Goal: Task Accomplishment & Management: Manage account settings

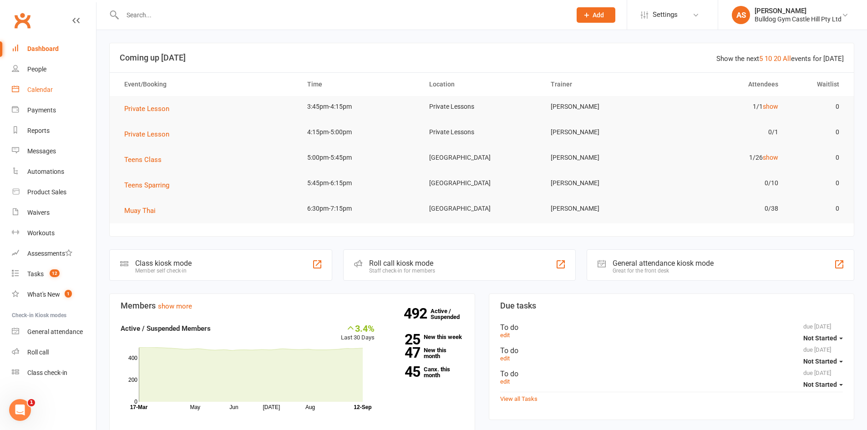
click at [67, 84] on link "Calendar" at bounding box center [54, 90] width 84 height 20
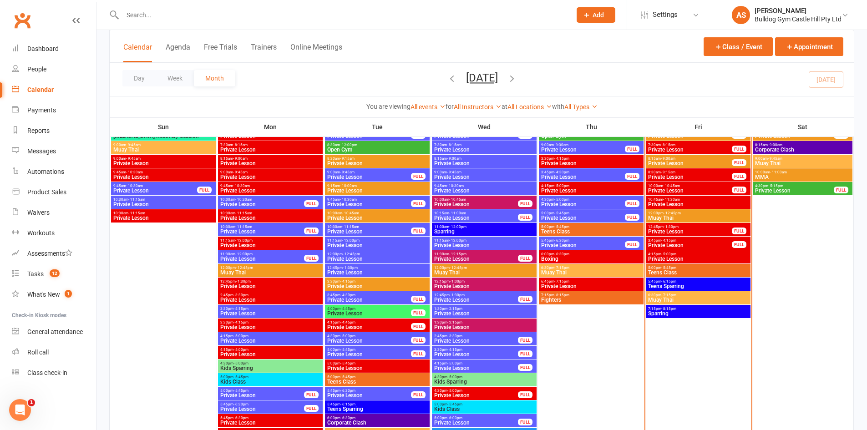
scroll to position [637, 0]
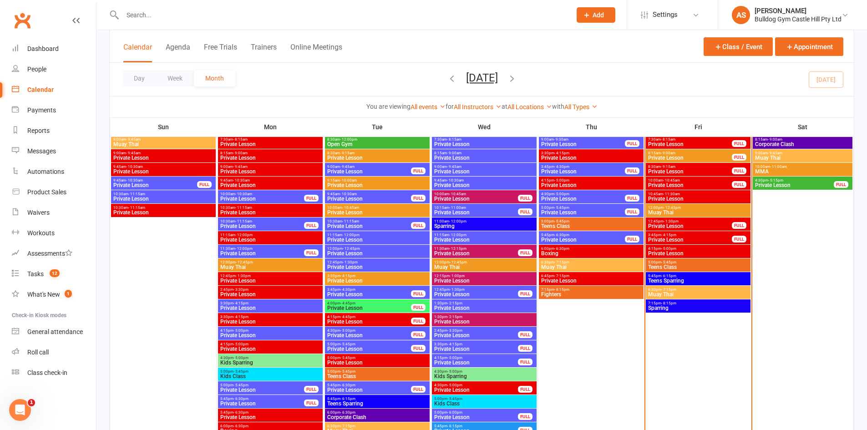
click at [663, 262] on span "- 5:45pm" at bounding box center [668, 262] width 15 height 4
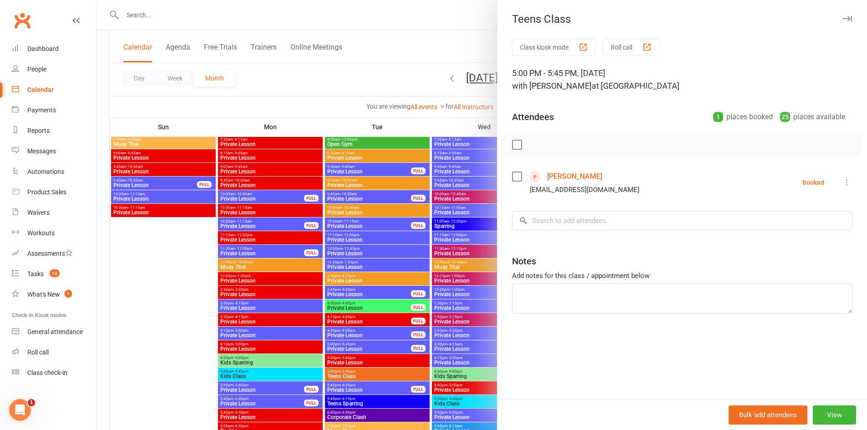
click at [445, 239] on div at bounding box center [481, 215] width 770 height 430
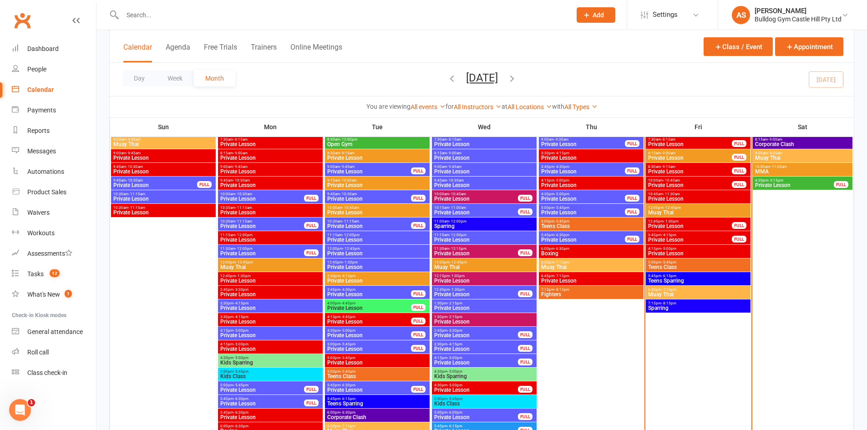
click at [680, 267] on span "Teens Class" at bounding box center [697, 266] width 101 height 5
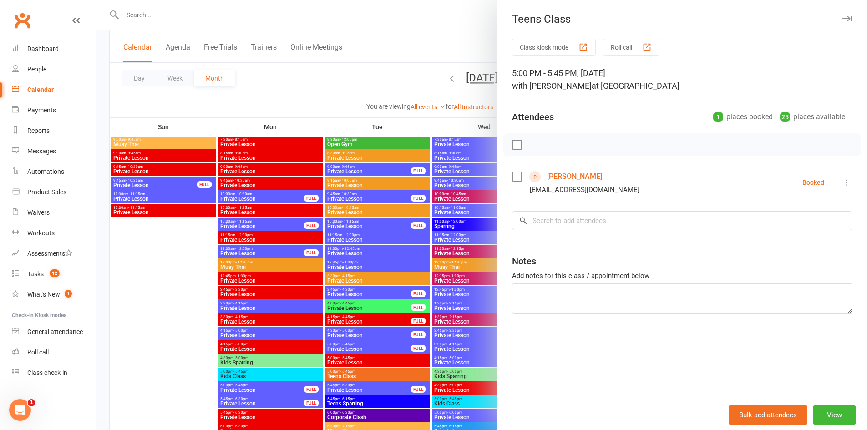
drag, startPoint x: 429, startPoint y: 262, endPoint x: 445, endPoint y: 262, distance: 15.9
click at [430, 262] on div at bounding box center [481, 215] width 770 height 430
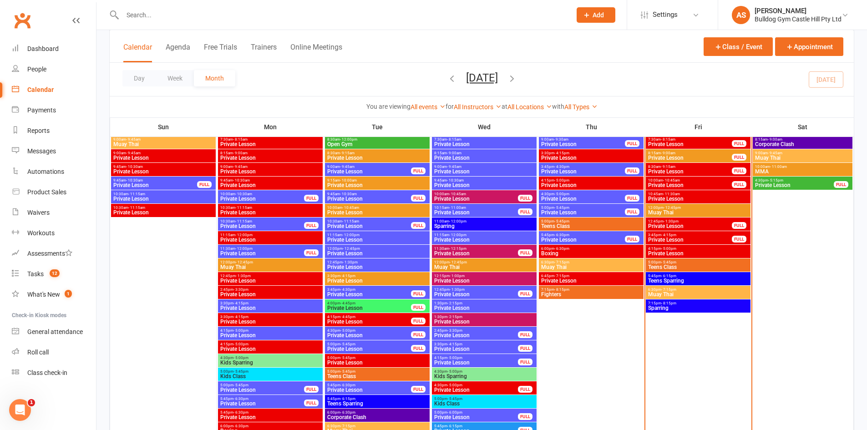
click at [689, 297] on div "6:30pm - 7:15pm Muay Thai" at bounding box center [697, 292] width 105 height 13
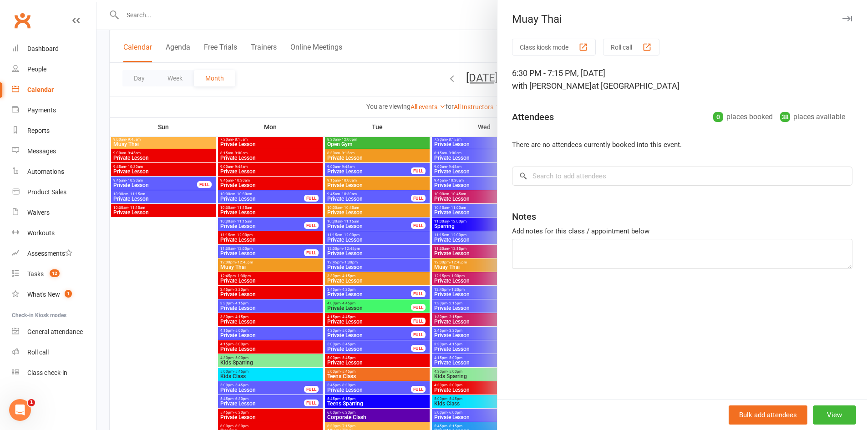
click at [383, 257] on div at bounding box center [481, 215] width 770 height 430
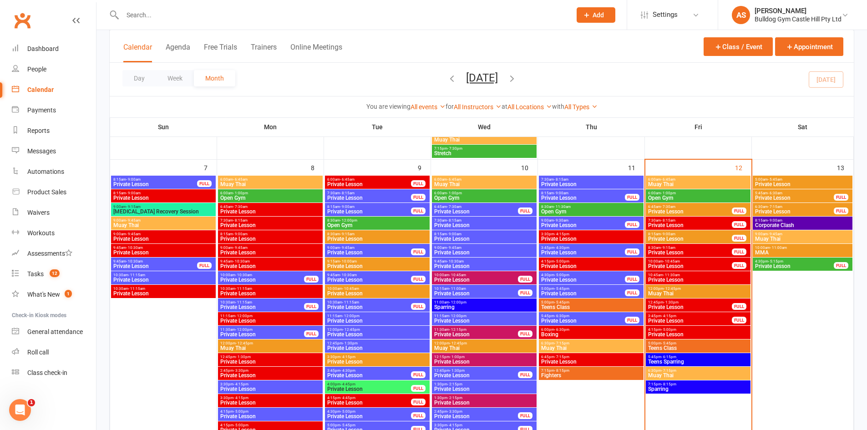
scroll to position [546, 0]
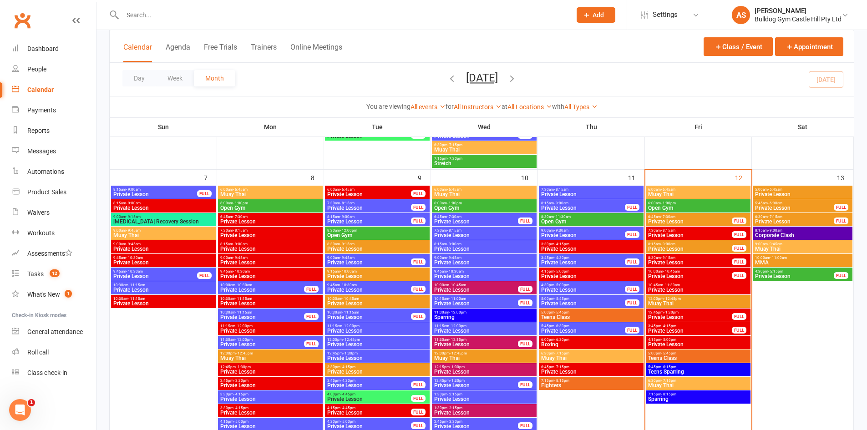
click at [673, 297] on span "- 12:45pm" at bounding box center [671, 299] width 17 height 4
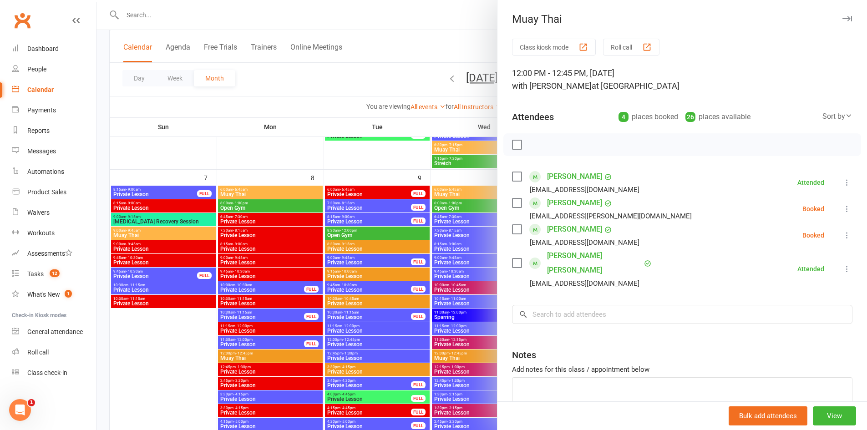
drag, startPoint x: 358, startPoint y: 194, endPoint x: 489, endPoint y: 254, distance: 144.1
click at [359, 194] on div at bounding box center [481, 215] width 770 height 430
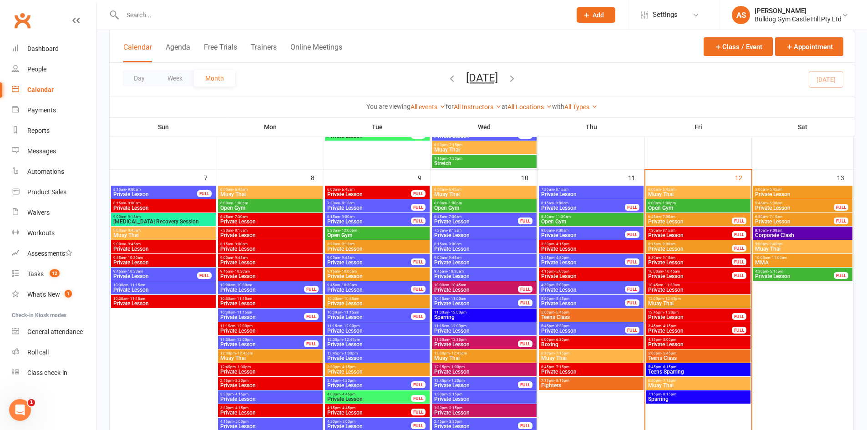
click at [681, 314] on span "Private Lesson" at bounding box center [689, 316] width 85 height 5
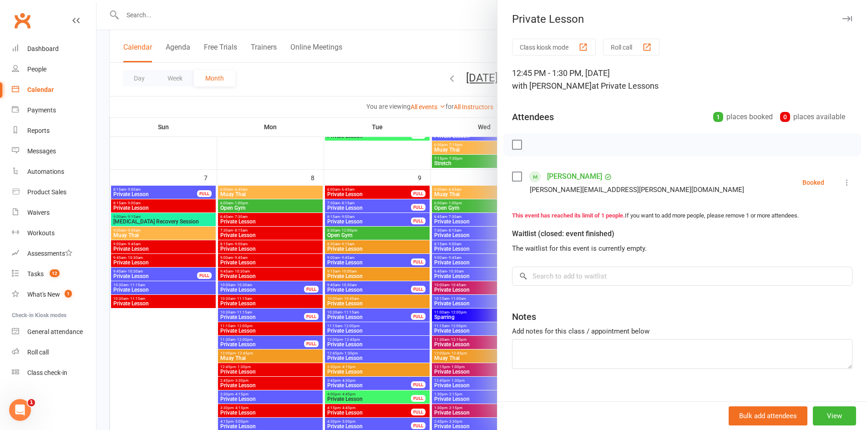
click at [357, 236] on div at bounding box center [481, 215] width 770 height 430
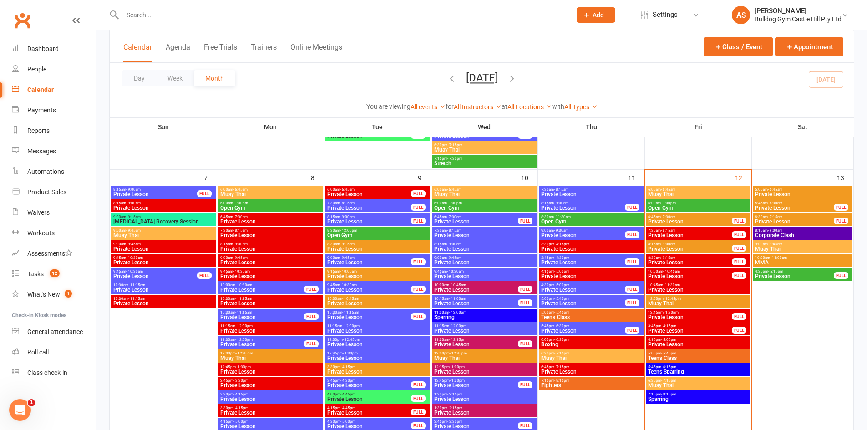
click at [673, 327] on span "- 4:15pm" at bounding box center [668, 326] width 15 height 4
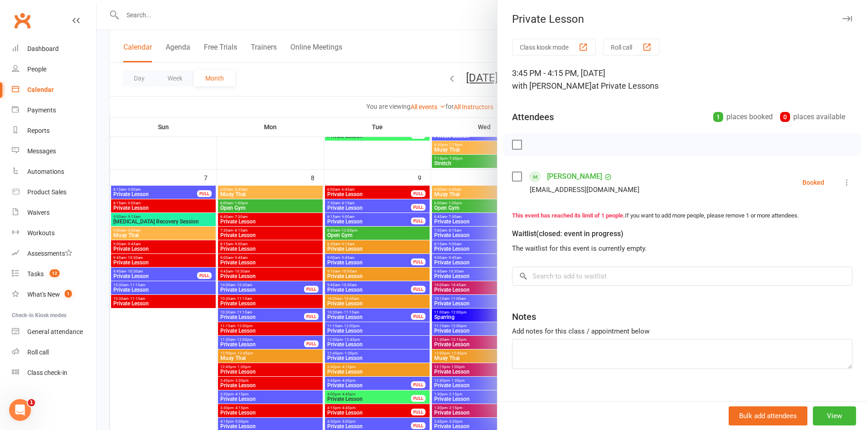
click at [842, 180] on icon at bounding box center [846, 182] width 9 height 9
click at [797, 234] on link "Check in" at bounding box center [798, 236] width 106 height 18
click at [433, 172] on div at bounding box center [481, 215] width 770 height 430
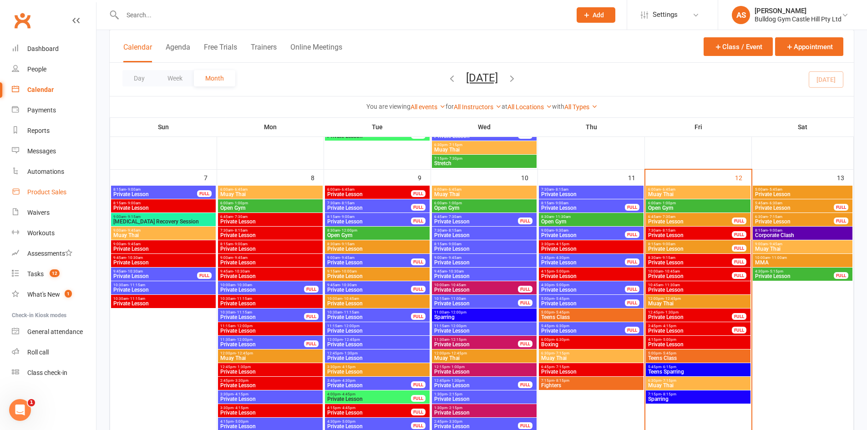
click at [70, 191] on link "Product Sales" at bounding box center [54, 192] width 84 height 20
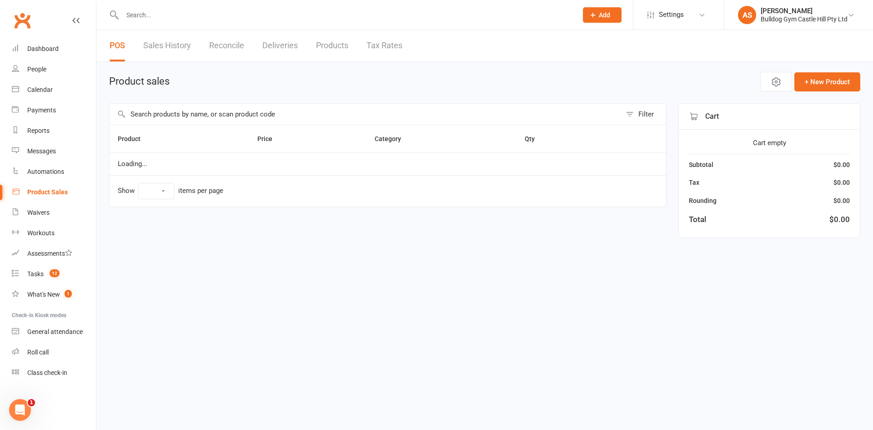
select select "10"
click at [180, 116] on input "text" at bounding box center [366, 114] width 512 height 21
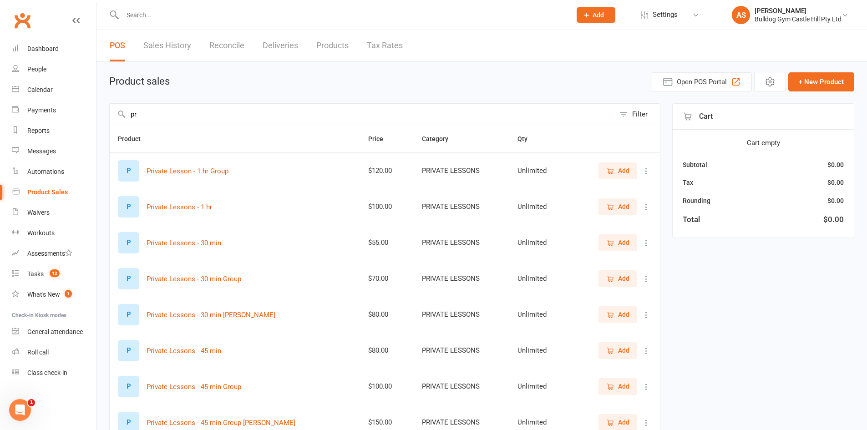
type input "pr"
click at [628, 248] on button "Add" at bounding box center [617, 242] width 39 height 16
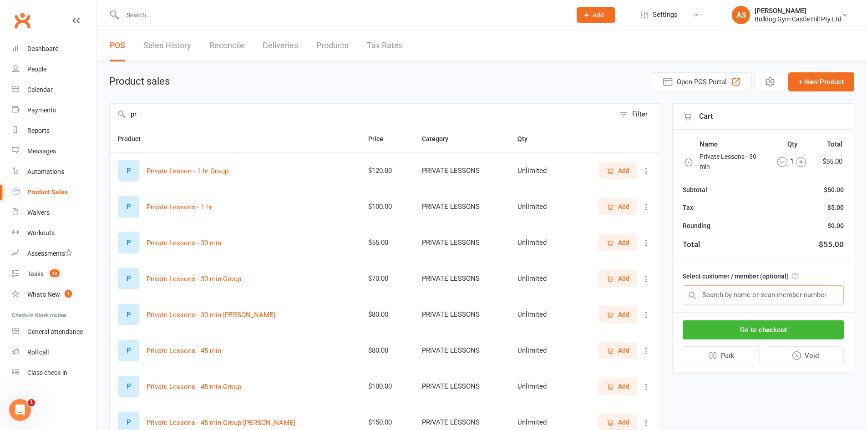
click at [733, 299] on input "text" at bounding box center [762, 294] width 161 height 19
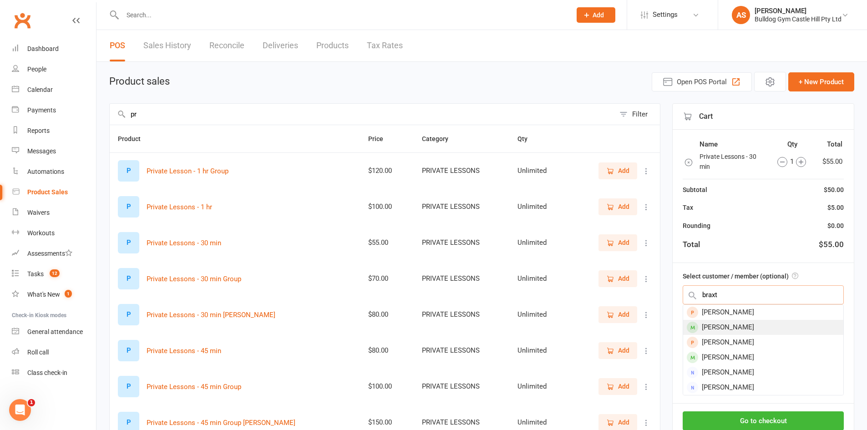
type input "braxt"
click at [739, 325] on div "Braxton Pavicic" at bounding box center [763, 327] width 160 height 15
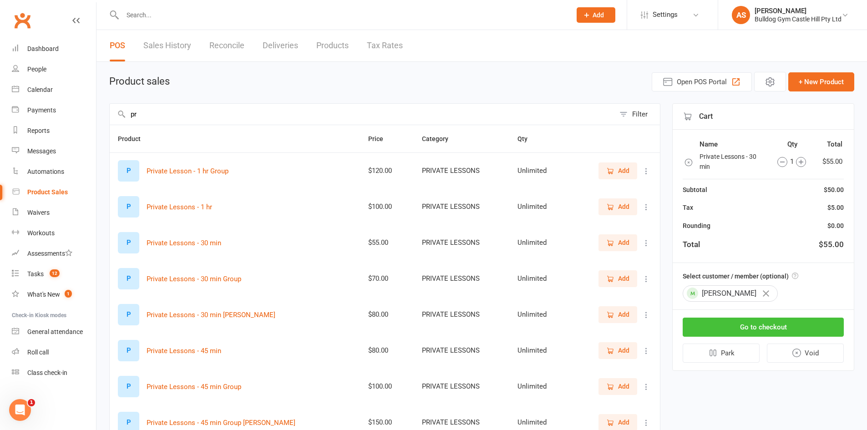
click at [743, 330] on button "Go to checkout" at bounding box center [762, 327] width 161 height 19
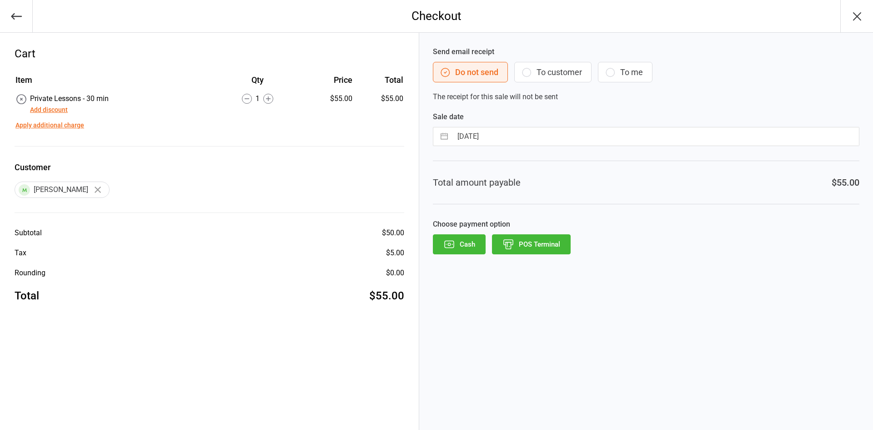
click at [531, 248] on button "POS Terminal" at bounding box center [531, 244] width 79 height 20
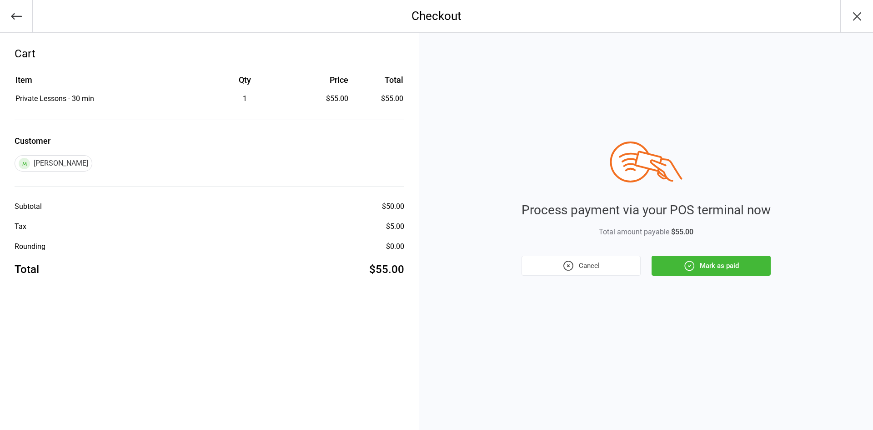
click at [690, 265] on icon "button" at bounding box center [690, 266] width 12 height 12
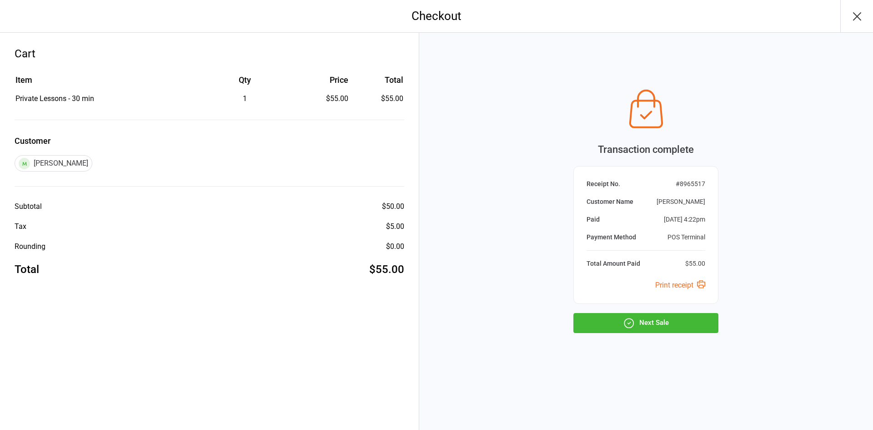
click at [636, 320] on button "Next Sale" at bounding box center [646, 323] width 145 height 20
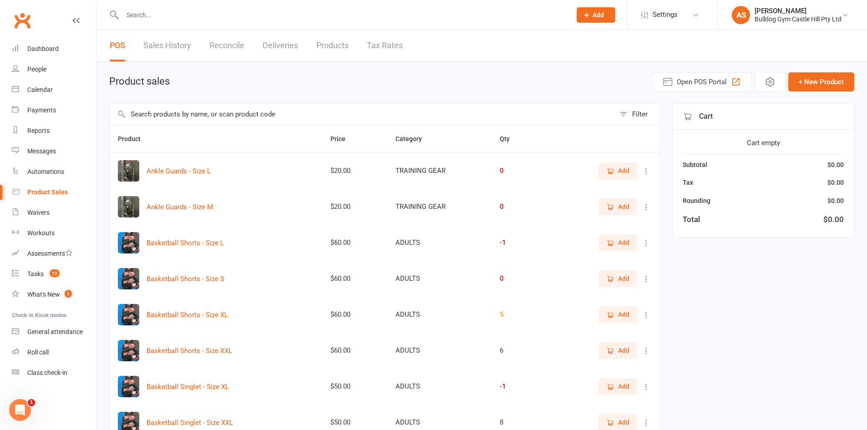
click at [221, 20] on input "text" at bounding box center [342, 15] width 445 height 13
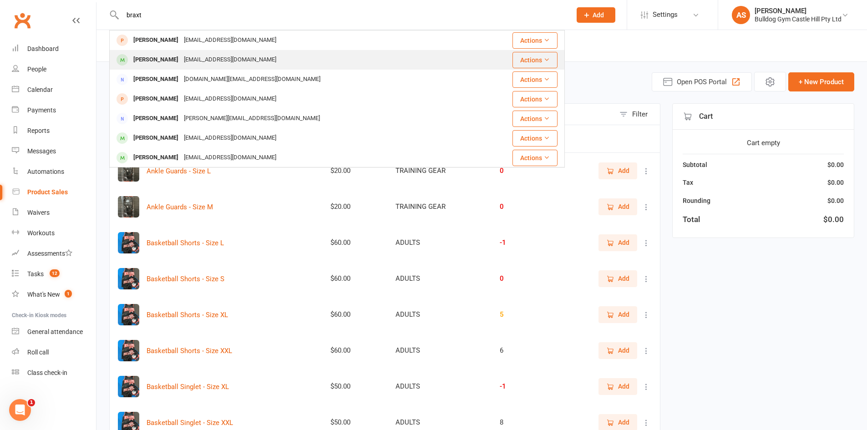
type input "braxt"
click at [223, 61] on div "mjpav24@gmail.com" at bounding box center [230, 59] width 98 height 13
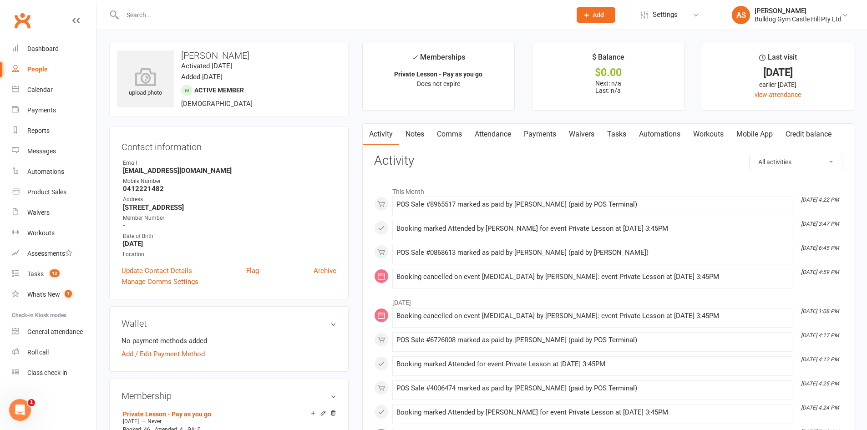
scroll to position [91, 0]
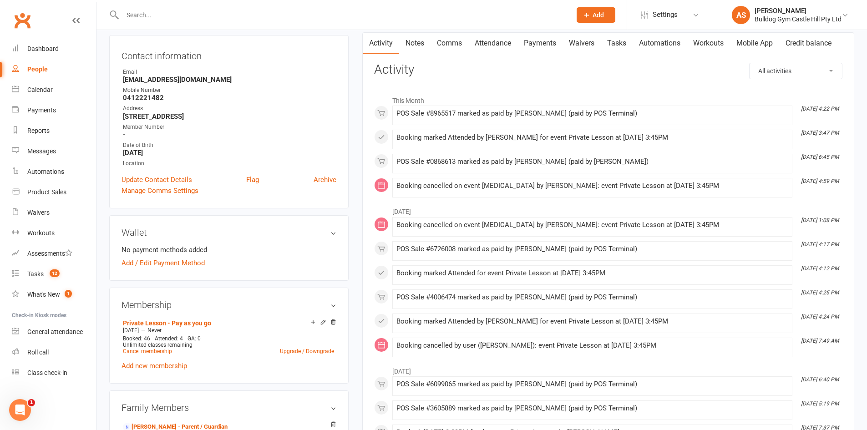
click at [546, 49] on link "Payments" at bounding box center [539, 43] width 45 height 21
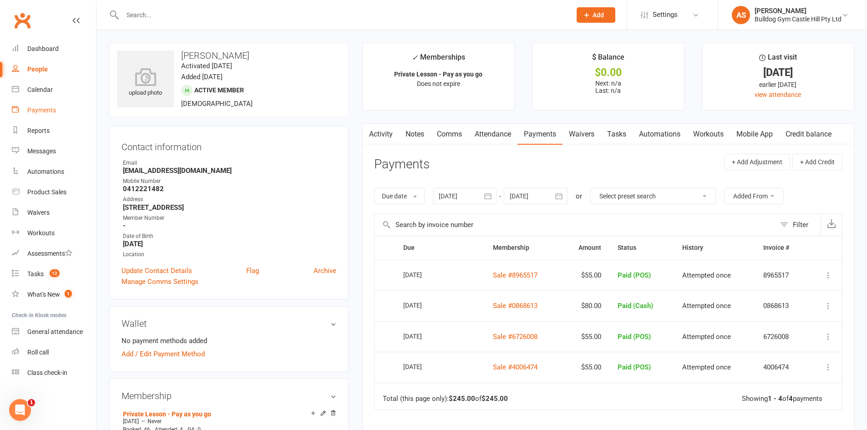
click at [43, 106] on div "Payments" at bounding box center [41, 109] width 29 height 7
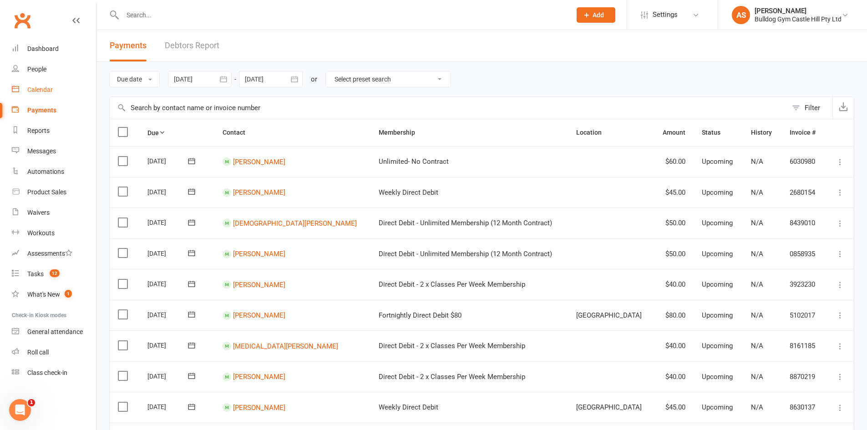
click at [48, 93] on div "Calendar" at bounding box center [39, 89] width 25 height 7
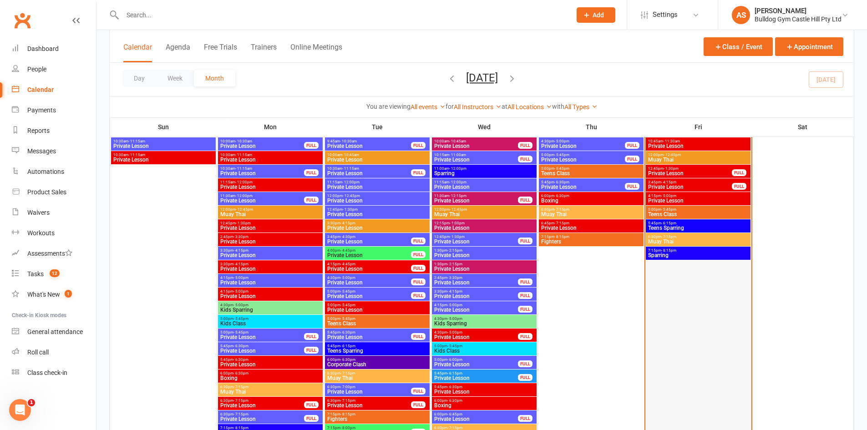
scroll to position [682, 0]
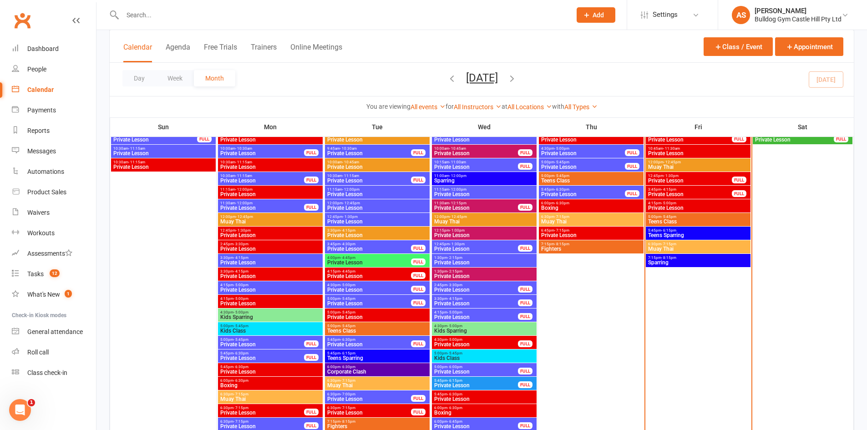
click at [691, 221] on span "Teens Class" at bounding box center [697, 221] width 101 height 5
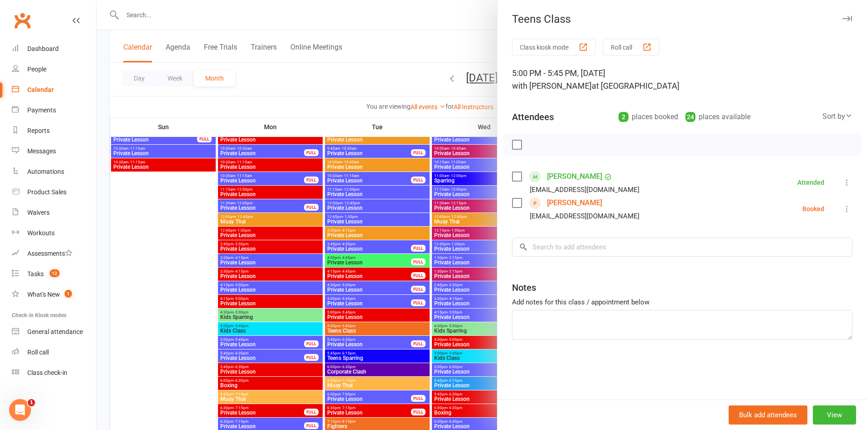
click at [584, 204] on link "Aaron van Heerden" at bounding box center [574, 203] width 55 height 15
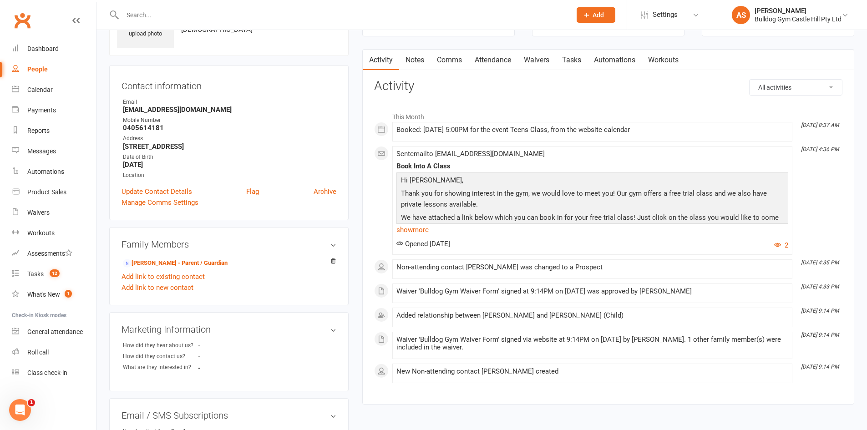
scroll to position [45, 0]
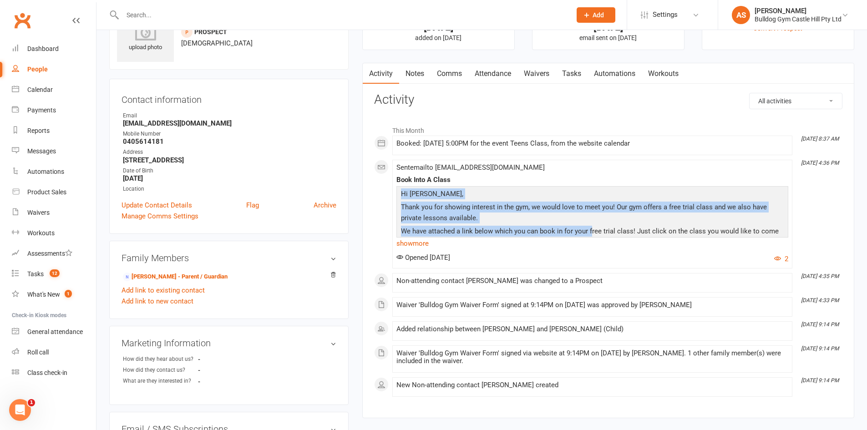
drag, startPoint x: 402, startPoint y: 192, endPoint x: 594, endPoint y: 230, distance: 195.7
click at [592, 232] on div "Hi Aaron, Thank you for showing interest in the gym, we would love to meet you!…" at bounding box center [591, 270] width 387 height 165
click at [610, 217] on p "Thank you for showing interest in the gym, we would love to meet you! Our gym o…" at bounding box center [591, 214] width 387 height 24
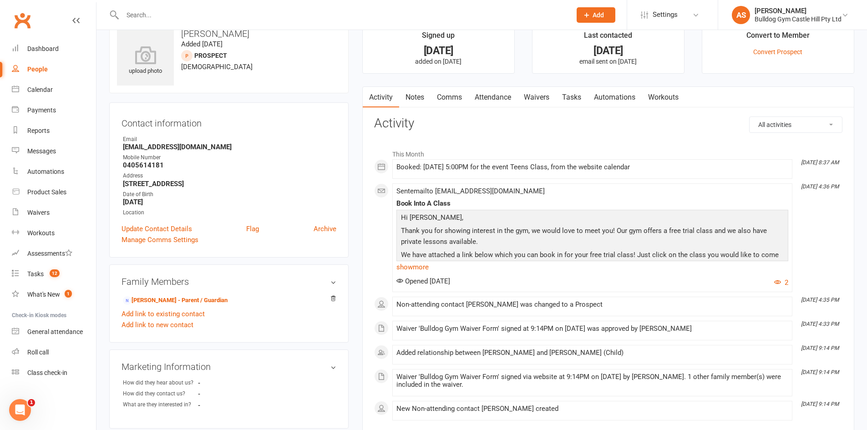
scroll to position [91, 0]
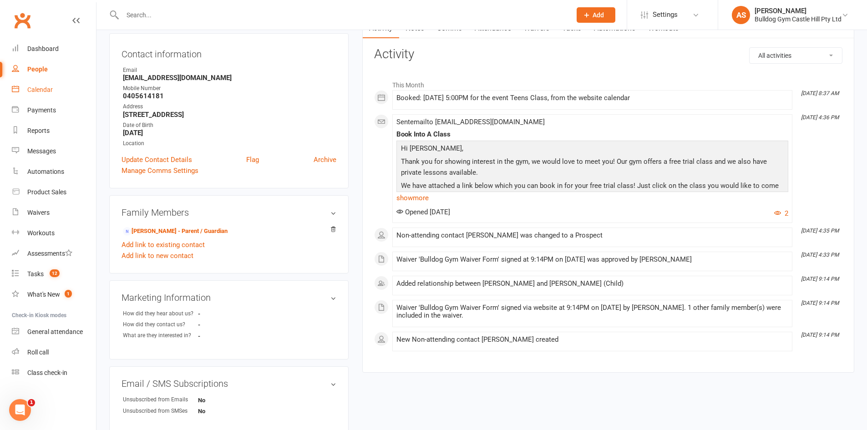
click at [36, 95] on link "Calendar" at bounding box center [54, 90] width 84 height 20
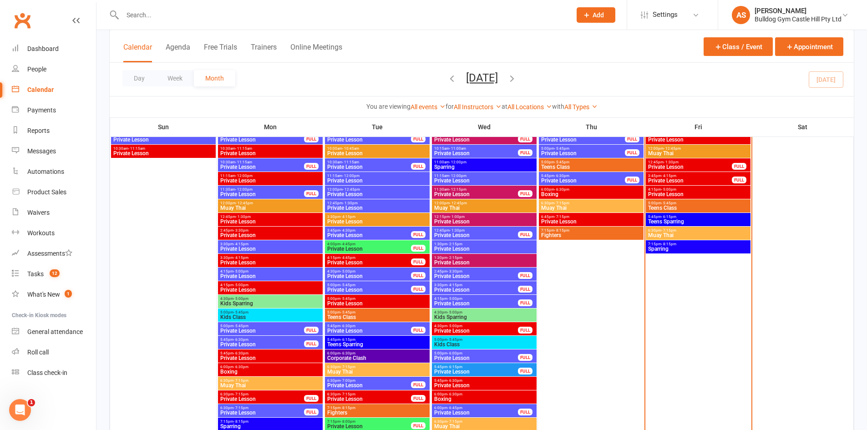
scroll to position [682, 0]
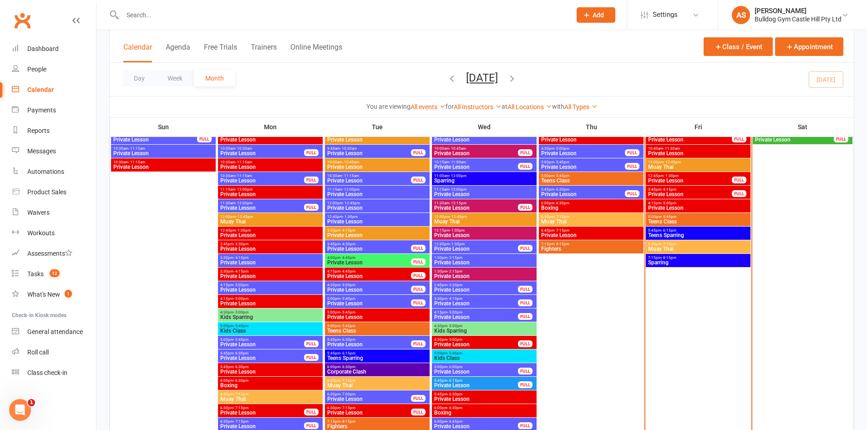
click at [676, 213] on div "5:00pm - 5:45pm Teens Class" at bounding box center [697, 219] width 105 height 13
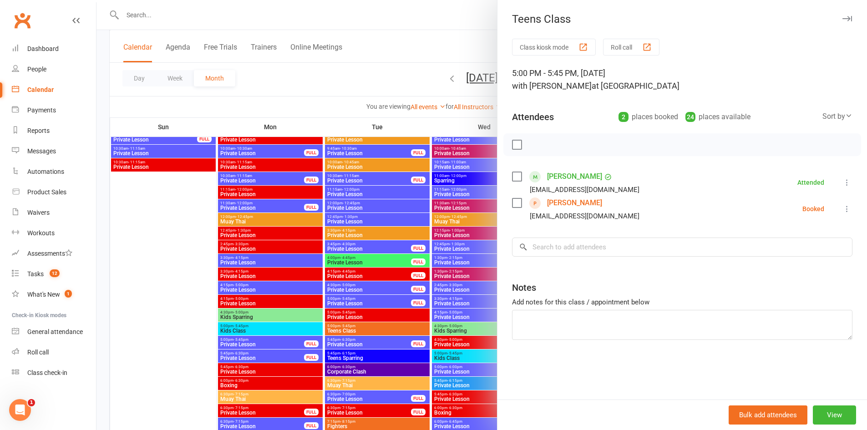
click at [426, 232] on div at bounding box center [481, 215] width 770 height 430
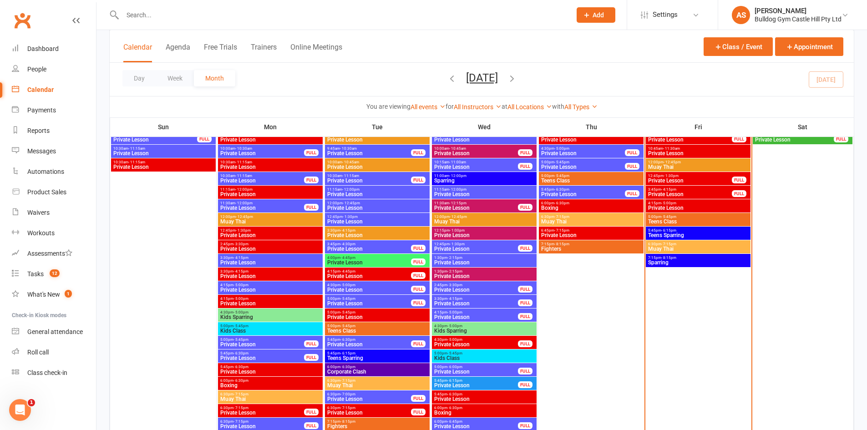
click at [341, 241] on div "3:45pm - 4:30pm Private Lesson FULL" at bounding box center [377, 246] width 105 height 13
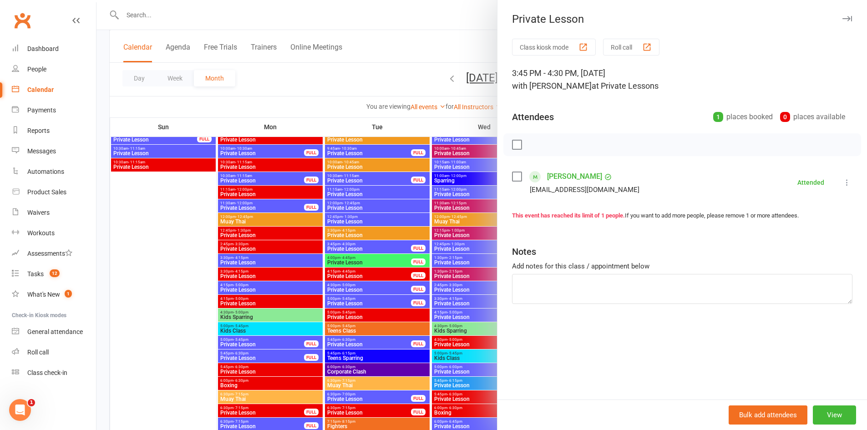
click at [341, 241] on div at bounding box center [481, 215] width 770 height 430
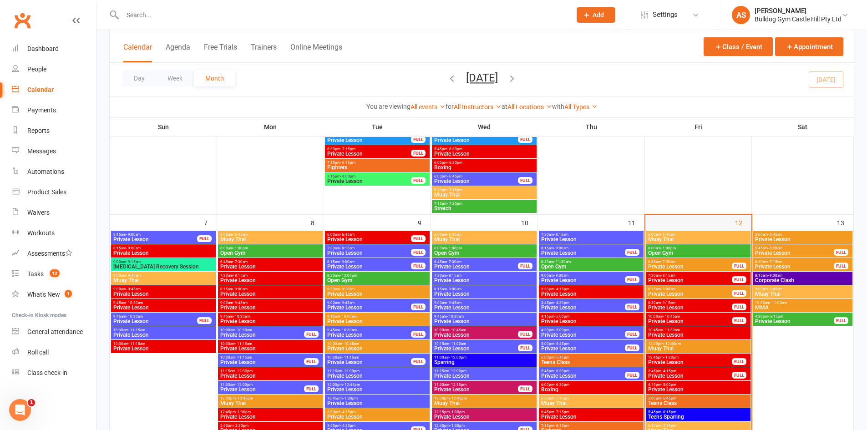
scroll to position [500, 0]
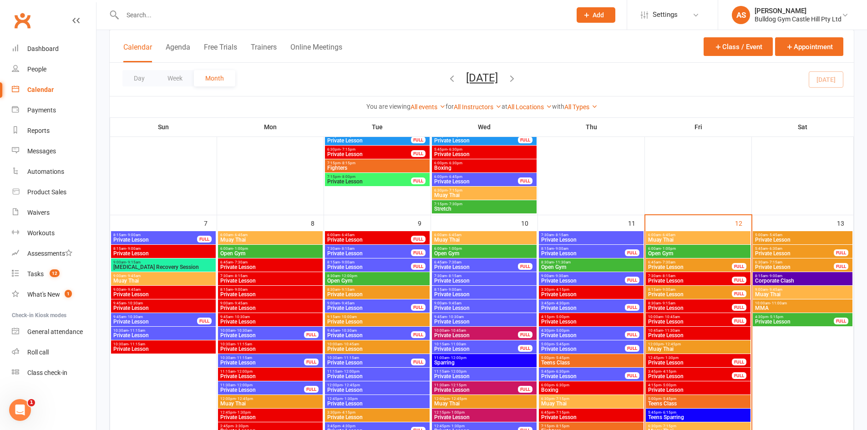
click at [781, 251] on span "Private Lesson" at bounding box center [794, 253] width 80 height 5
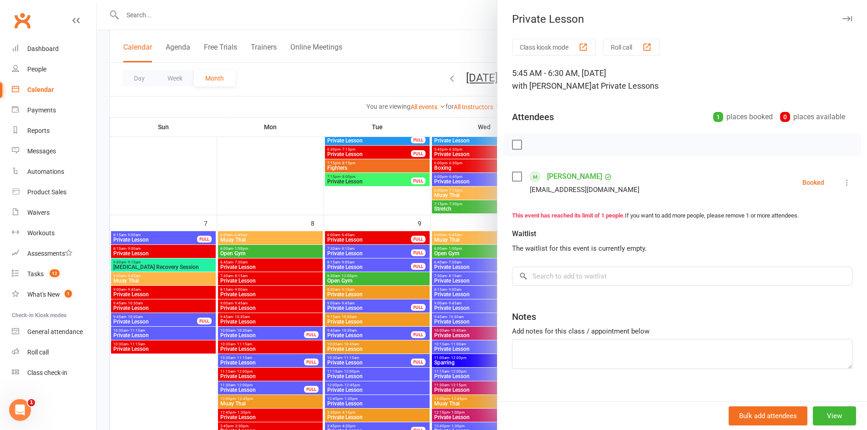
click at [435, 220] on div at bounding box center [481, 215] width 770 height 430
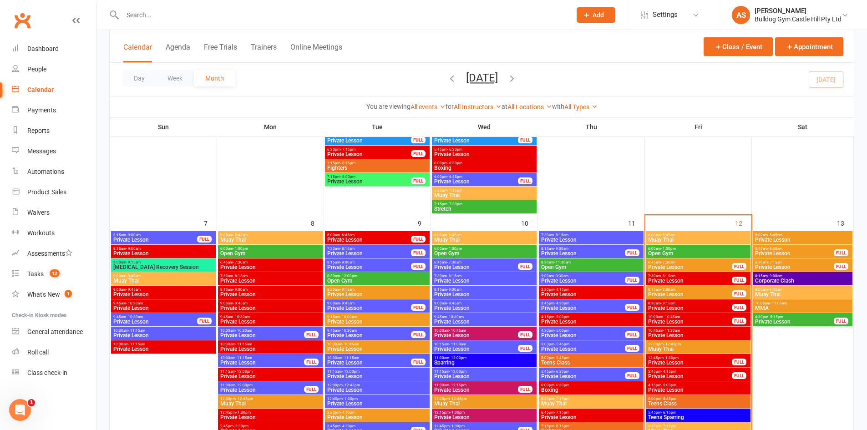
click at [761, 263] on span "6:30am - 7:15am" at bounding box center [794, 262] width 80 height 4
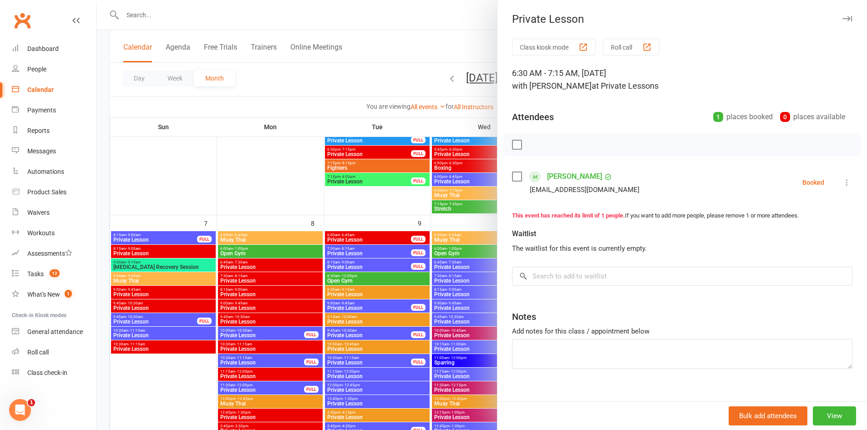
click at [472, 227] on div at bounding box center [481, 215] width 770 height 430
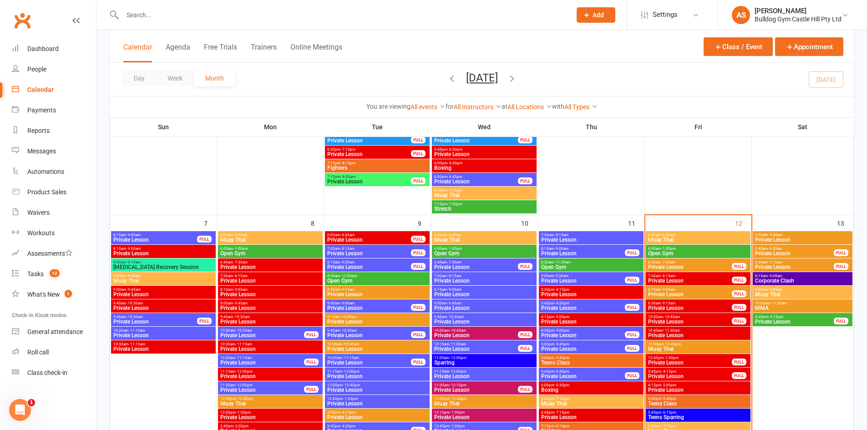
click at [800, 276] on span "8:15am - 9:00am" at bounding box center [802, 276] width 96 height 4
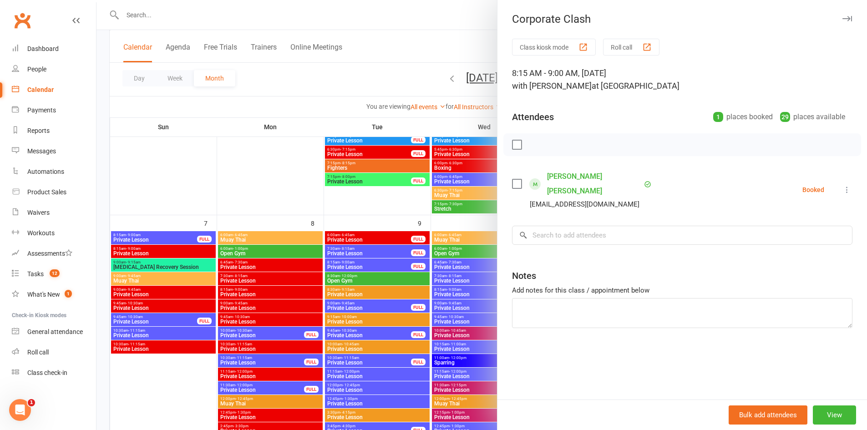
click at [419, 243] on div at bounding box center [481, 215] width 770 height 430
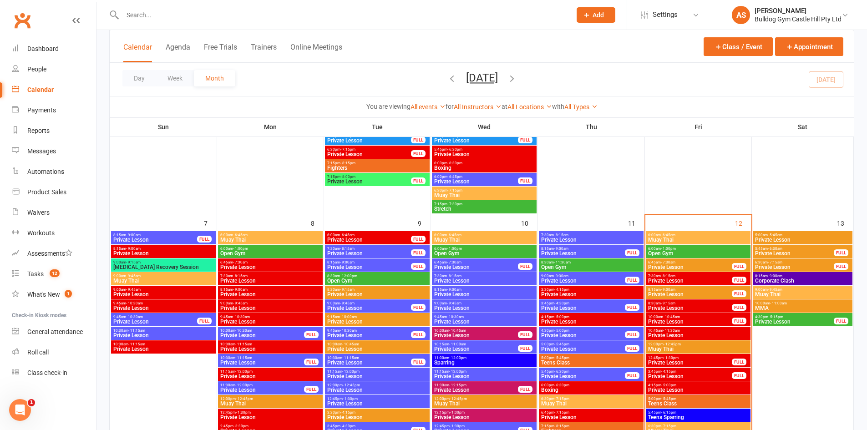
click at [776, 297] on span "Muay Thai" at bounding box center [802, 294] width 96 height 5
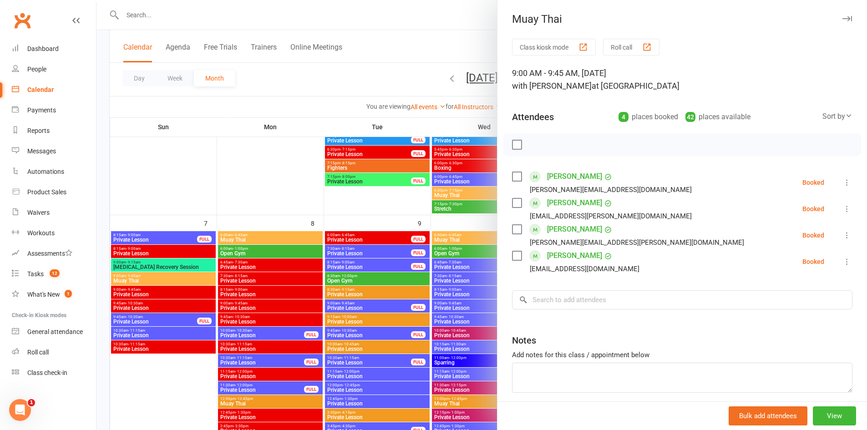
click at [465, 234] on div at bounding box center [481, 215] width 770 height 430
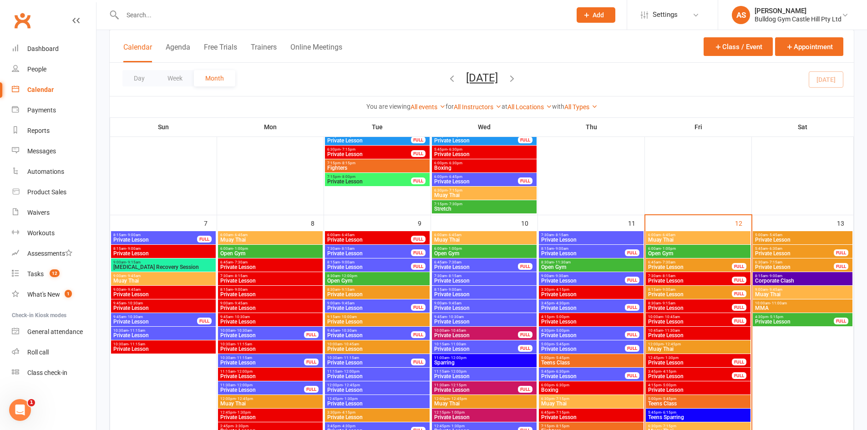
click at [783, 305] on span "- 11:00am" at bounding box center [778, 303] width 17 height 4
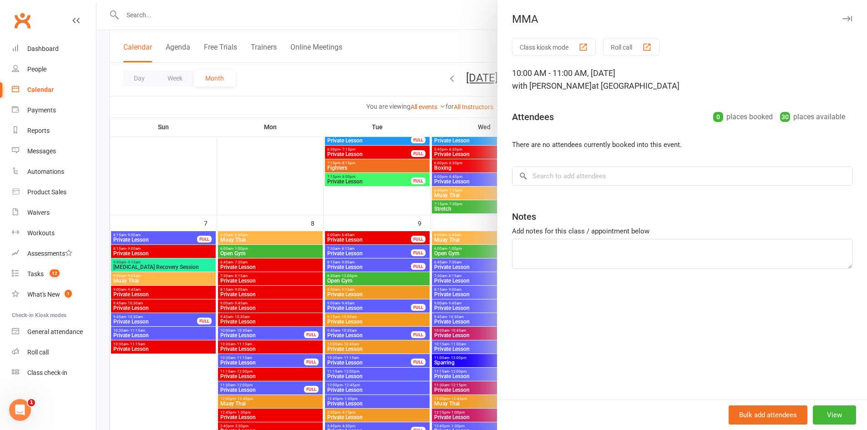
click at [454, 231] on div at bounding box center [481, 215] width 770 height 430
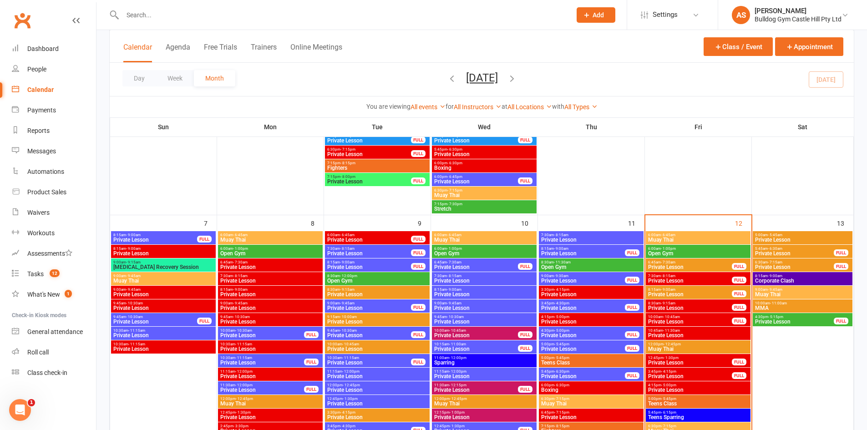
click at [769, 293] on span "Muay Thai" at bounding box center [802, 294] width 96 height 5
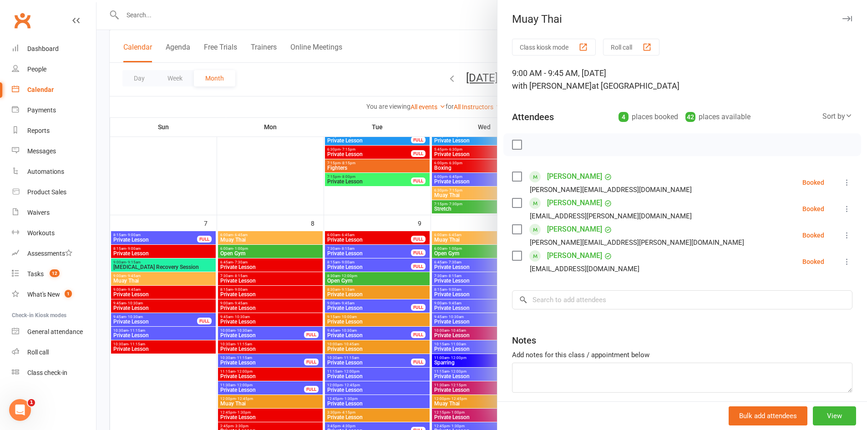
click at [469, 208] on div at bounding box center [481, 215] width 770 height 430
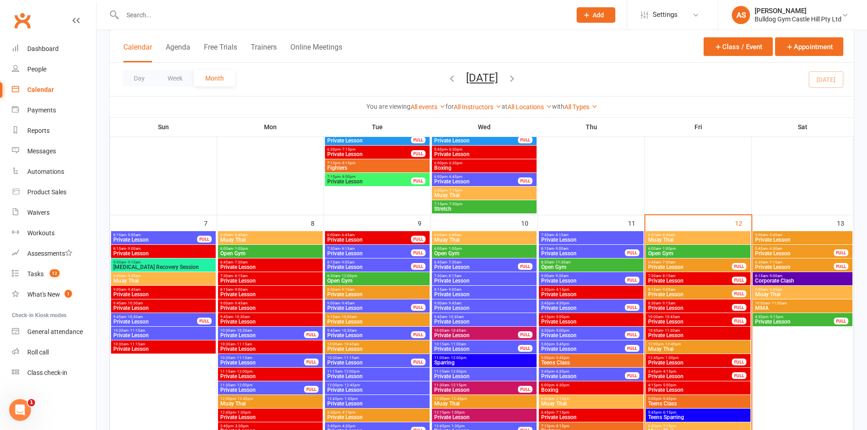
click at [789, 317] on span "4:30pm - 5:15pm" at bounding box center [794, 317] width 80 height 4
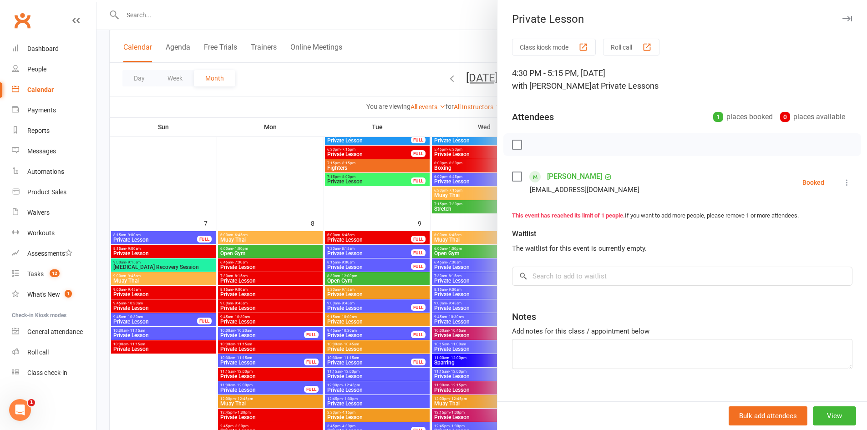
drag, startPoint x: 383, startPoint y: 145, endPoint x: 465, endPoint y: 176, distance: 88.1
click at [383, 146] on div at bounding box center [481, 215] width 770 height 430
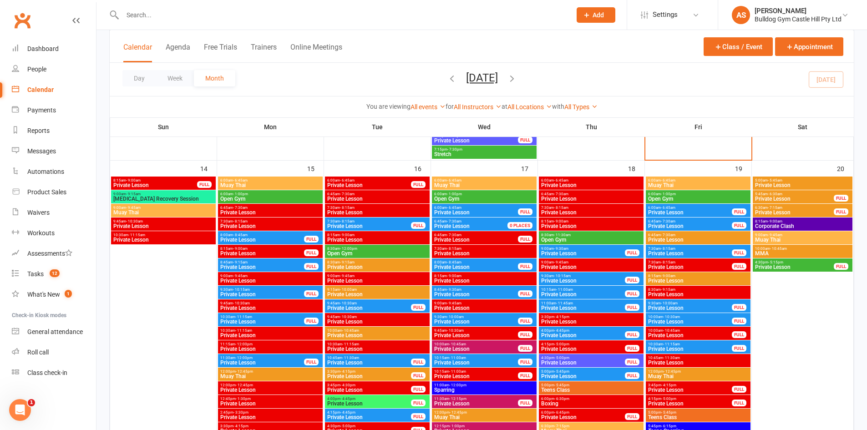
scroll to position [1001, 0]
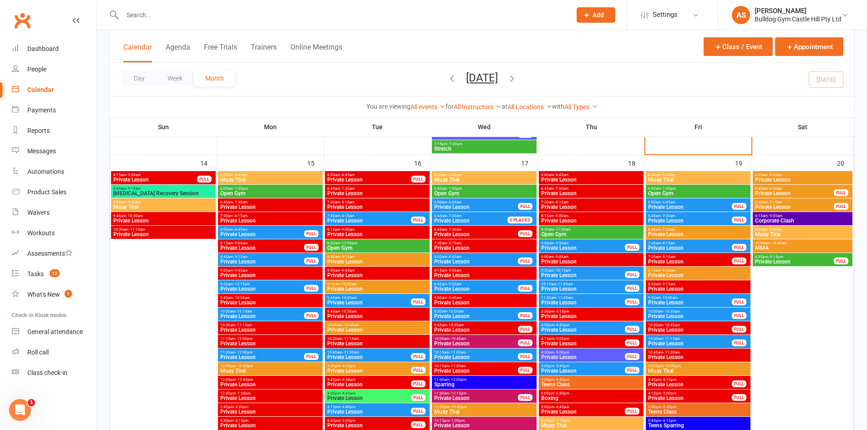
click at [139, 173] on span "- 9:00am" at bounding box center [133, 175] width 15 height 4
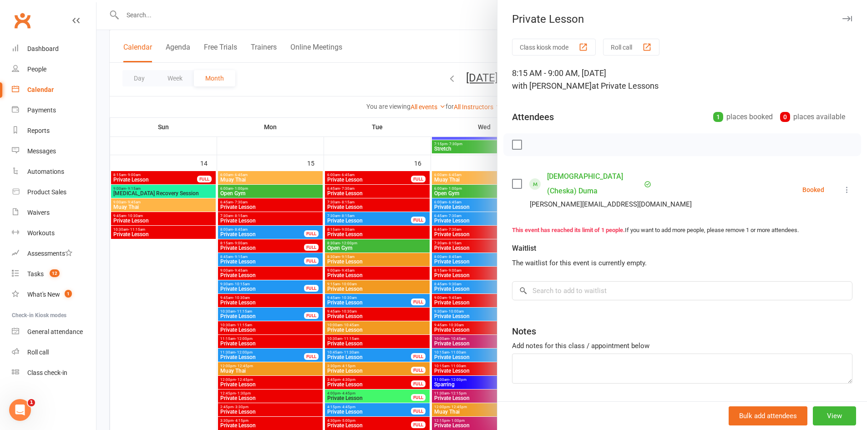
click at [376, 156] on div at bounding box center [481, 215] width 770 height 430
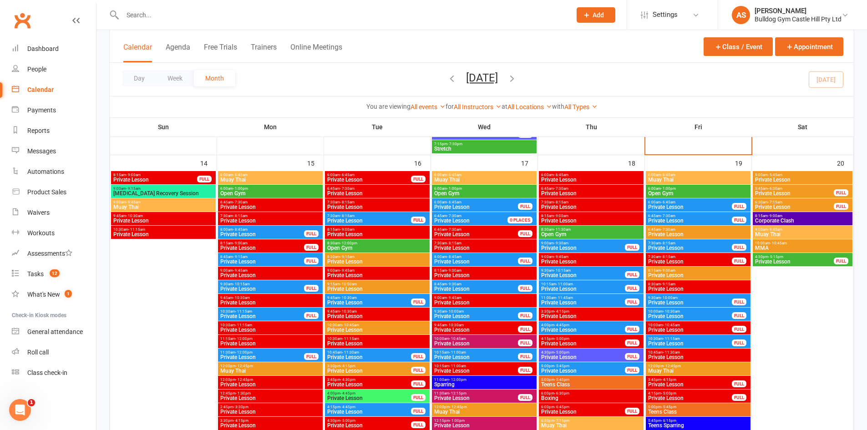
click at [149, 193] on span "[MEDICAL_DATA] Recovery Session" at bounding box center [163, 193] width 101 height 5
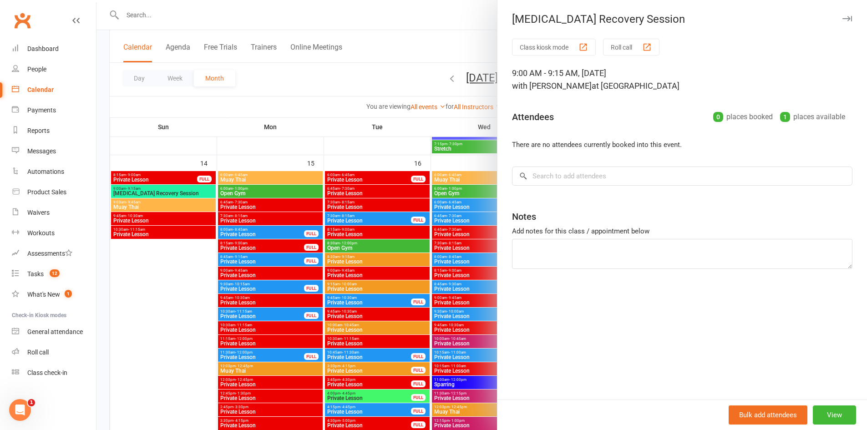
click at [148, 195] on div at bounding box center [481, 215] width 770 height 430
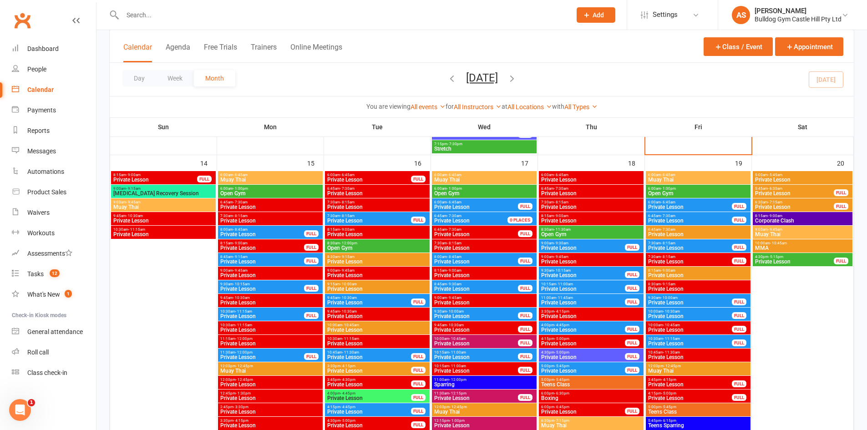
click at [146, 203] on span "9:00am - 9:45am" at bounding box center [163, 202] width 101 height 4
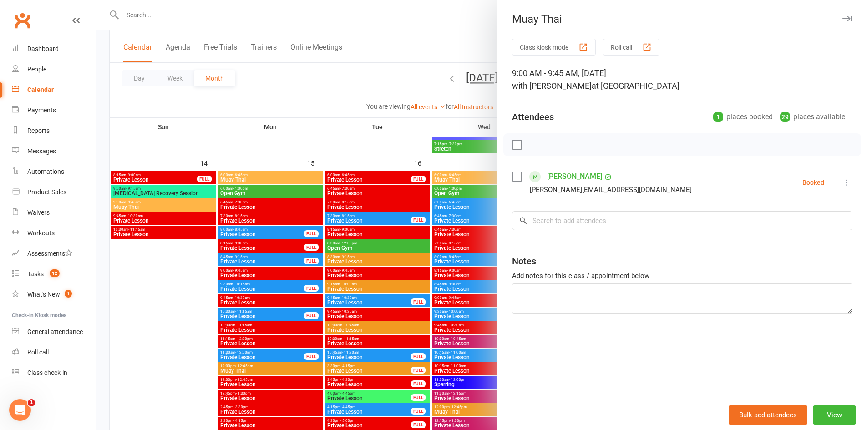
drag, startPoint x: 143, startPoint y: 206, endPoint x: 143, endPoint y: 211, distance: 5.5
click at [143, 206] on div at bounding box center [481, 215] width 770 height 430
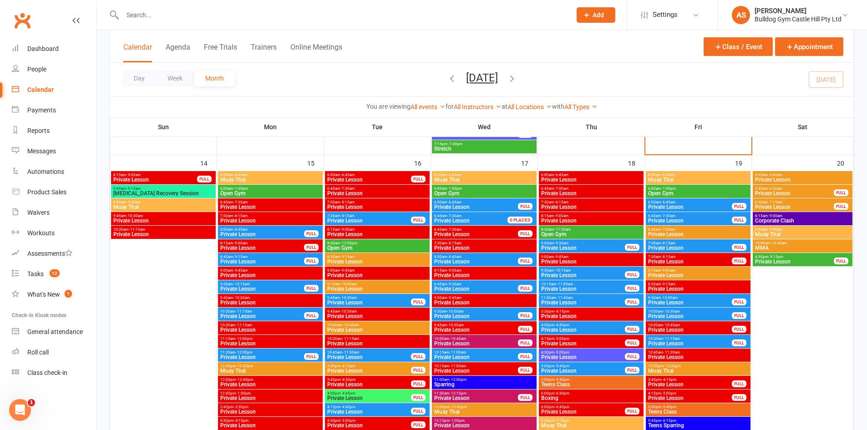
click at [156, 220] on span "Private Lesson" at bounding box center [163, 220] width 101 height 5
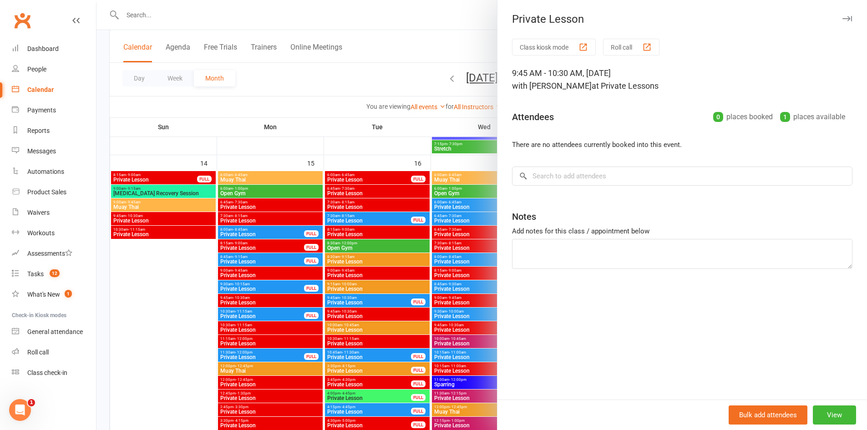
click at [156, 220] on div at bounding box center [481, 215] width 770 height 430
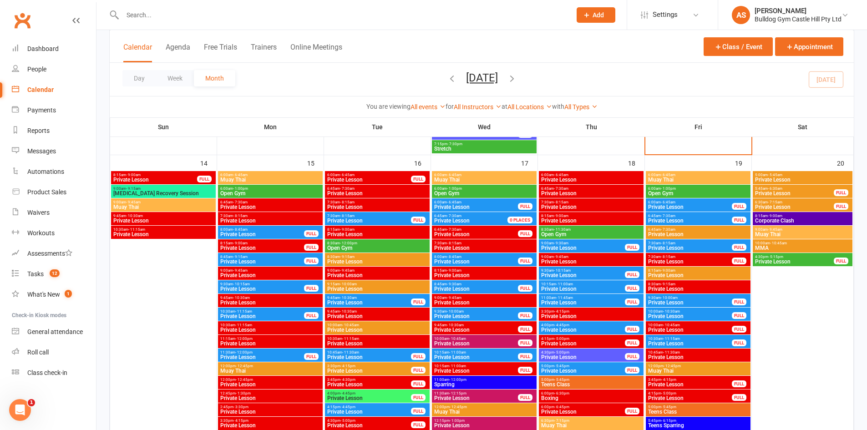
click at [175, 237] on div "10:30am - 11:15am Private Lesson" at bounding box center [163, 232] width 105 height 13
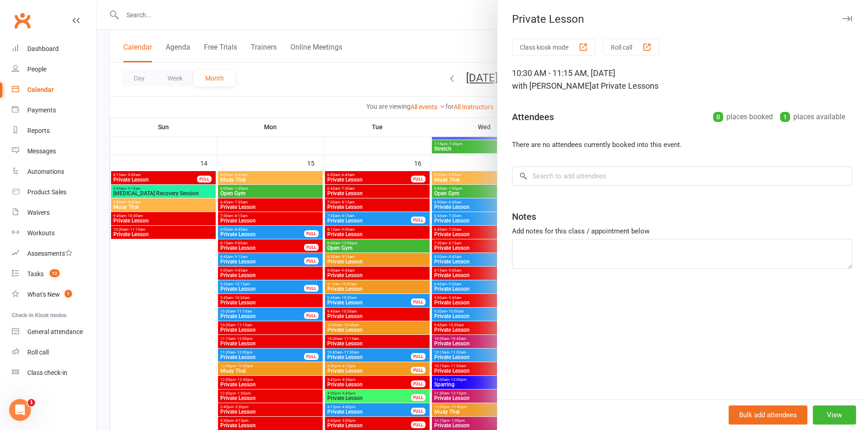
click at [176, 236] on div at bounding box center [481, 215] width 770 height 430
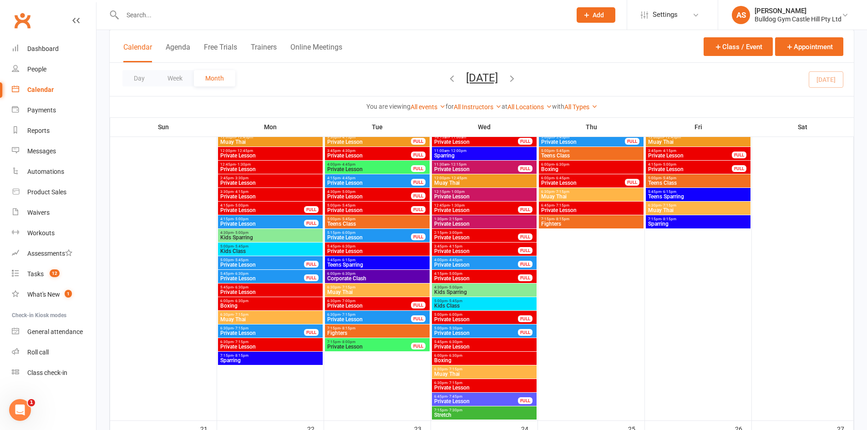
scroll to position [1228, 0]
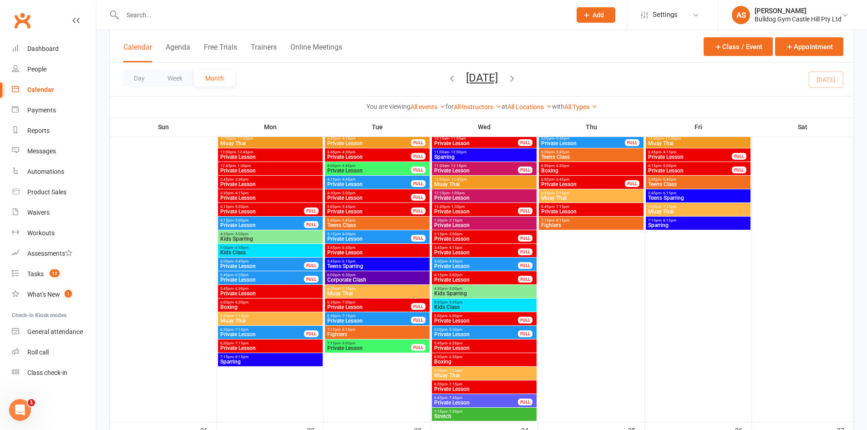
click at [253, 207] on span "4:15pm - 5:00pm" at bounding box center [262, 207] width 85 height 4
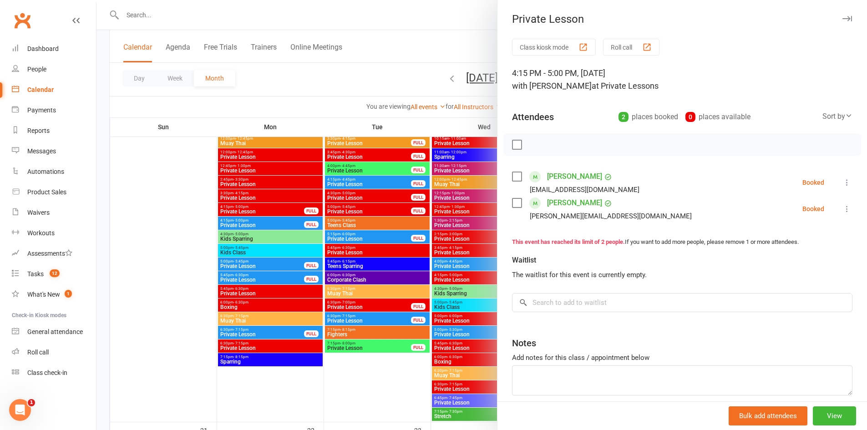
click at [253, 207] on div at bounding box center [481, 215] width 770 height 430
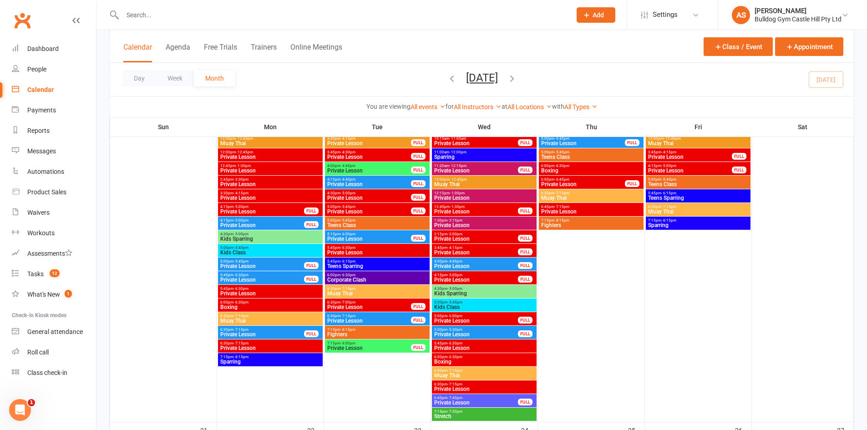
click at [343, 344] on span "- 8:00pm" at bounding box center [347, 343] width 15 height 4
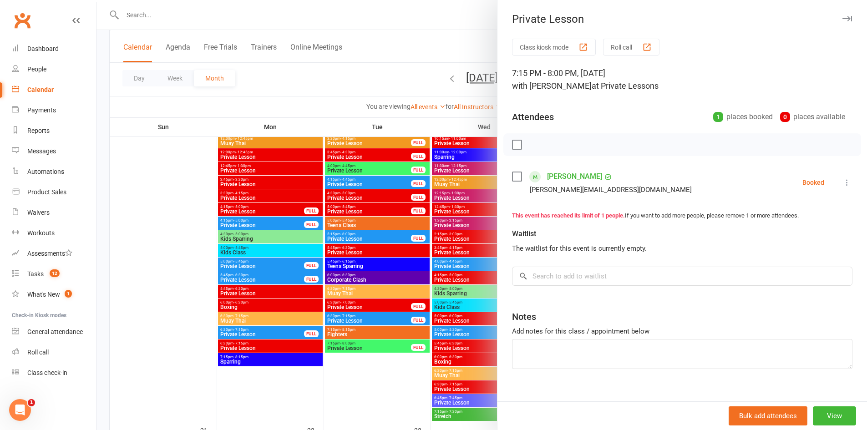
click at [358, 262] on div at bounding box center [481, 215] width 770 height 430
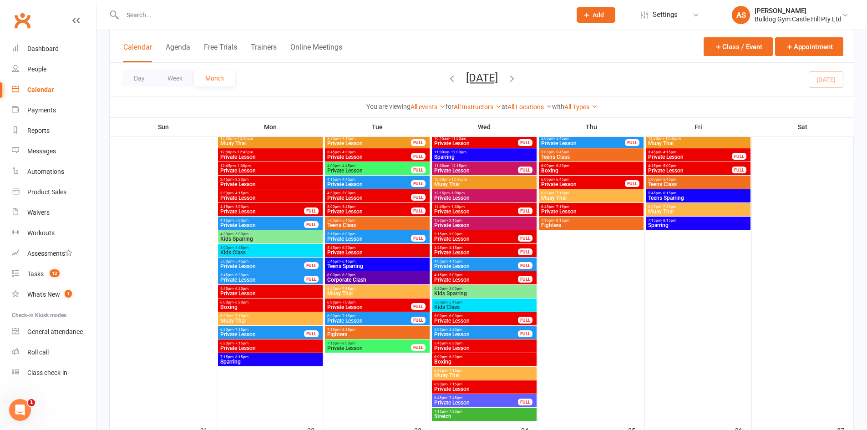
click at [344, 291] on span "Muay Thai" at bounding box center [377, 293] width 101 height 5
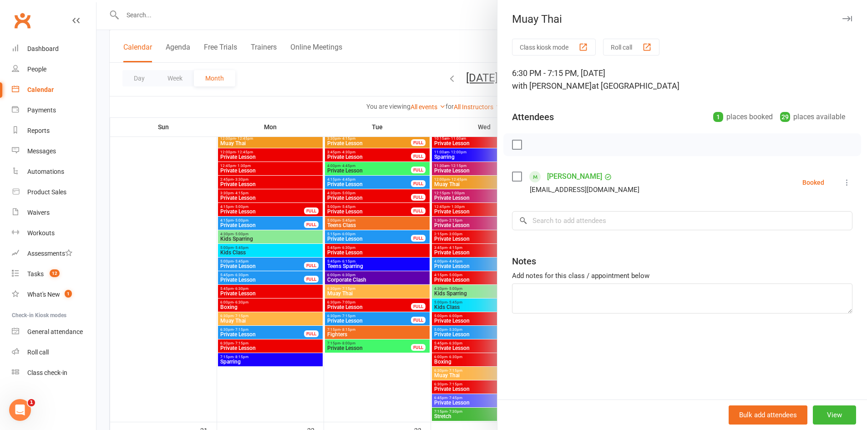
click at [349, 272] on div at bounding box center [481, 215] width 770 height 430
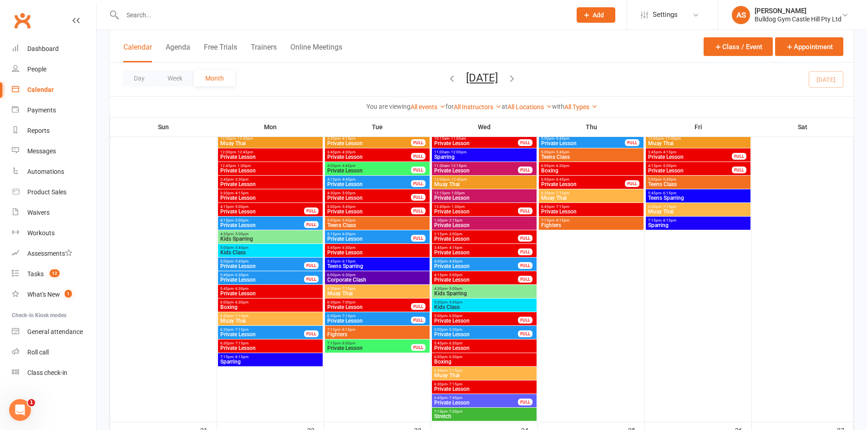
click at [238, 308] on span "Boxing" at bounding box center [270, 306] width 101 height 5
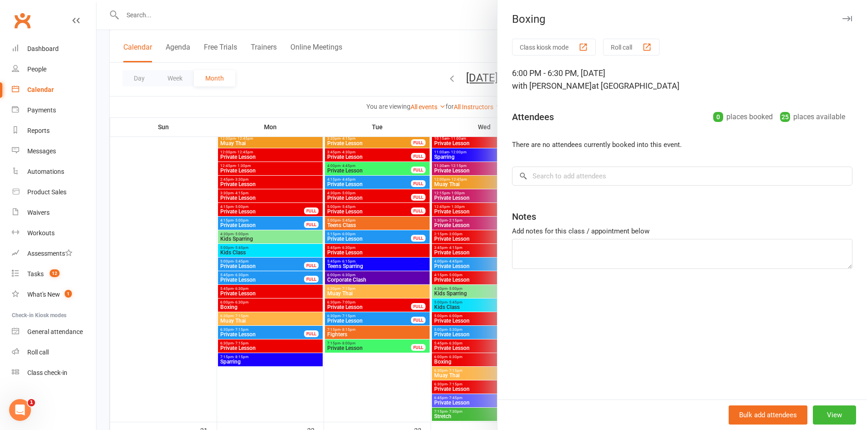
click at [238, 308] on div at bounding box center [481, 215] width 770 height 430
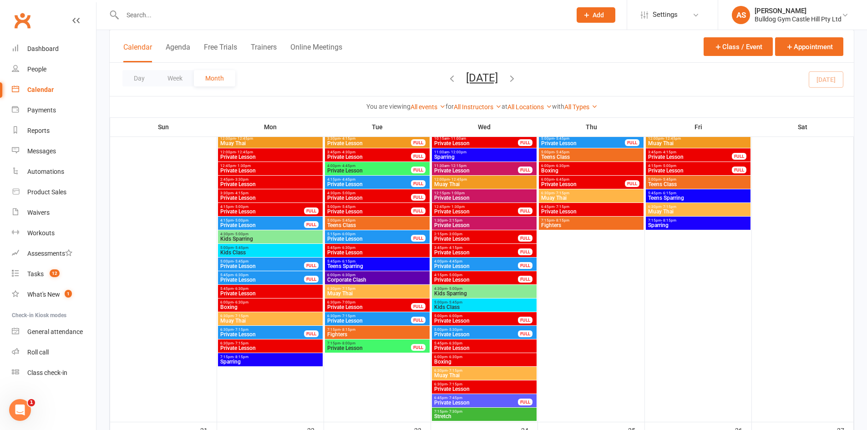
click at [247, 318] on span "- 7:15pm" at bounding box center [240, 316] width 15 height 4
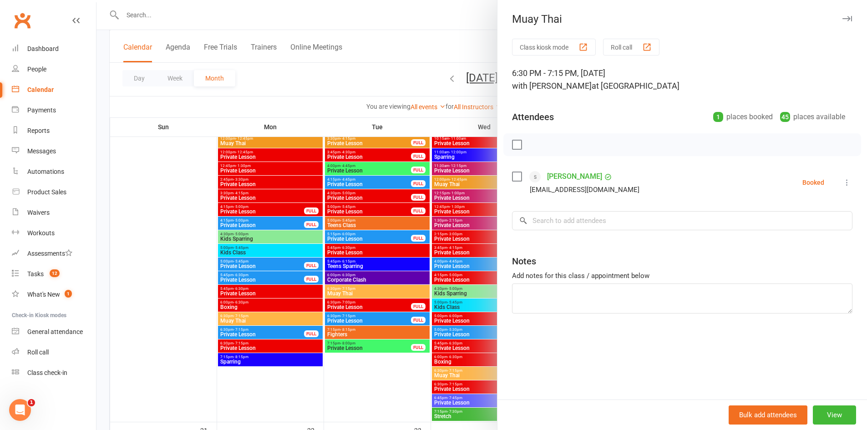
click at [246, 308] on div at bounding box center [481, 215] width 770 height 430
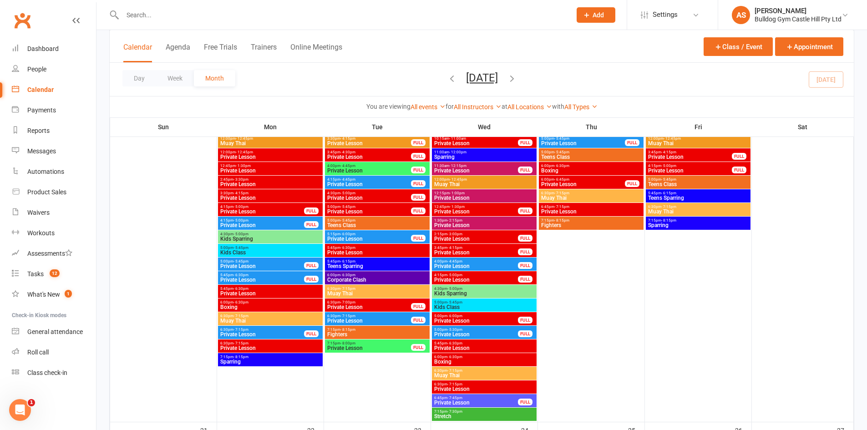
click at [353, 291] on span "Muay Thai" at bounding box center [377, 293] width 101 height 5
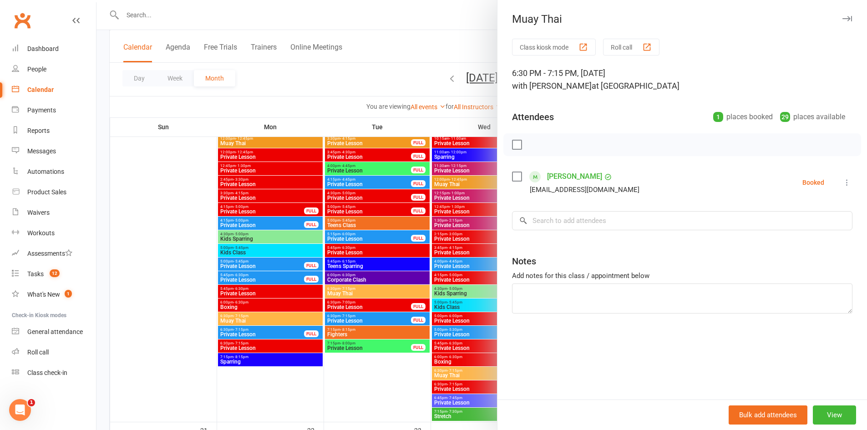
click at [345, 290] on div at bounding box center [481, 215] width 770 height 430
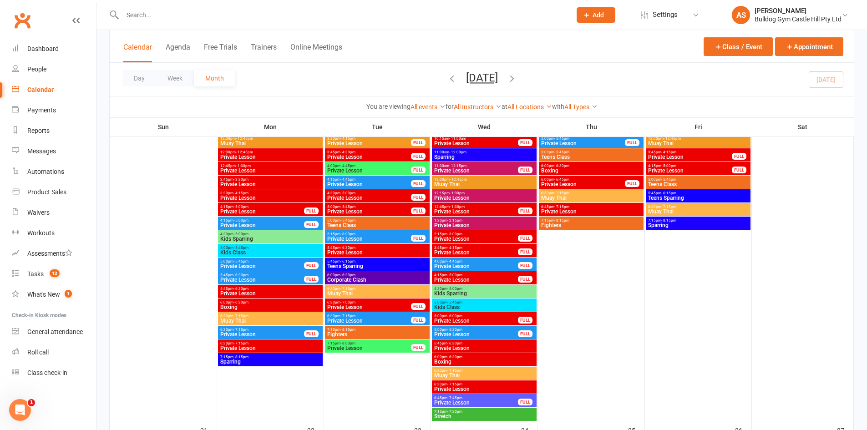
click at [458, 302] on span "- 5:45pm" at bounding box center [454, 302] width 15 height 4
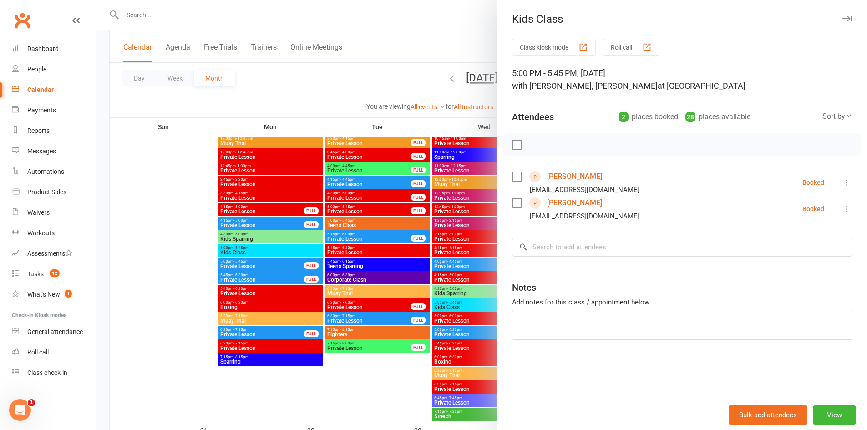
click at [386, 295] on div at bounding box center [481, 215] width 770 height 430
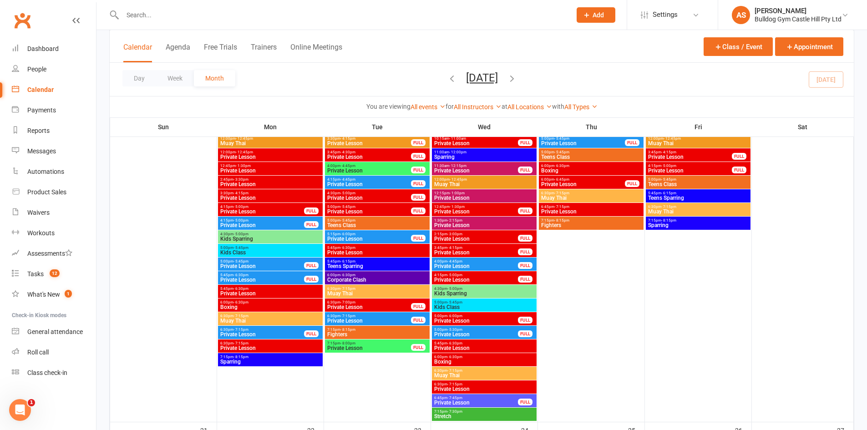
click at [486, 377] on span "Muay Thai" at bounding box center [484, 375] width 101 height 5
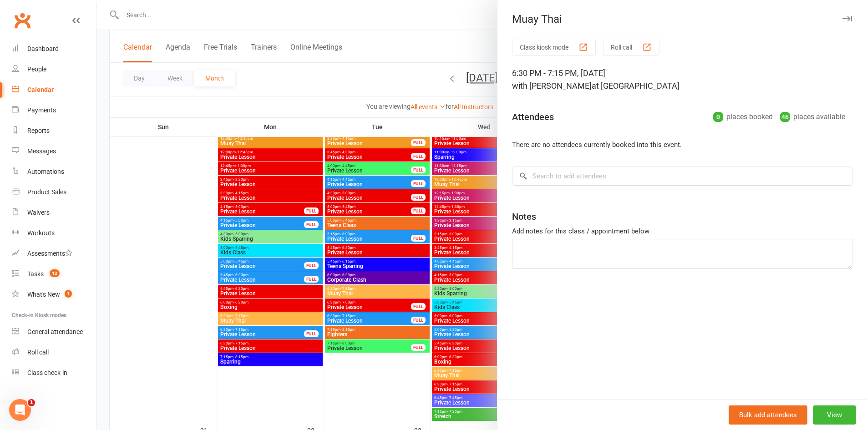
click at [449, 355] on div at bounding box center [481, 215] width 770 height 430
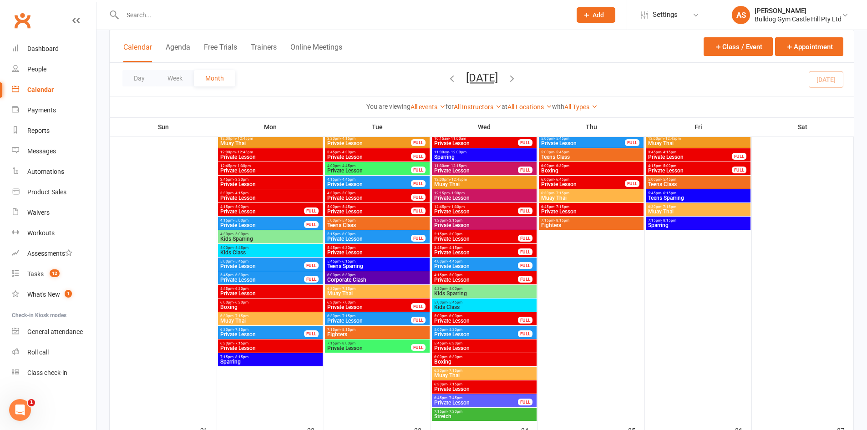
click at [459, 359] on span "Boxing" at bounding box center [484, 361] width 101 height 5
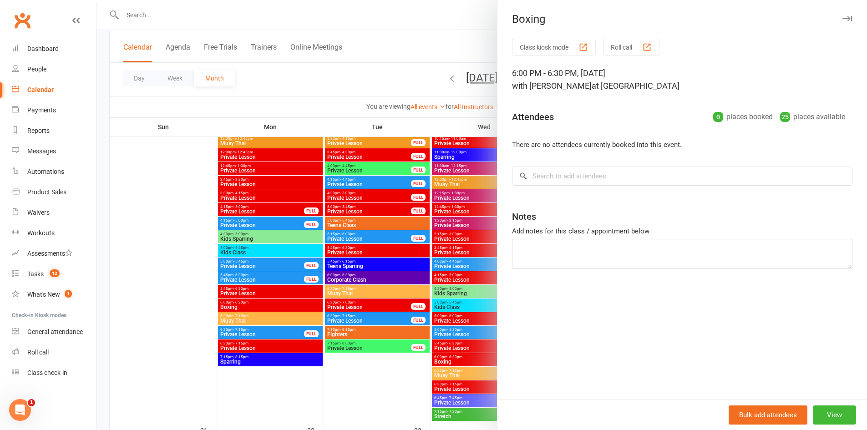
drag, startPoint x: 419, startPoint y: 347, endPoint x: 442, endPoint y: 339, distance: 24.2
click at [420, 347] on div at bounding box center [481, 215] width 770 height 430
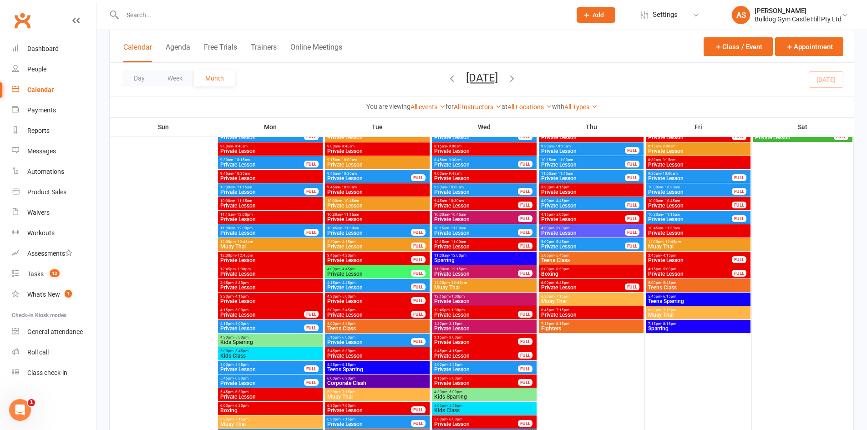
scroll to position [1092, 0]
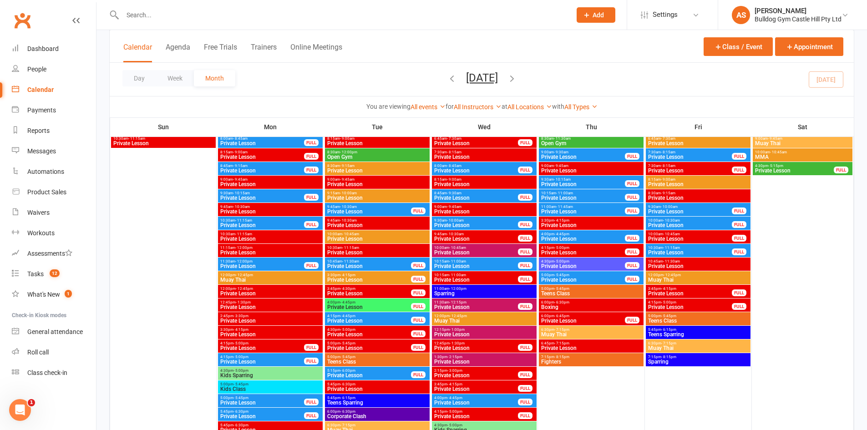
click at [569, 292] on span "Teens Class" at bounding box center [590, 293] width 101 height 5
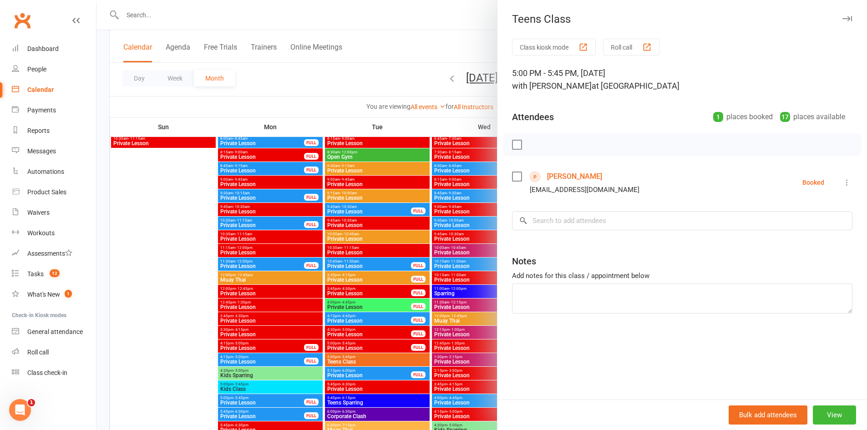
click at [413, 276] on div at bounding box center [481, 215] width 770 height 430
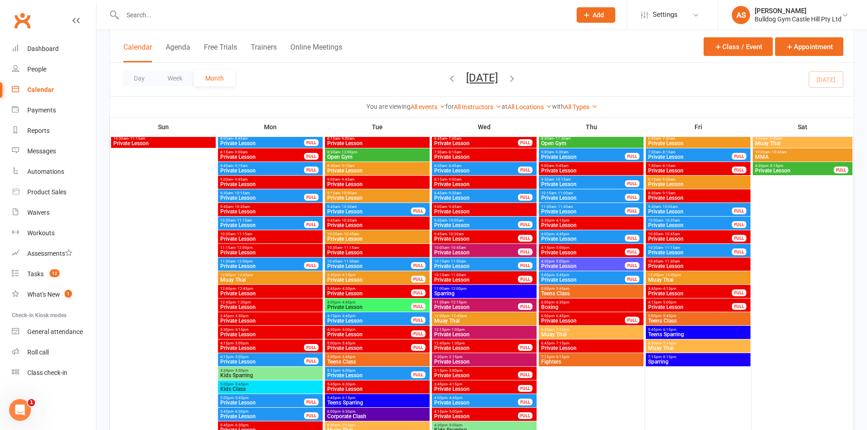
click at [660, 318] on span "Teens Class" at bounding box center [697, 320] width 101 height 5
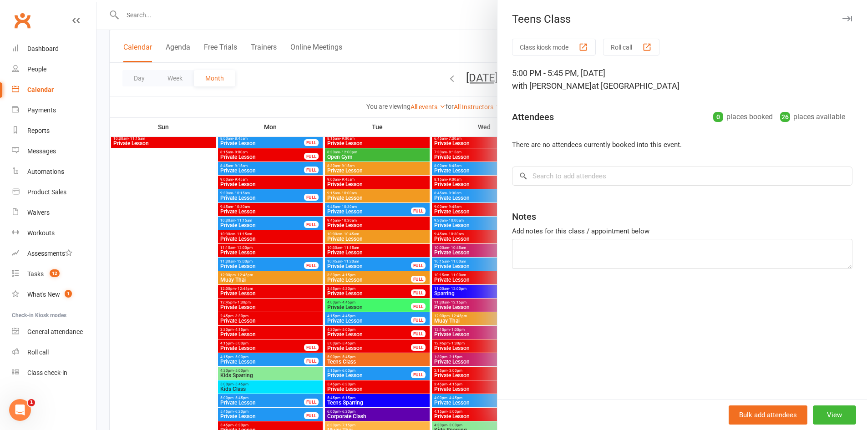
click at [378, 264] on div at bounding box center [481, 215] width 770 height 430
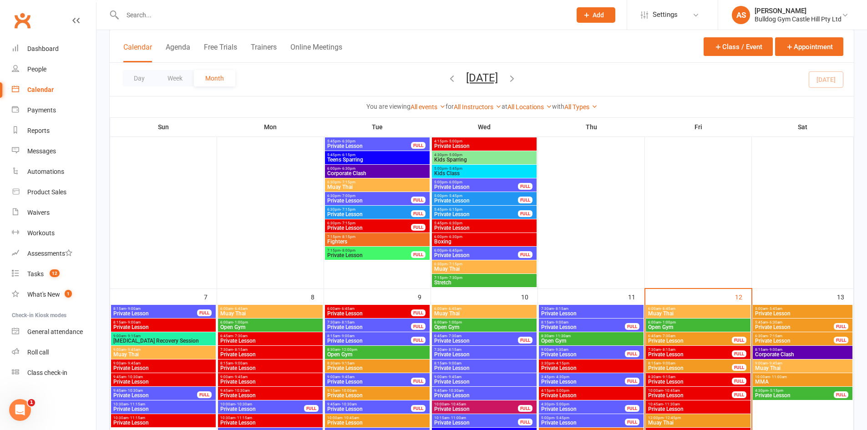
scroll to position [500, 0]
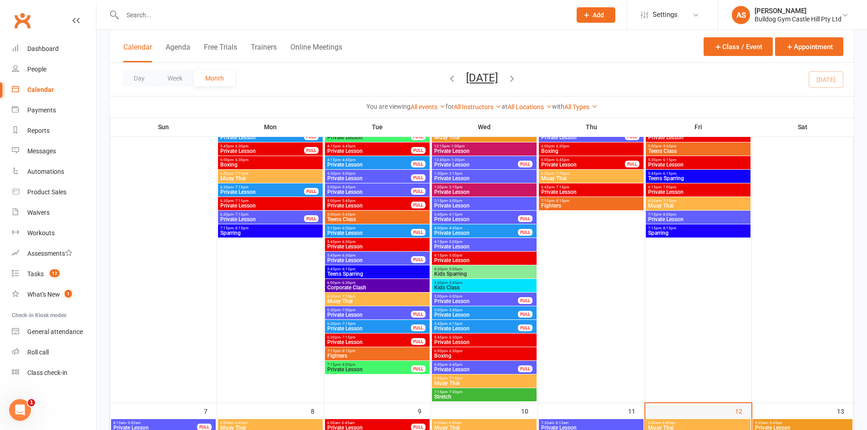
scroll to position [318, 0]
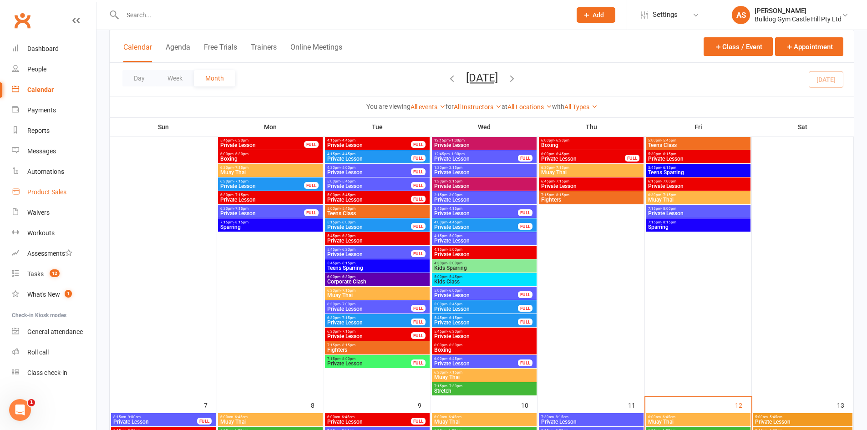
click at [31, 199] on link "Product Sales" at bounding box center [54, 192] width 84 height 20
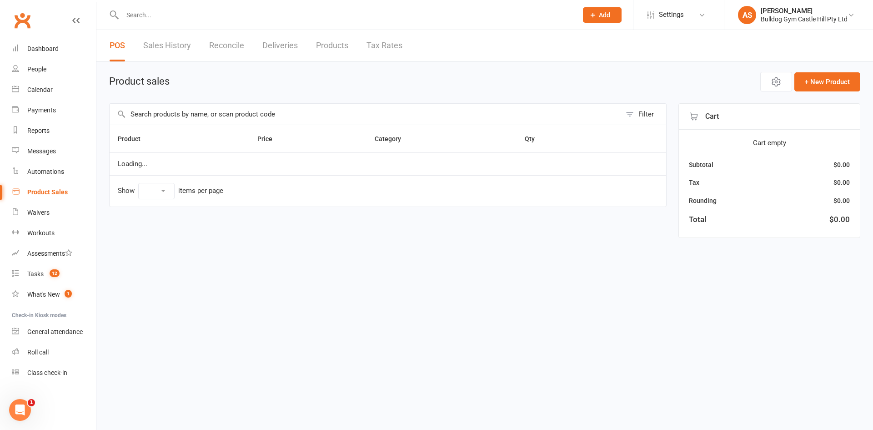
select select "10"
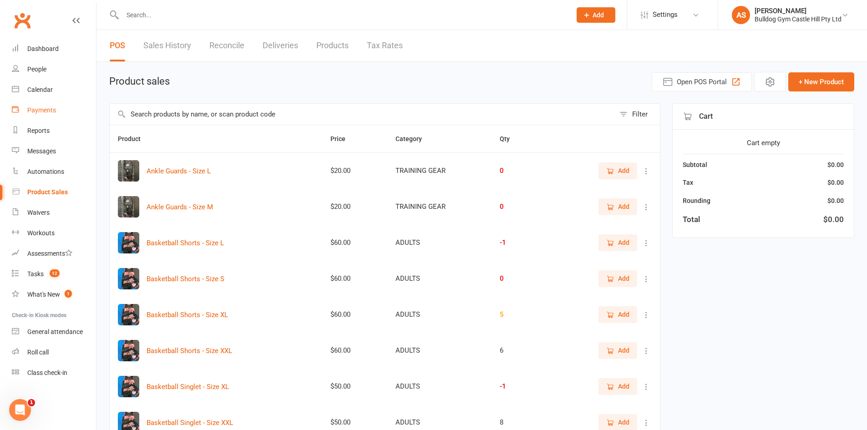
click at [36, 112] on div "Payments" at bounding box center [41, 109] width 29 height 7
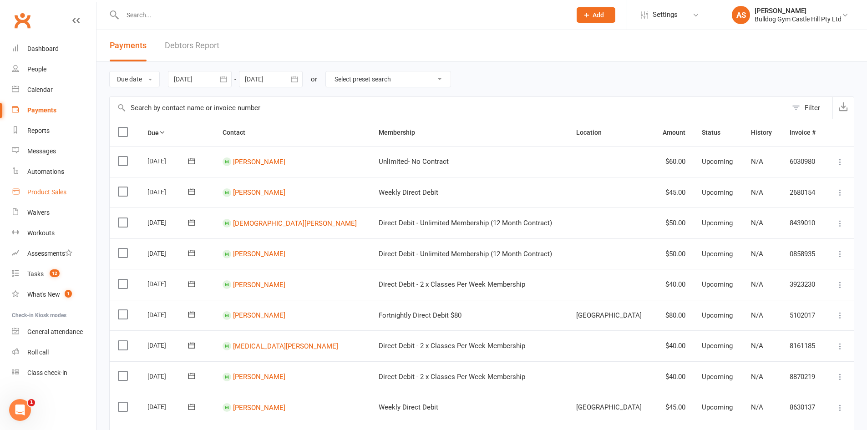
click at [46, 194] on div "Product Sales" at bounding box center [46, 191] width 39 height 7
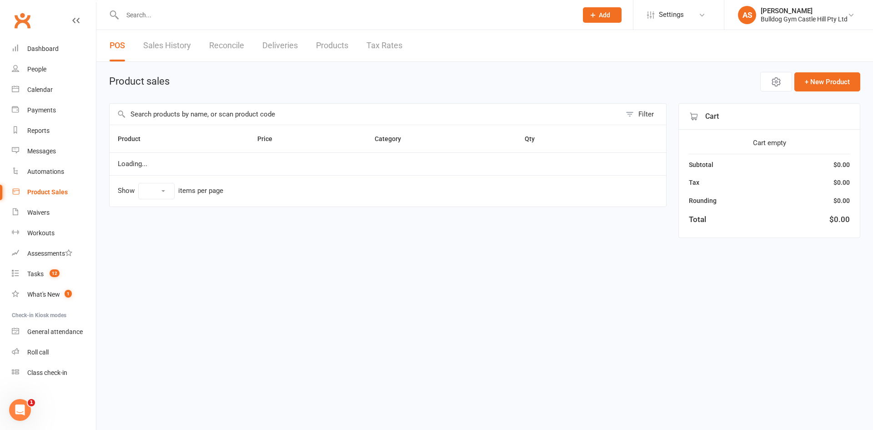
select select "10"
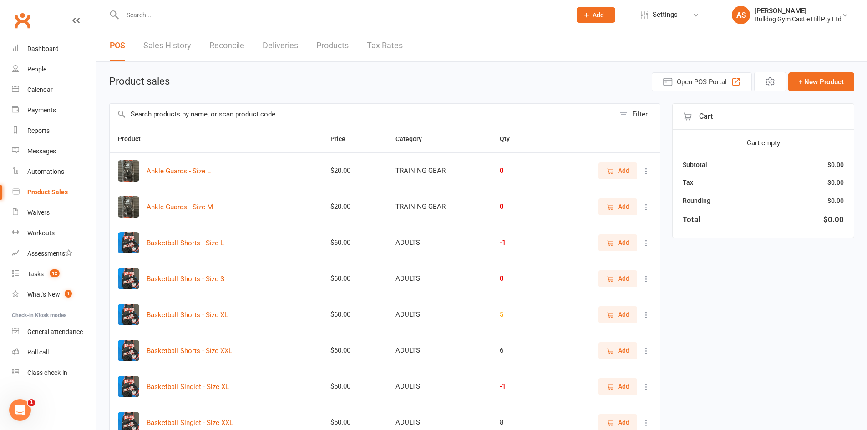
drag, startPoint x: 252, startPoint y: 118, endPoint x: 253, endPoint y: 106, distance: 11.9
click at [253, 117] on input "text" at bounding box center [362, 114] width 505 height 21
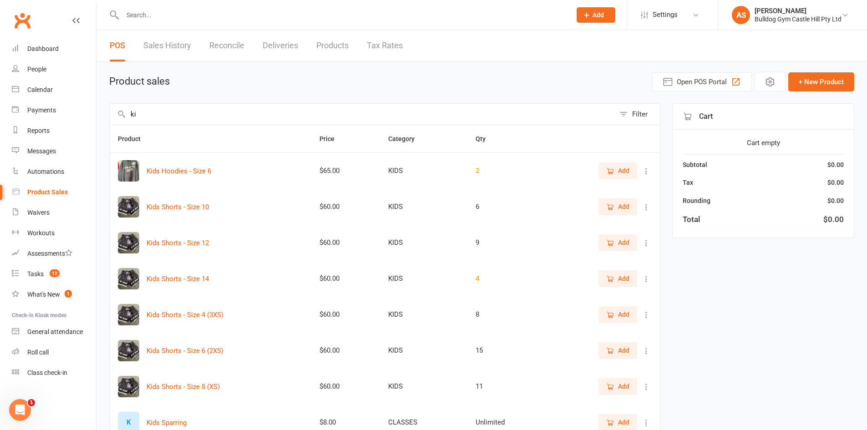
type input "ki"
drag, startPoint x: 137, startPoint y: 20, endPoint x: 138, endPoint y: 11, distance: 8.7
click at [138, 20] on input "text" at bounding box center [342, 15] width 445 height 13
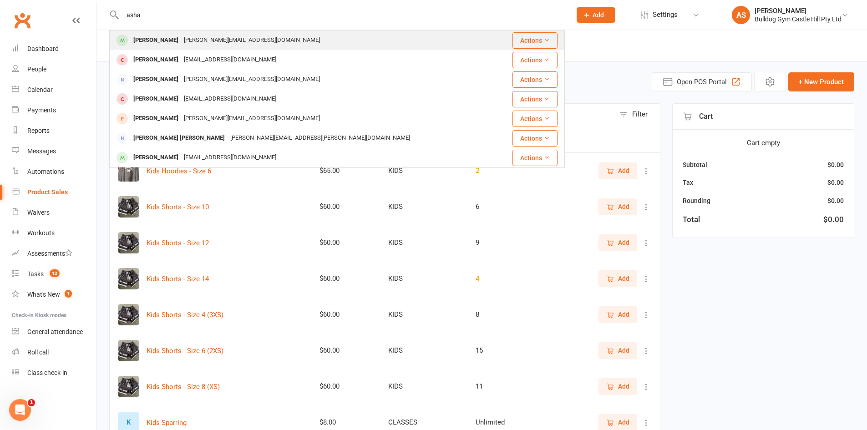
type input "asha"
click at [346, 33] on div "Asha Stanley claire@clairesdoggrooming.com" at bounding box center [304, 40] width 388 height 19
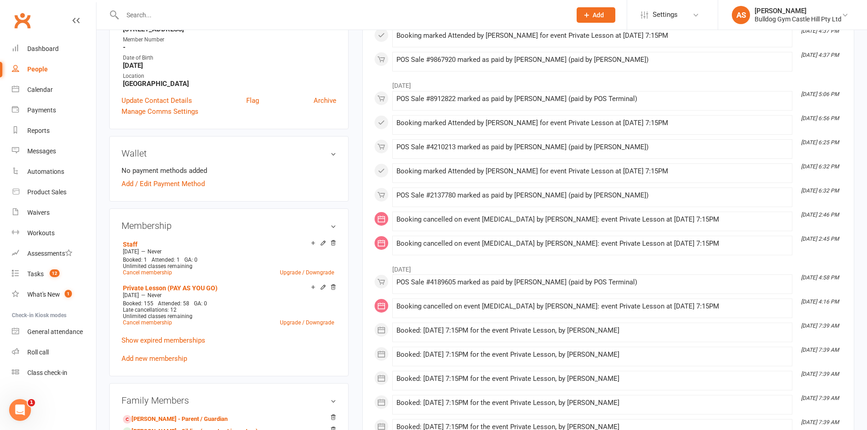
scroll to position [227, 0]
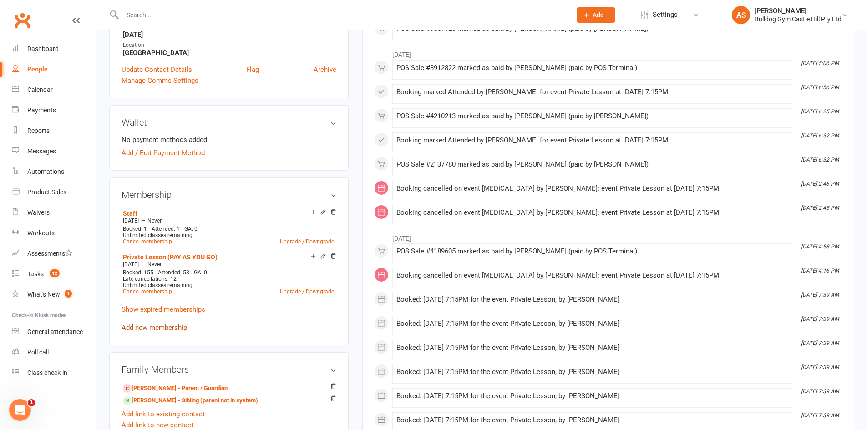
click at [160, 324] on link "Add new membership" at bounding box center [154, 327] width 66 height 8
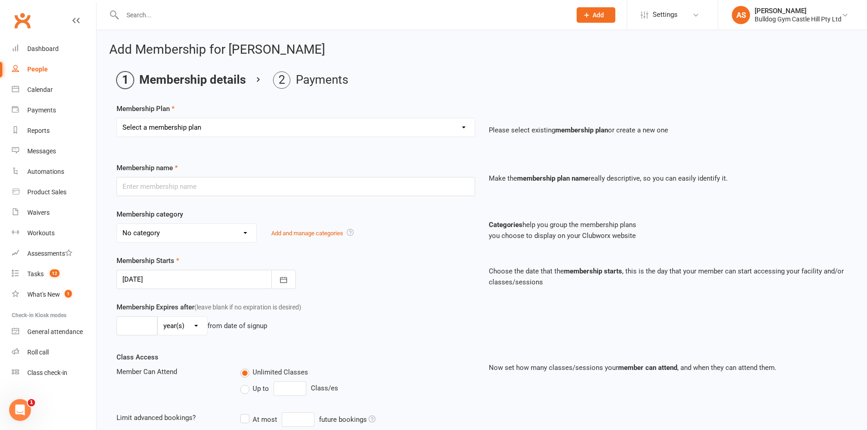
click at [213, 126] on select "Select a membership plan Create new Membership Plan Adults Class - Casual Visit…" at bounding box center [296, 127] width 358 height 18
select select "18"
click at [117, 118] on select "Select a membership plan Create new Membership Plan Adults Class - Casual Visit…" at bounding box center [296, 127] width 358 height 18
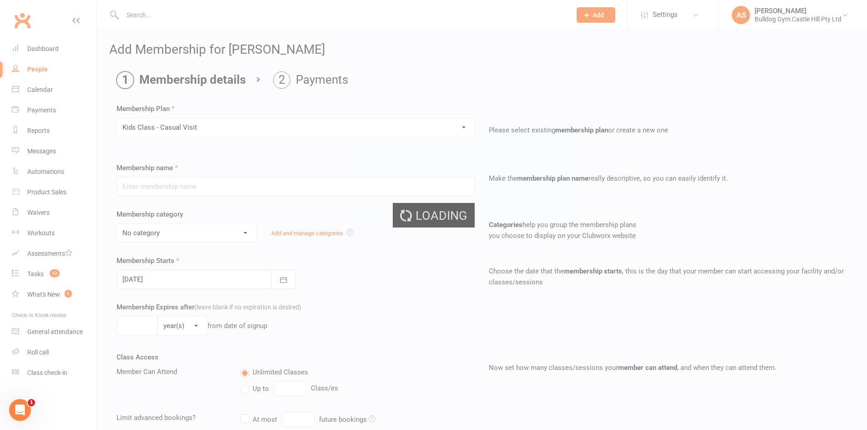
type input "Kids Class - Casual Visit"
select select "18"
type input "2"
select select "1"
type input "1"
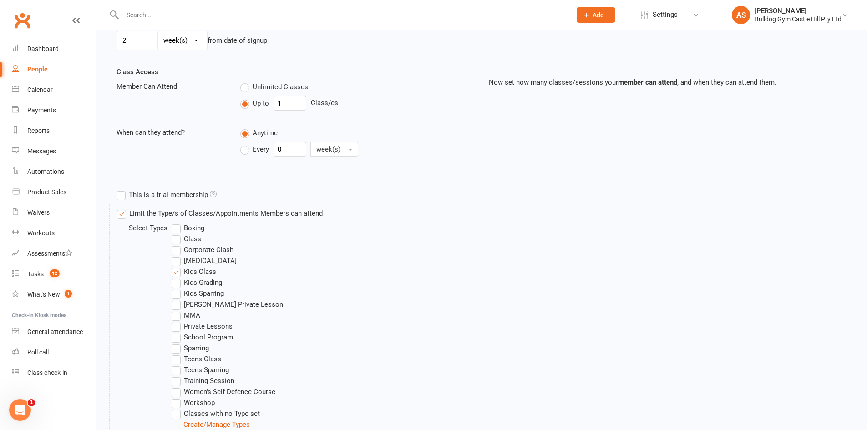
scroll to position [409, 0]
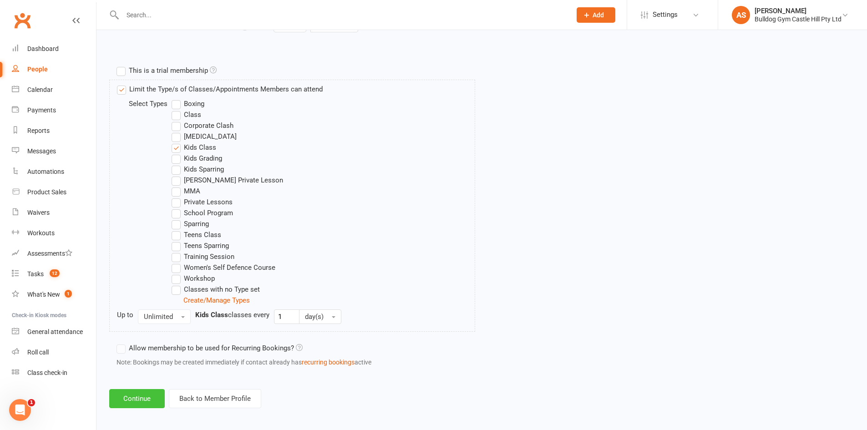
click at [141, 393] on button "Continue" at bounding box center [136, 398] width 55 height 19
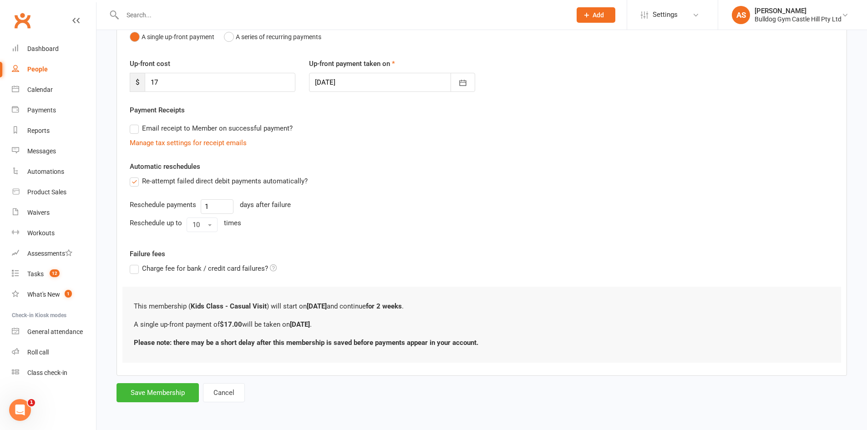
scroll to position [0, 0]
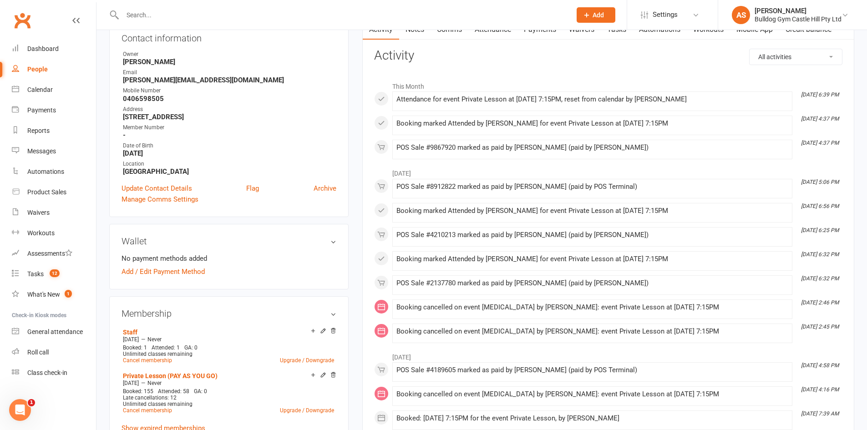
scroll to position [227, 0]
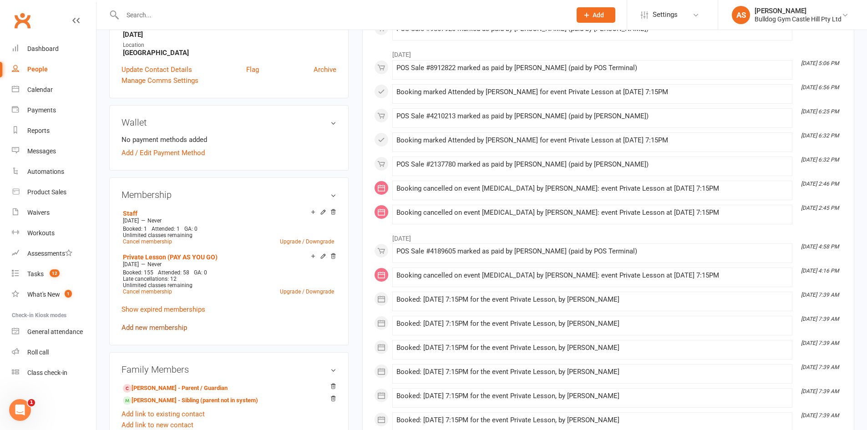
click at [168, 325] on link "Add new membership" at bounding box center [154, 327] width 66 height 8
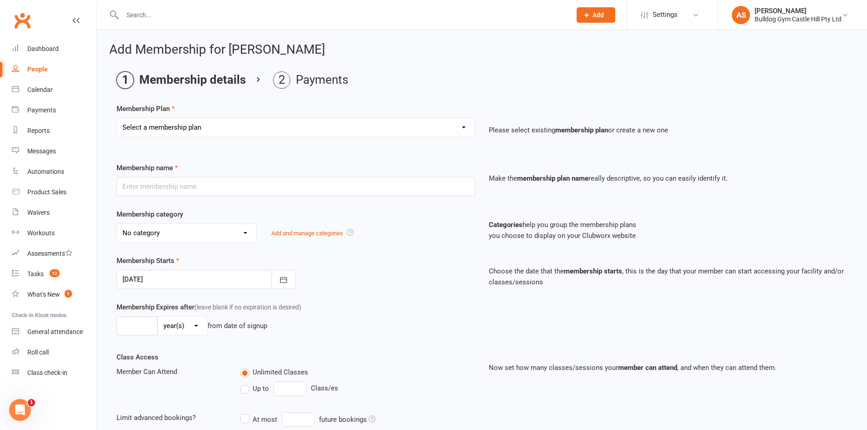
click at [197, 120] on select "Select a membership plan Create new Membership Plan Adults Class - Casual Visit…" at bounding box center [296, 127] width 358 height 18
select select "20"
click at [117, 118] on select "Select a membership plan Create new Membership Plan Adults Class - Casual Visit…" at bounding box center [296, 127] width 358 height 18
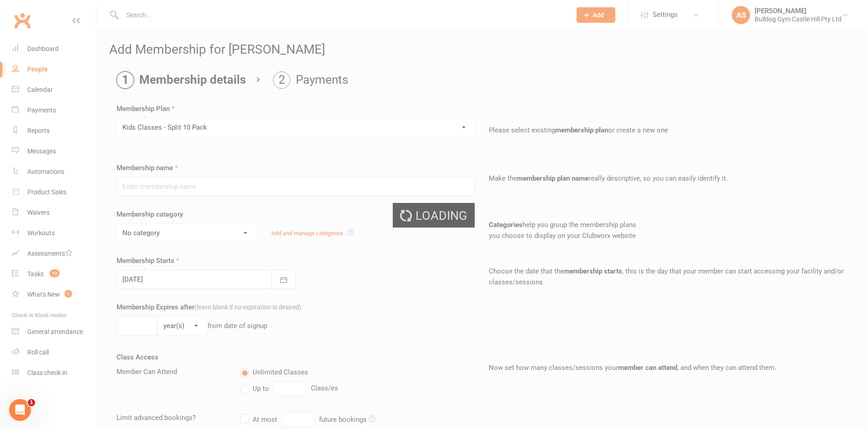
type input "Kids Classes - Split 10 Pack"
select select "18"
type input "3"
select select "2"
type input "5"
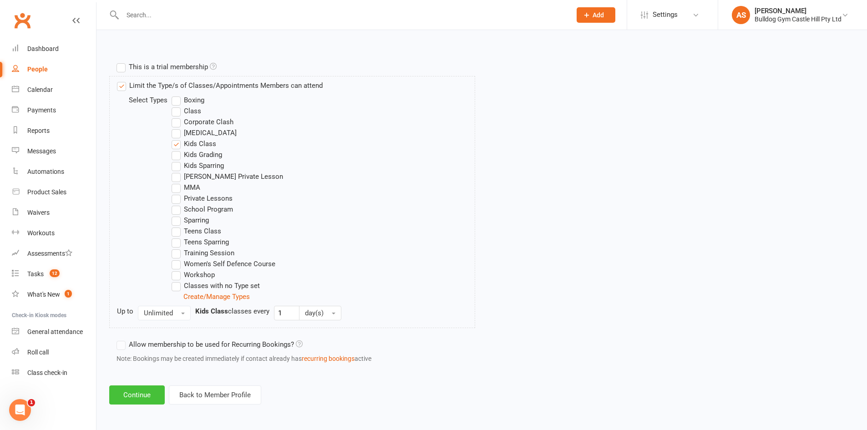
scroll to position [414, 0]
click at [139, 404] on div "Add Membership for Asha Stanley Membership details Payments Membership Plan Sel…" at bounding box center [481, 17] width 770 height 800
click at [132, 394] on button "Continue" at bounding box center [136, 394] width 55 height 19
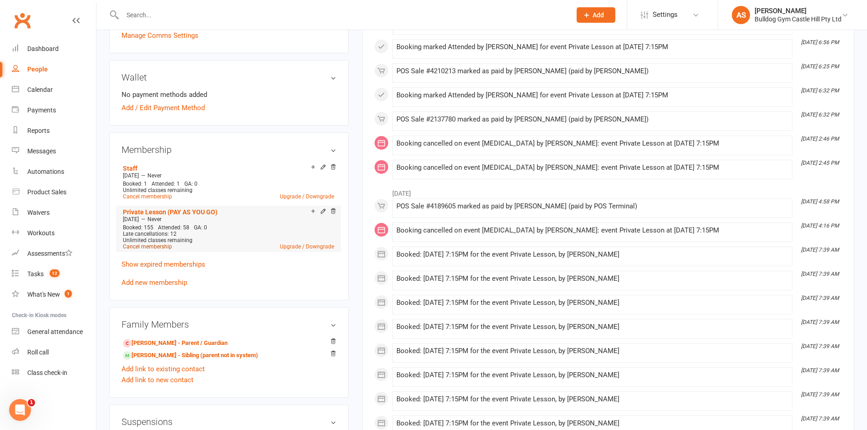
scroll to position [273, 0]
click at [153, 282] on link "Add new membership" at bounding box center [154, 282] width 66 height 8
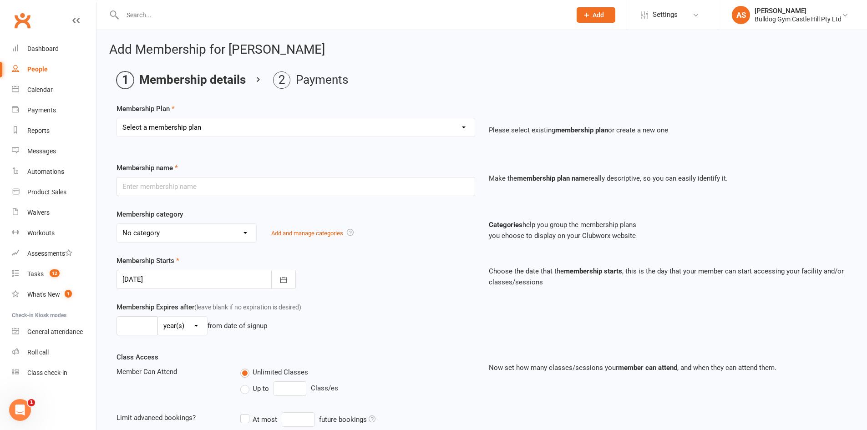
click at [212, 123] on select "Select a membership plan Create new Membership Plan Adults Class - Casual Visit…" at bounding box center [296, 127] width 358 height 18
select select "19"
click at [117, 118] on select "Select a membership plan Create new Membership Plan Adults Class - Casual Visit…" at bounding box center [296, 127] width 358 height 18
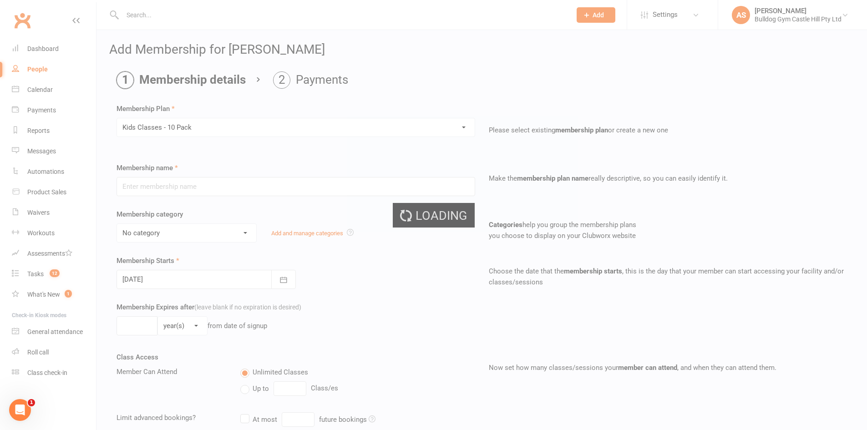
type input "Kids Classes - 10 Pack"
select select "18"
type input "3"
select select "2"
type input "10"
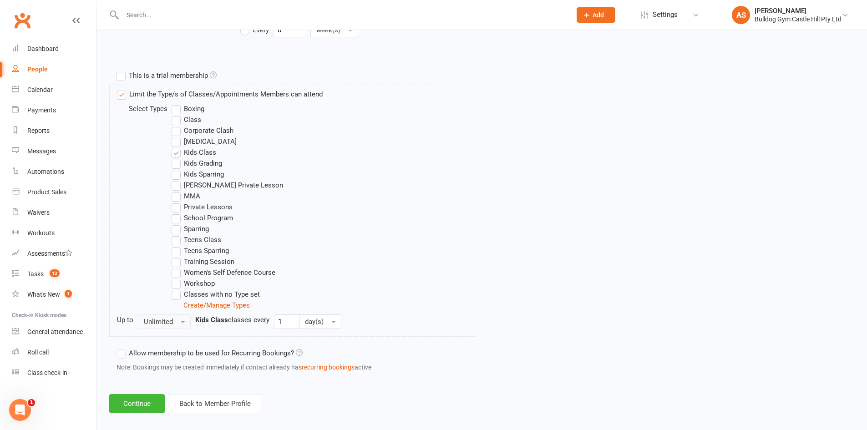
scroll to position [414, 0]
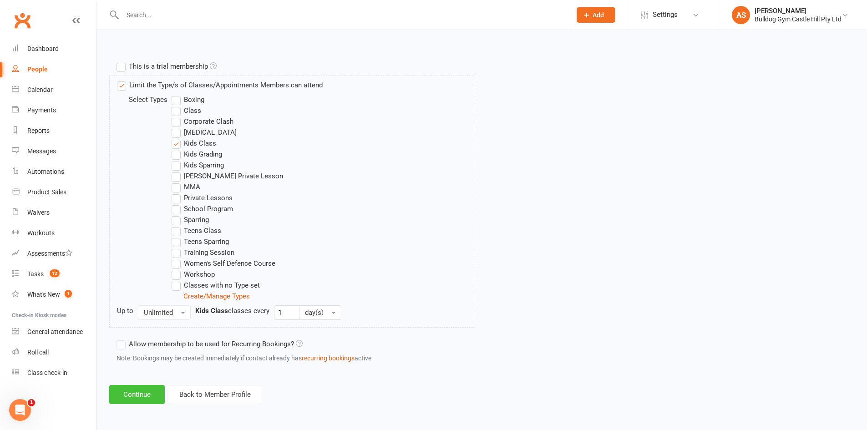
click at [136, 395] on button "Continue" at bounding box center [136, 394] width 55 height 19
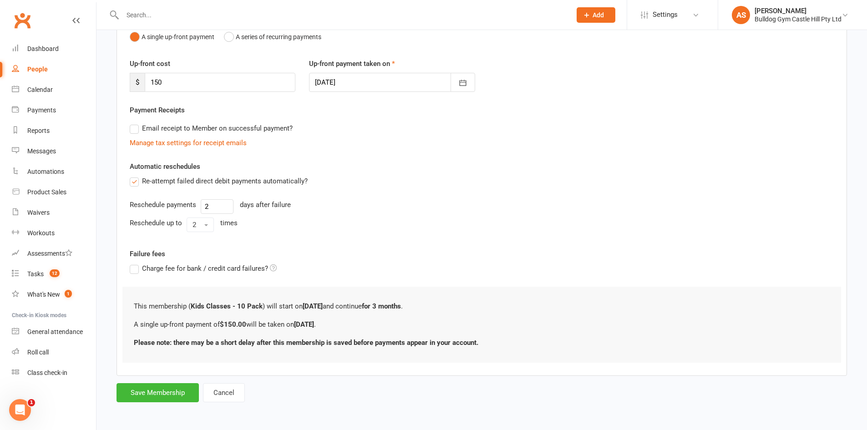
scroll to position [0, 0]
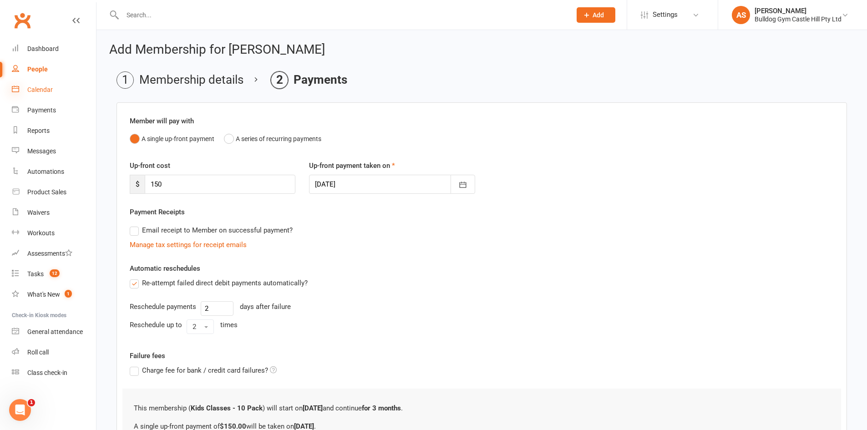
click at [17, 90] on icon at bounding box center [15, 88] width 7 height 7
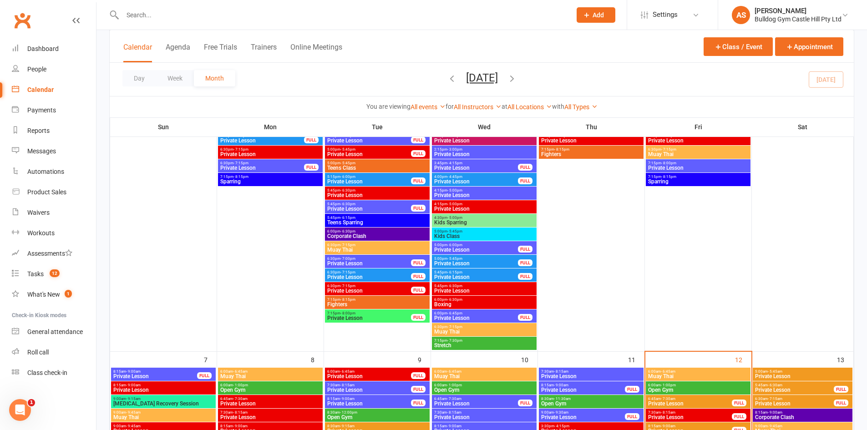
scroll to position [318, 0]
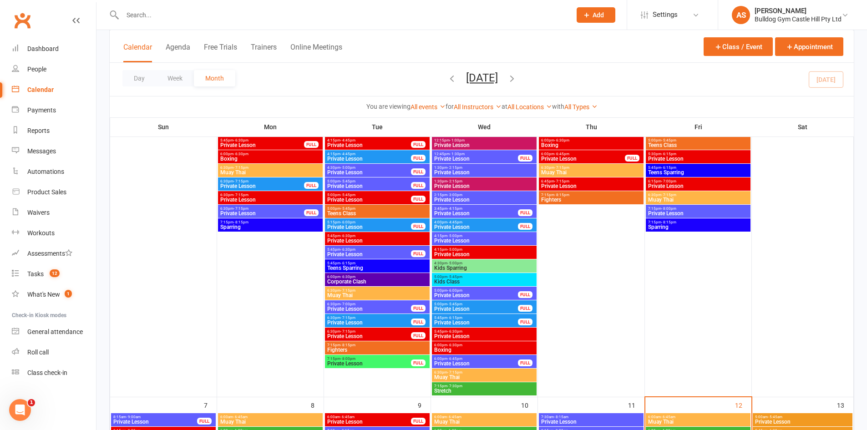
click at [461, 283] on span "Kids Class" at bounding box center [484, 281] width 101 height 5
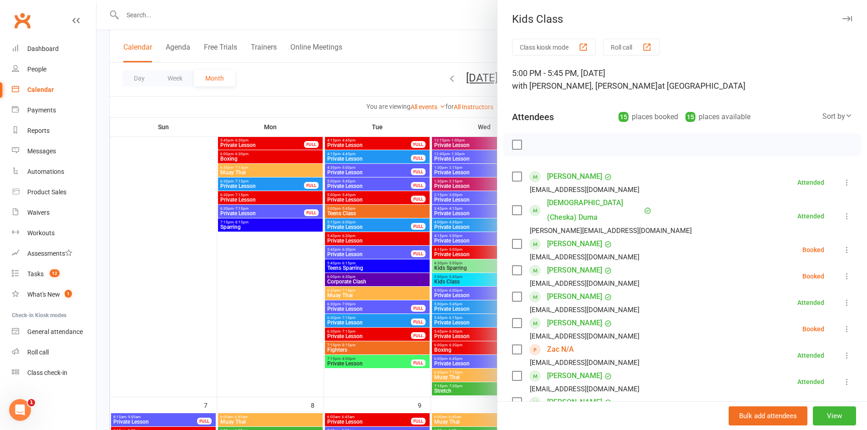
click at [451, 291] on div at bounding box center [481, 215] width 770 height 430
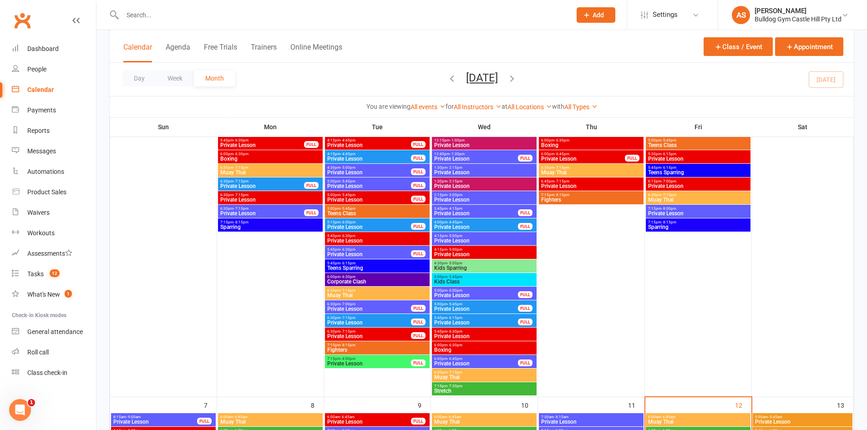
click at [459, 280] on span "Kids Class" at bounding box center [484, 281] width 101 height 5
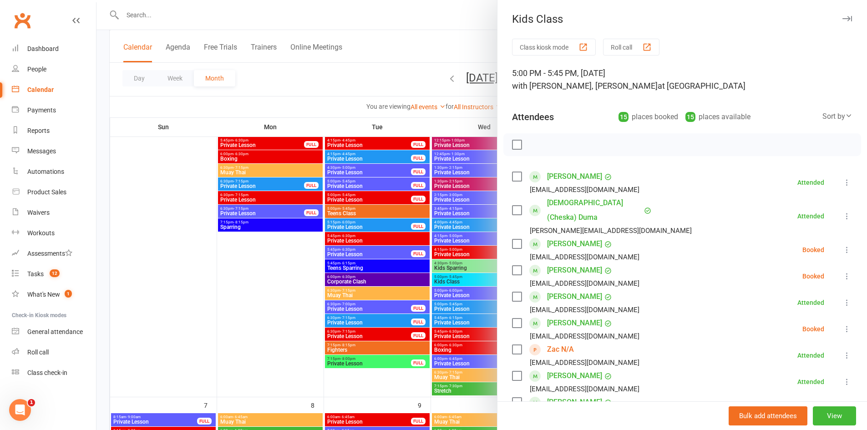
click at [418, 290] on div at bounding box center [481, 215] width 770 height 430
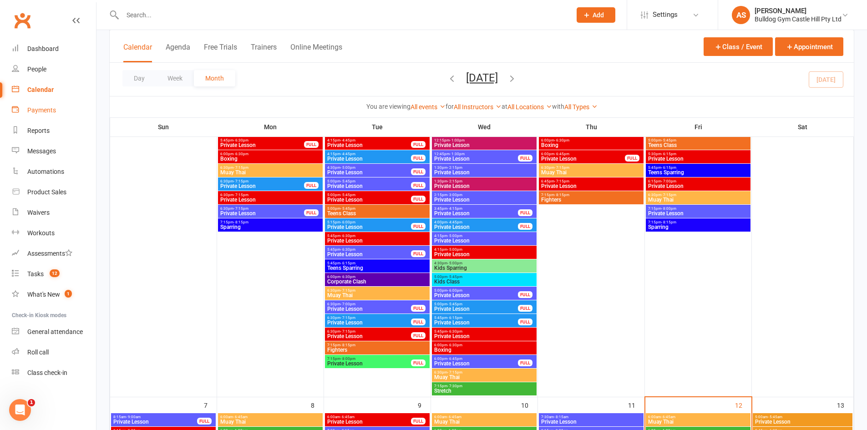
click at [30, 110] on div "Payments" at bounding box center [41, 109] width 29 height 7
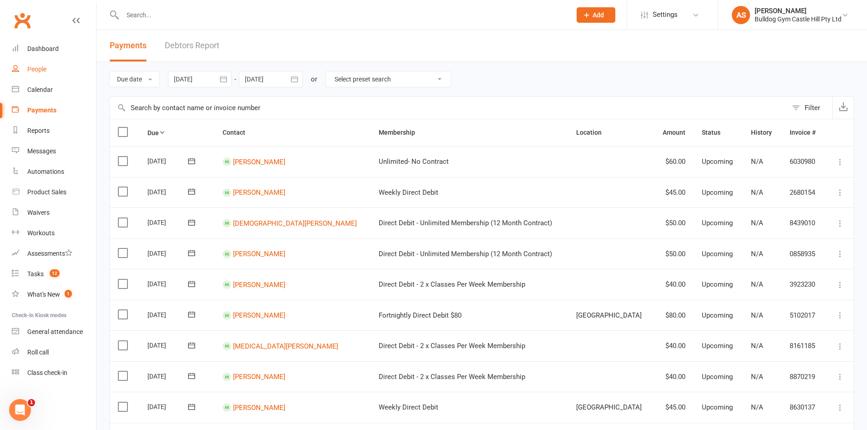
click at [40, 71] on div "People" at bounding box center [36, 69] width 19 height 7
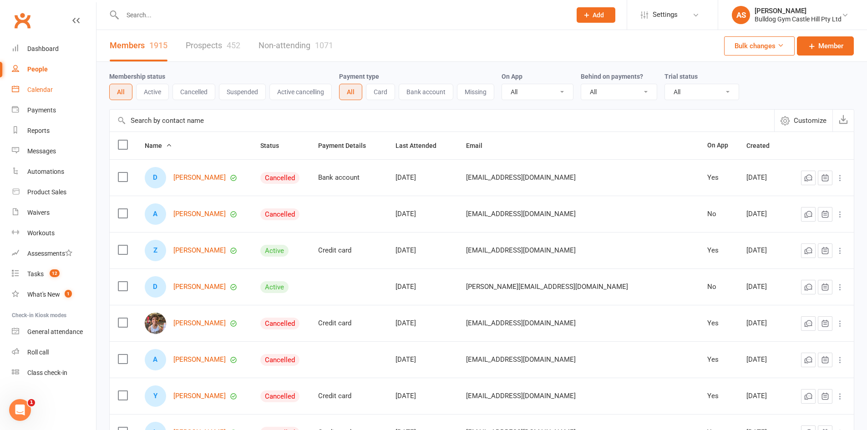
click at [40, 88] on div "Calendar" at bounding box center [39, 89] width 25 height 7
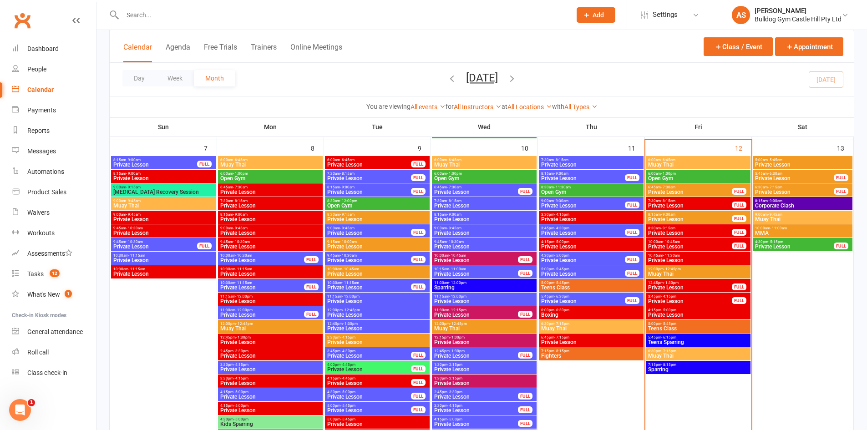
scroll to position [591, 0]
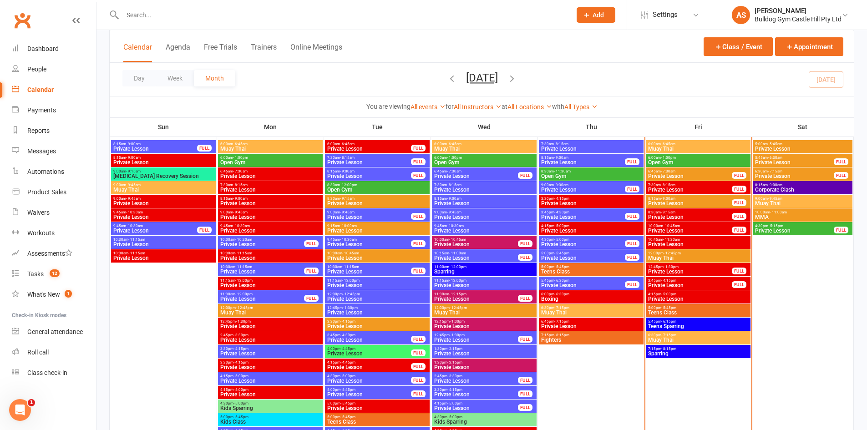
click at [673, 338] on span "Muay Thai" at bounding box center [697, 339] width 101 height 5
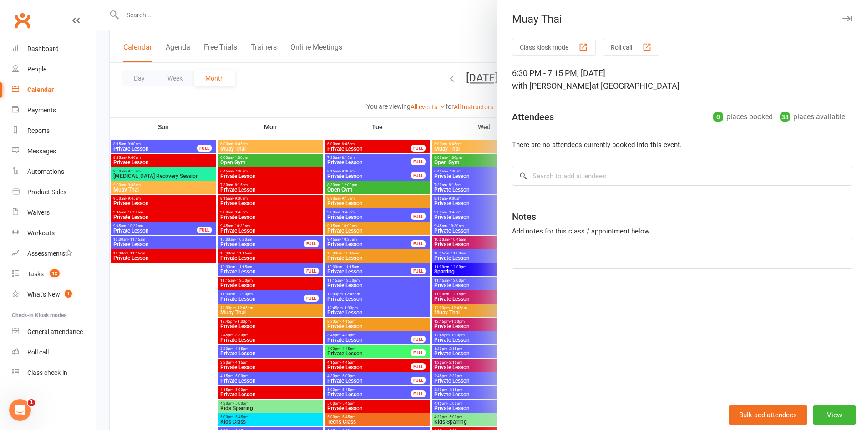
click at [478, 238] on div at bounding box center [481, 215] width 770 height 430
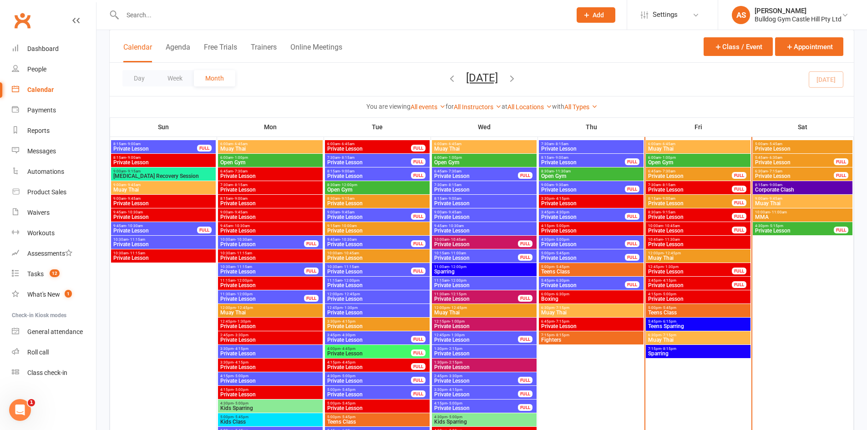
click at [702, 310] on span "Teens Class" at bounding box center [697, 312] width 101 height 5
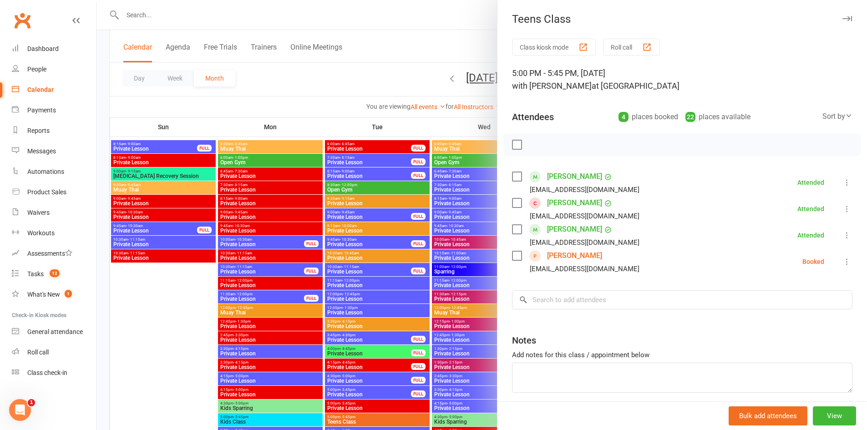
click at [420, 254] on div at bounding box center [481, 215] width 770 height 430
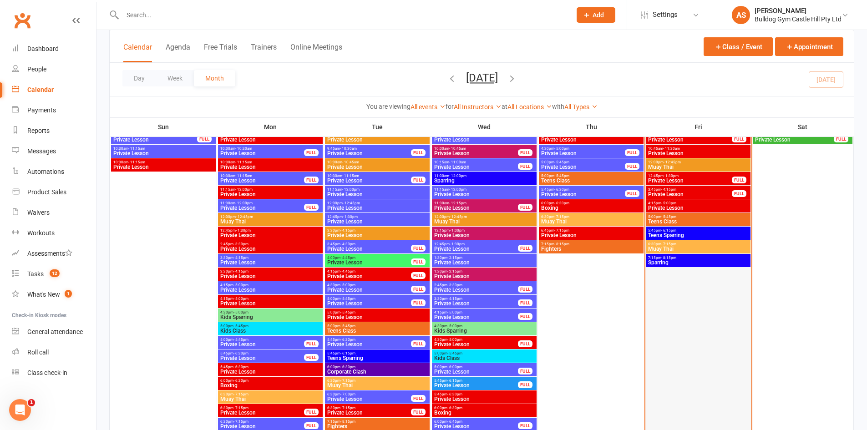
scroll to position [728, 0]
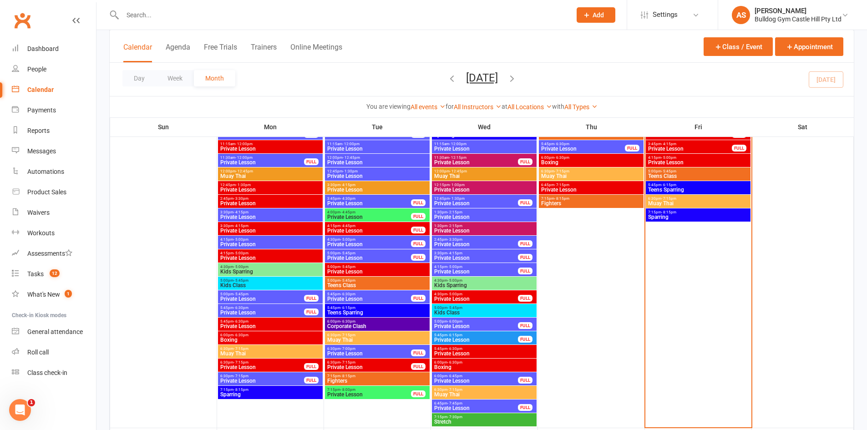
click at [697, 202] on span "Muay Thai" at bounding box center [697, 203] width 101 height 5
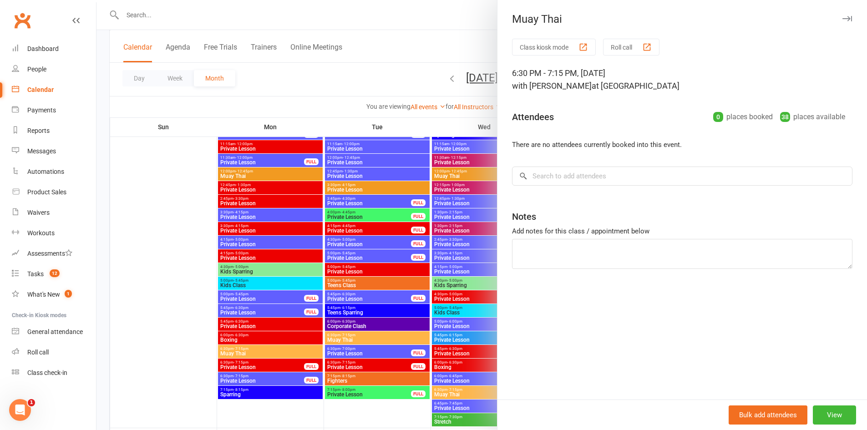
click at [276, 146] on div at bounding box center [481, 215] width 770 height 430
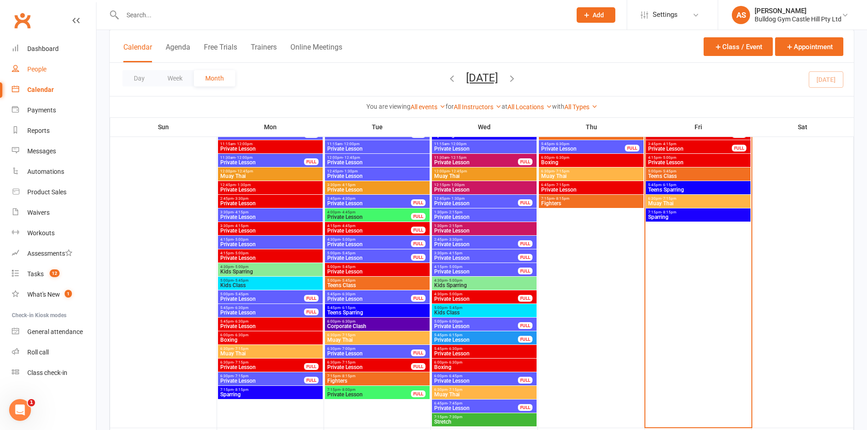
click at [29, 66] on div "People" at bounding box center [36, 69] width 19 height 7
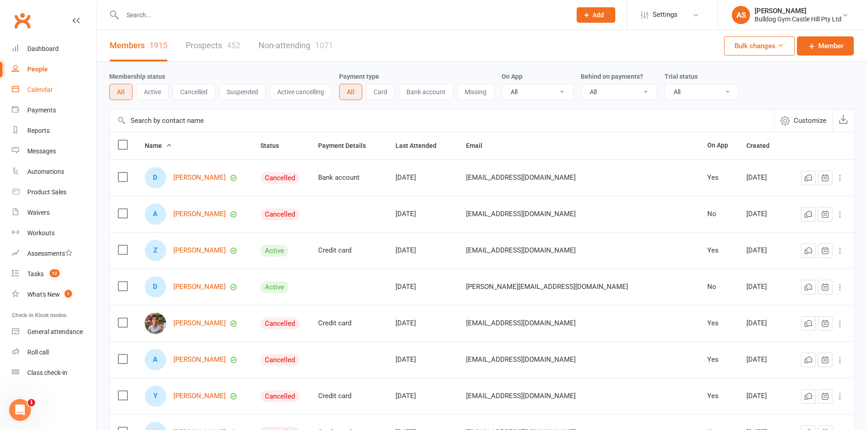
click at [60, 94] on link "Calendar" at bounding box center [54, 90] width 84 height 20
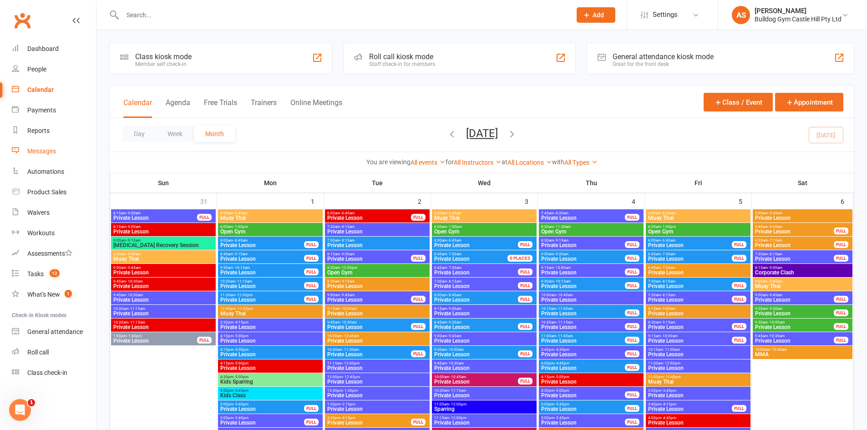
click at [50, 146] on link "Messages" at bounding box center [54, 151] width 84 height 20
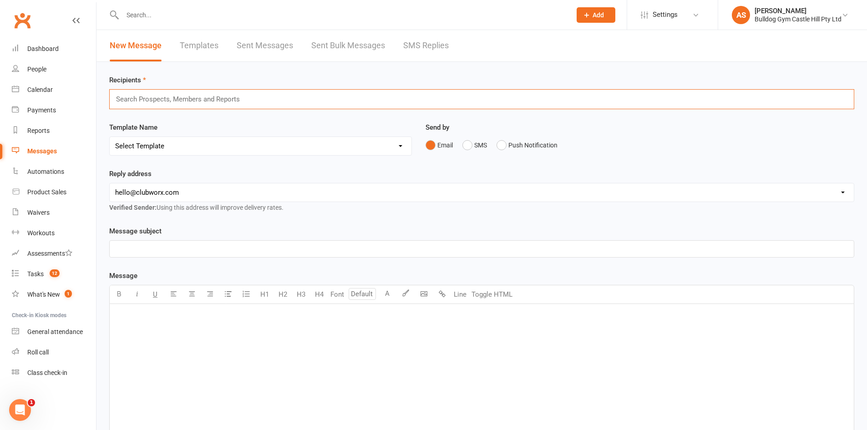
click at [182, 96] on input "text" at bounding box center [181, 99] width 133 height 12
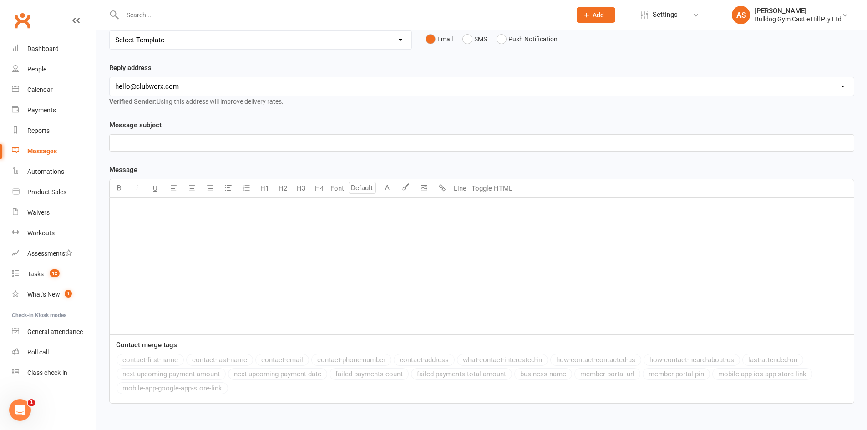
scroll to position [116, 0]
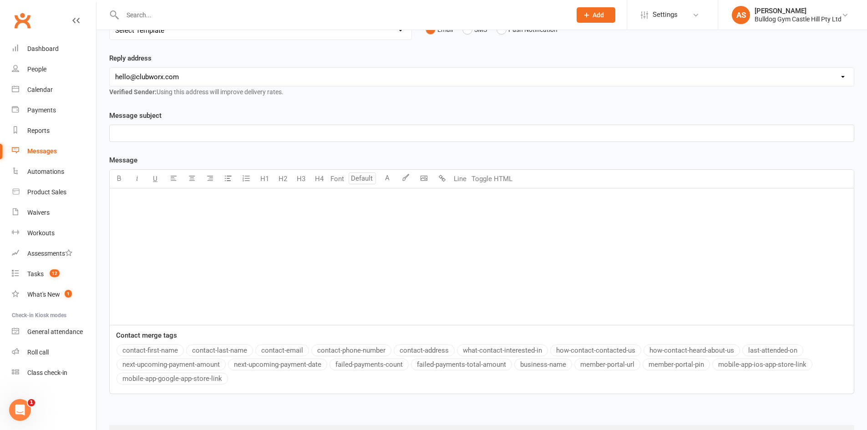
click at [202, 196] on p "﻿" at bounding box center [481, 200] width 733 height 11
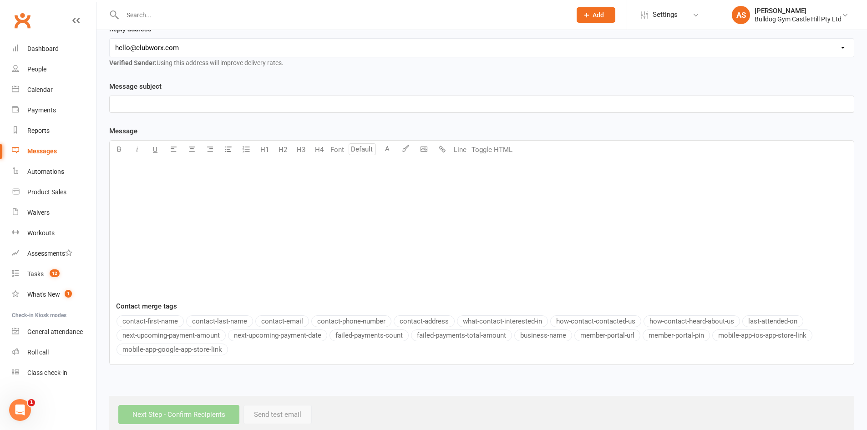
scroll to position [161, 0]
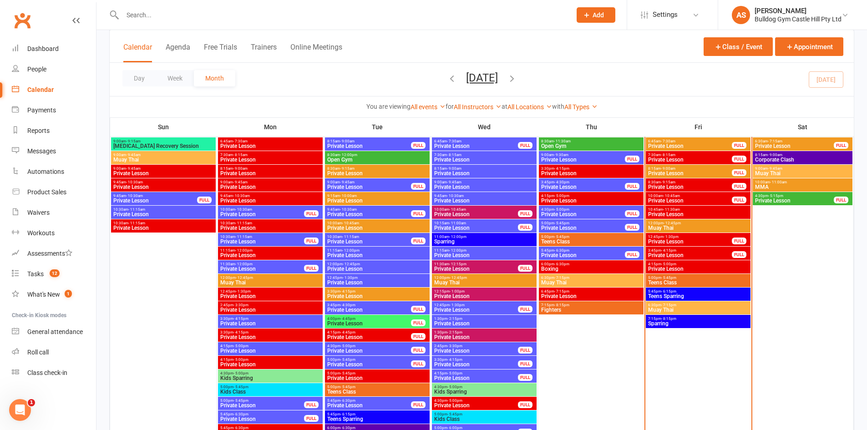
scroll to position [637, 0]
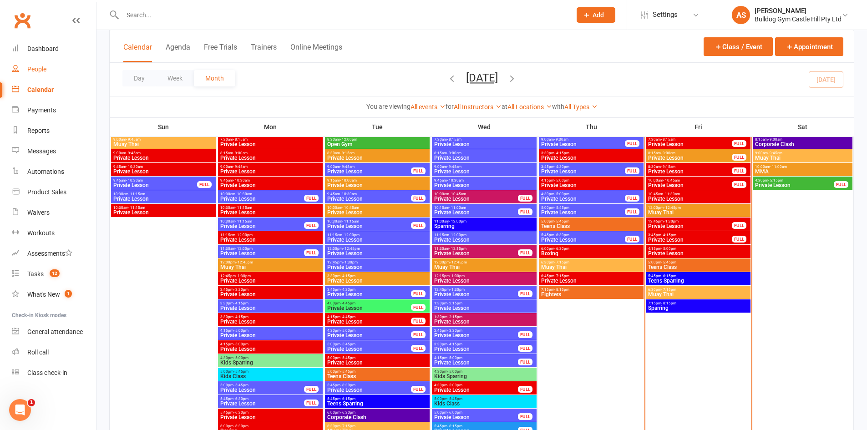
click at [28, 66] on div "People" at bounding box center [36, 69] width 19 height 7
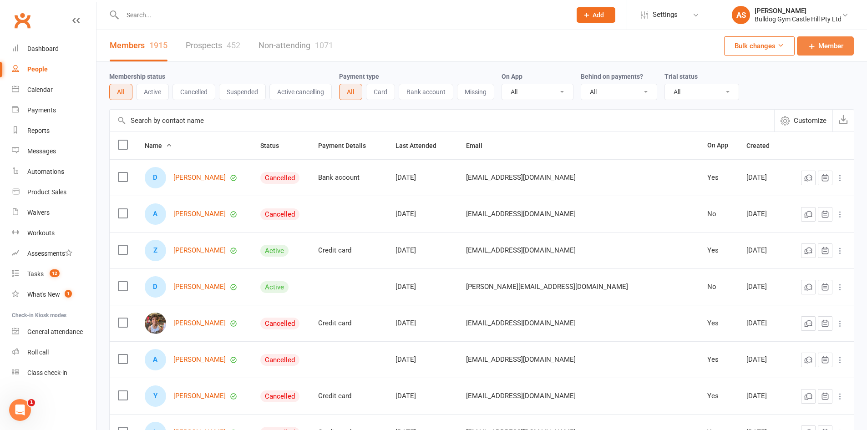
click at [819, 48] on span "Member" at bounding box center [830, 45] width 25 height 11
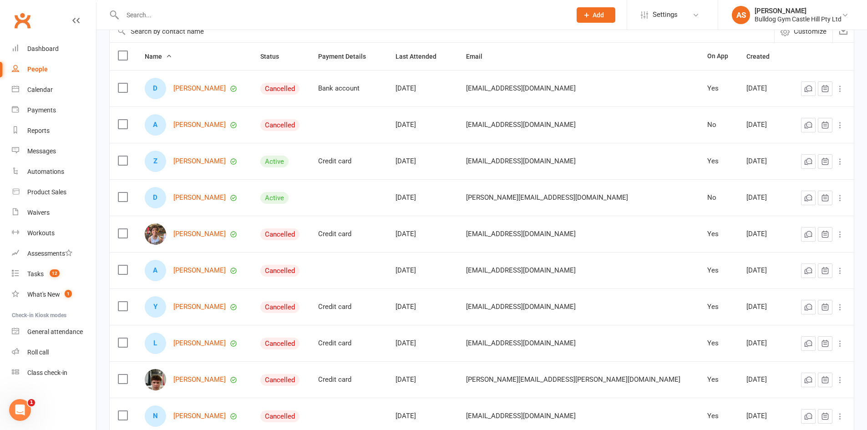
scroll to position [91, 0]
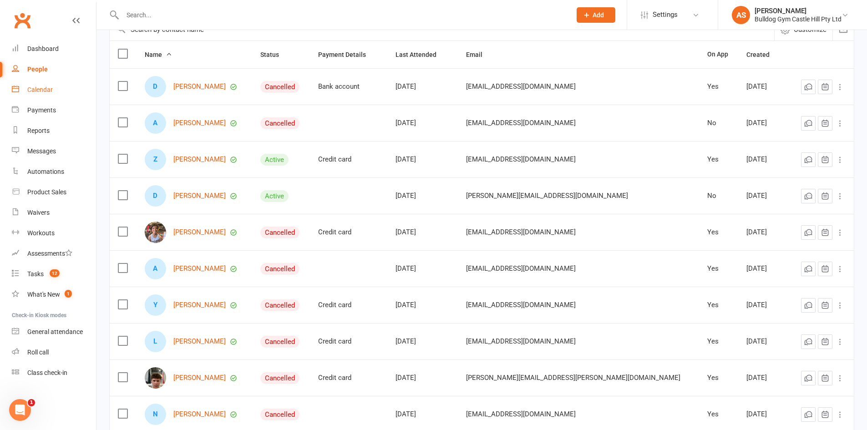
click at [71, 98] on link "Calendar" at bounding box center [54, 90] width 84 height 20
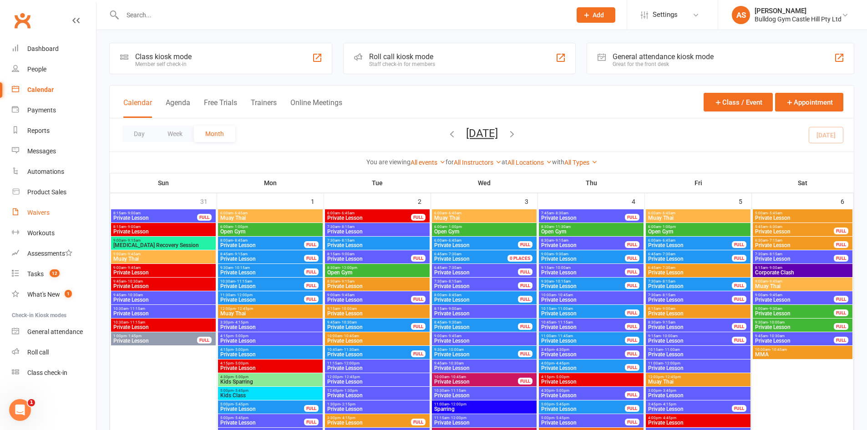
click at [51, 215] on link "Waivers" at bounding box center [54, 212] width 84 height 20
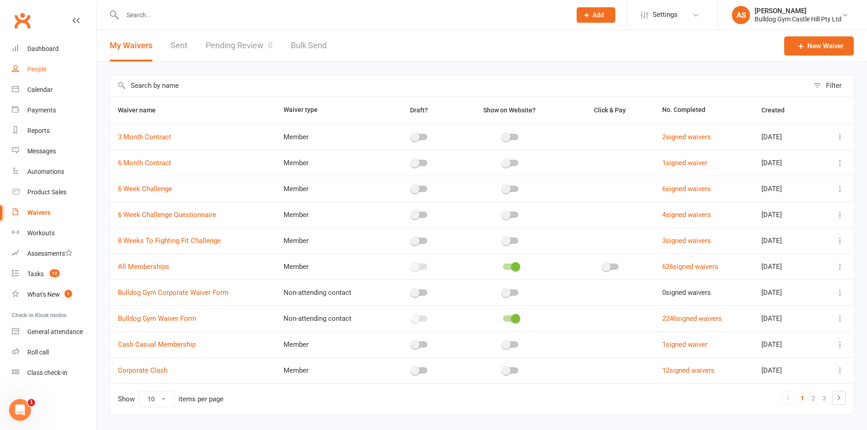
click at [35, 72] on div "People" at bounding box center [36, 69] width 19 height 7
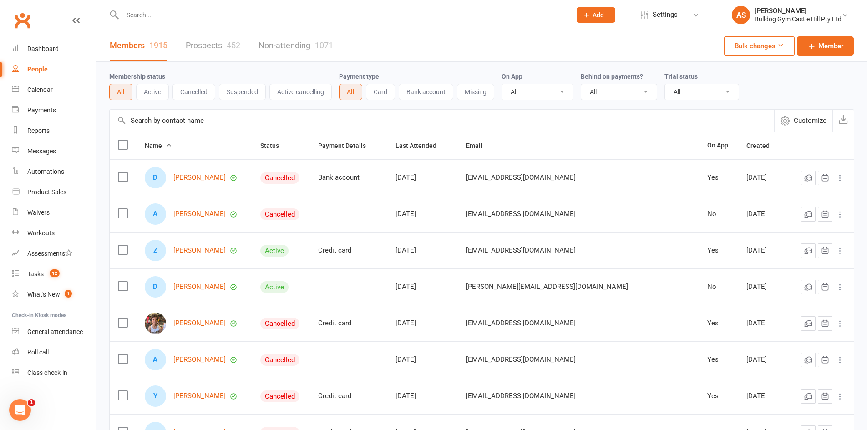
click at [189, 14] on input "text" at bounding box center [342, 15] width 445 height 13
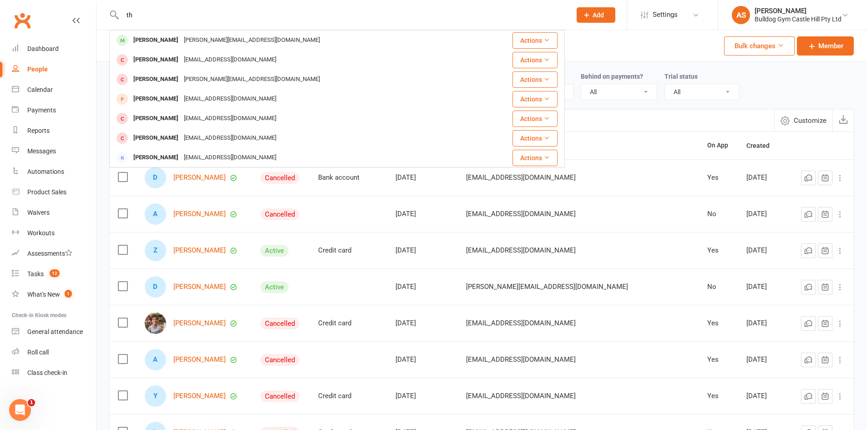
type input "t"
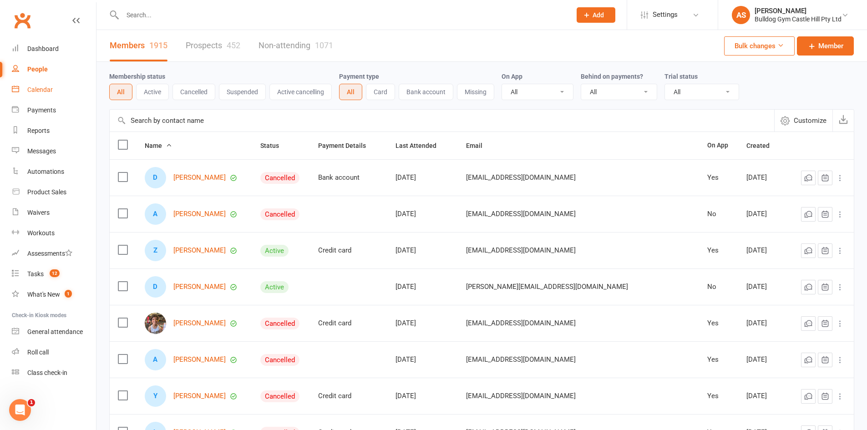
click at [45, 94] on link "Calendar" at bounding box center [54, 90] width 84 height 20
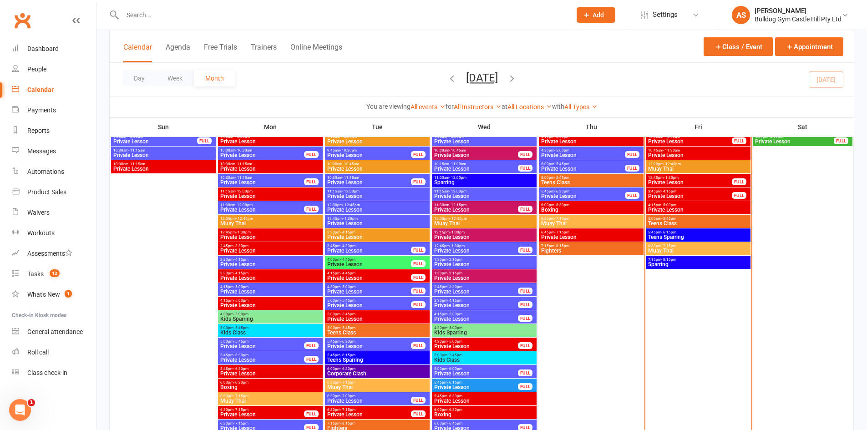
scroll to position [682, 0]
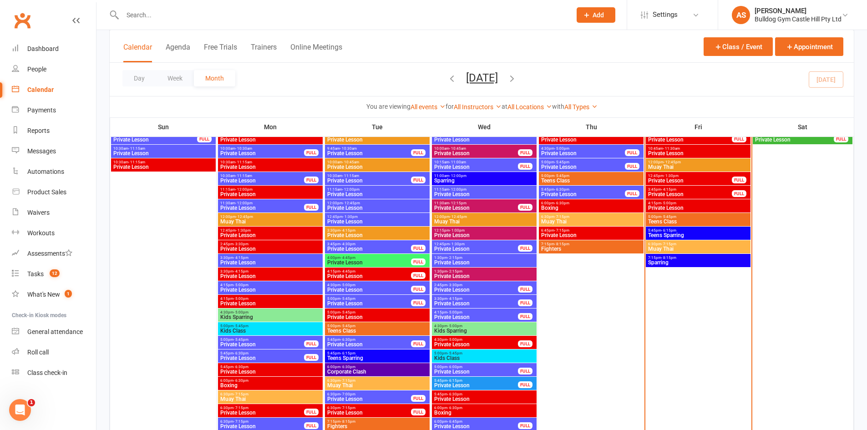
click at [701, 220] on span "Teens Class" at bounding box center [697, 221] width 101 height 5
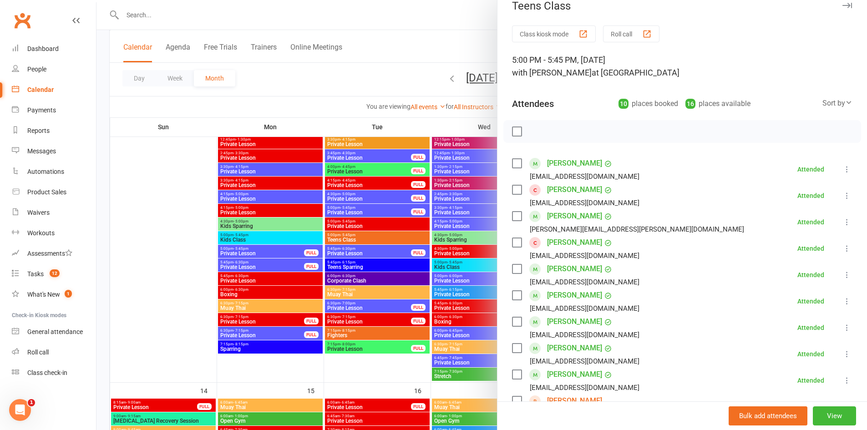
scroll to position [0, 0]
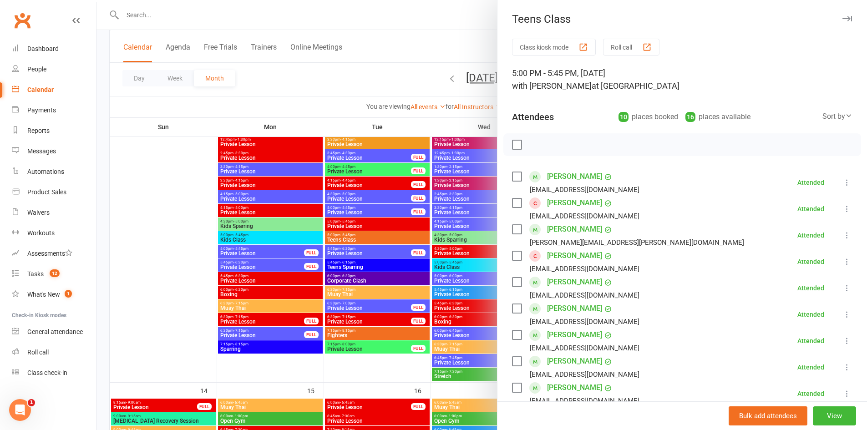
click at [316, 217] on div at bounding box center [481, 215] width 770 height 430
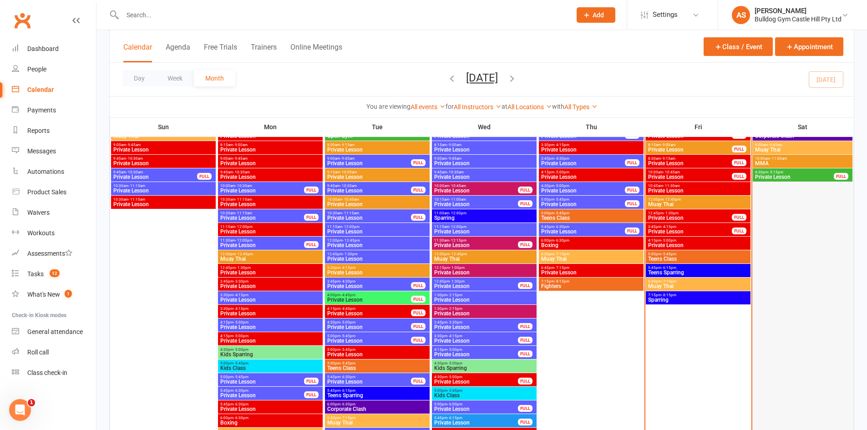
scroll to position [637, 0]
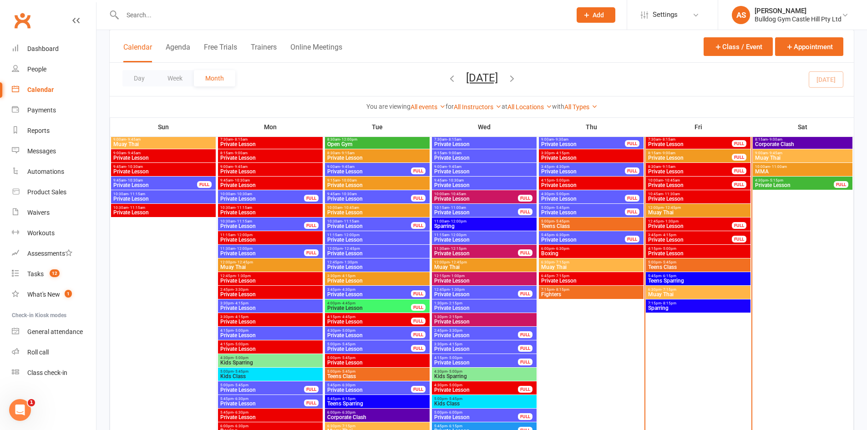
click at [660, 265] on span "Teens Class" at bounding box center [697, 266] width 101 height 5
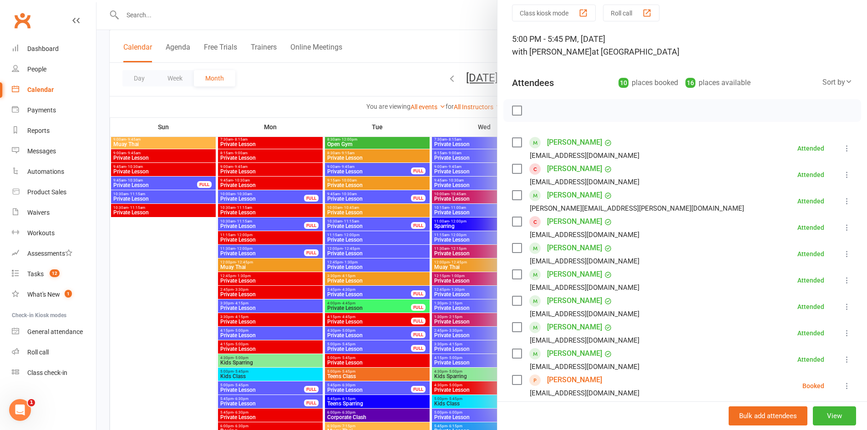
scroll to position [136, 0]
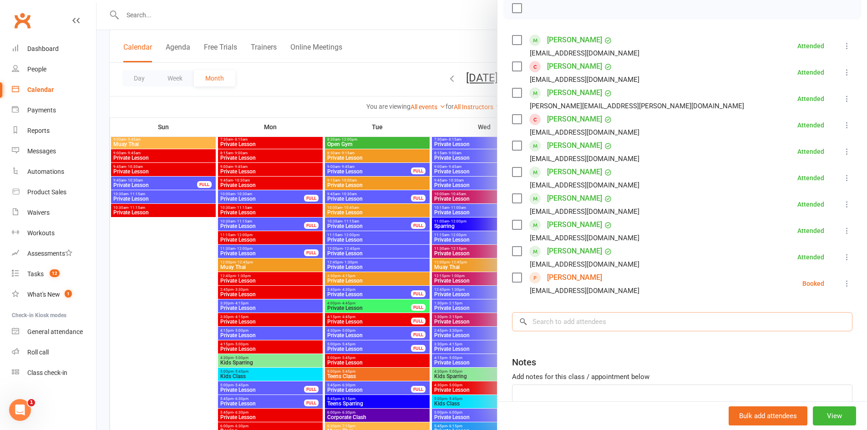
click at [565, 319] on input "search" at bounding box center [682, 321] width 340 height 19
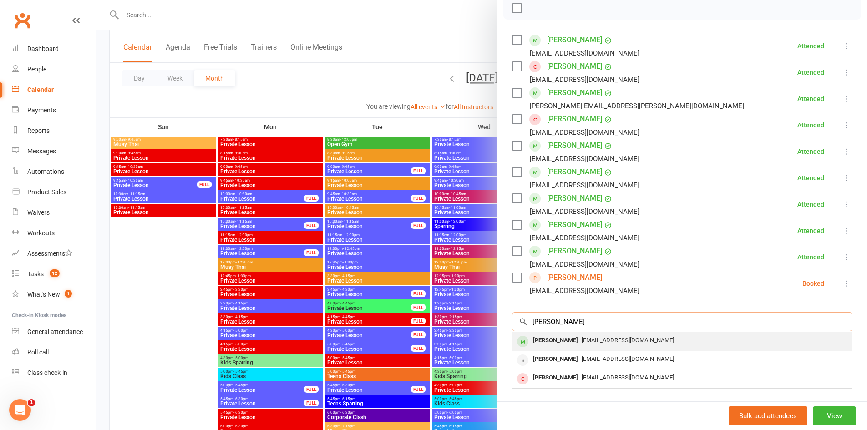
type input "amreen"
click at [582, 349] on div "Amreen Khind Amreenkhind@gmail.com" at bounding box center [681, 341] width 339 height 19
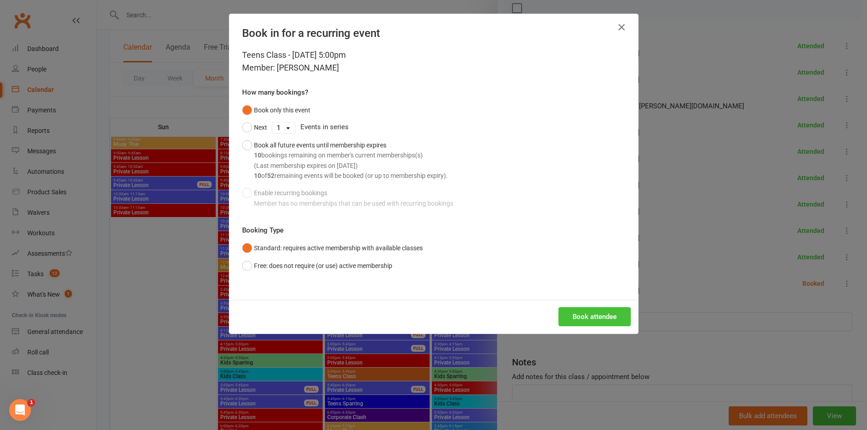
click at [597, 311] on button "Book attendee" at bounding box center [594, 316] width 72 height 19
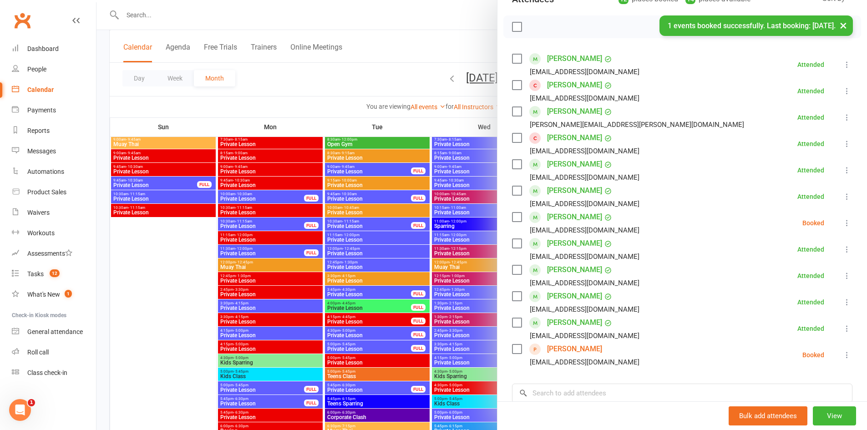
scroll to position [104, 0]
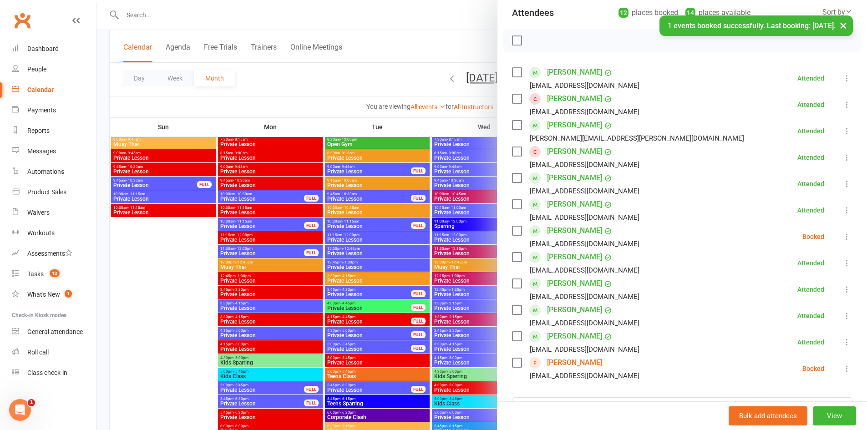
click at [842, 237] on icon at bounding box center [846, 236] width 9 height 9
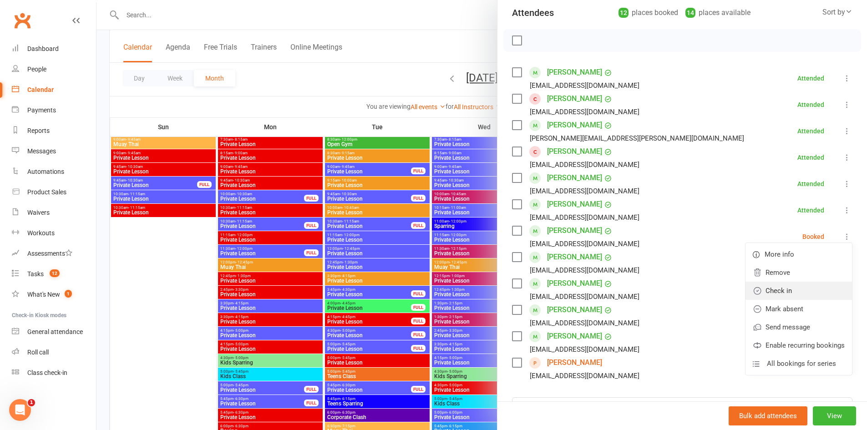
click at [778, 290] on link "Check in" at bounding box center [798, 291] width 106 height 18
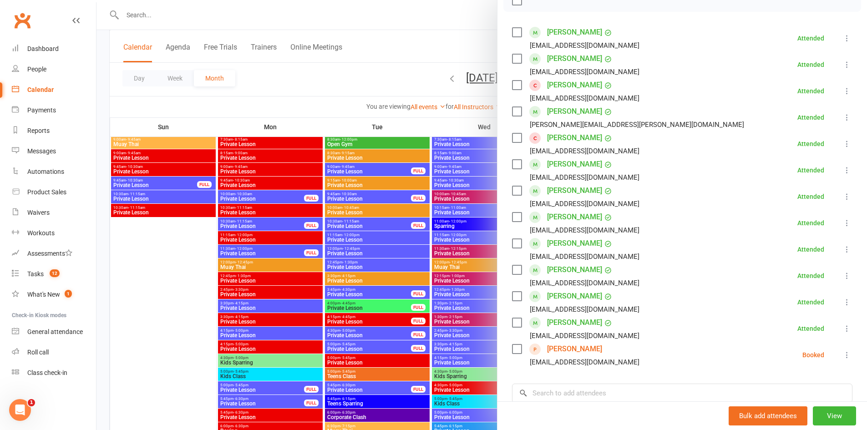
scroll to position [195, 0]
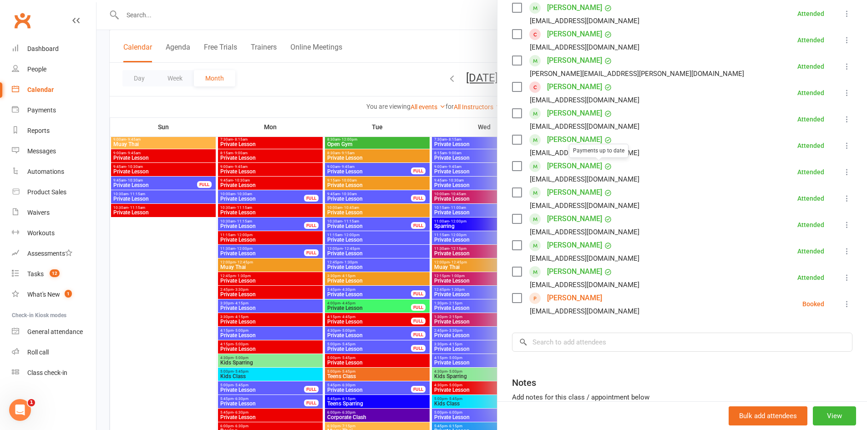
click at [568, 171] on link "[PERSON_NAME]" at bounding box center [574, 166] width 55 height 15
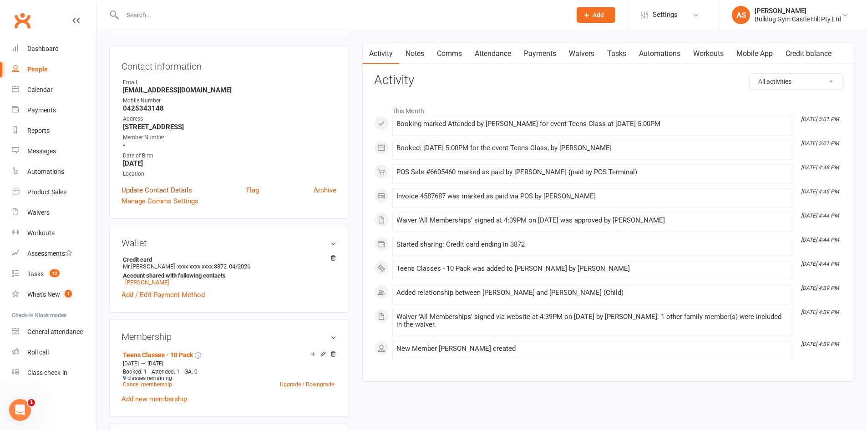
scroll to position [91, 0]
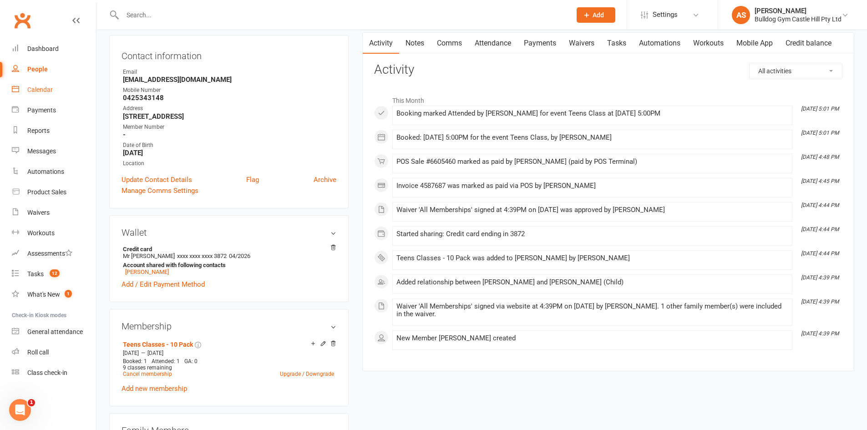
click at [41, 95] on link "Calendar" at bounding box center [54, 90] width 84 height 20
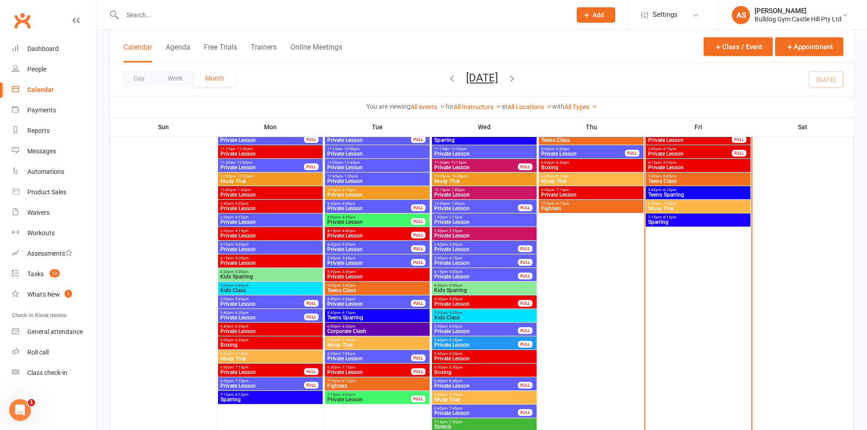
scroll to position [728, 0]
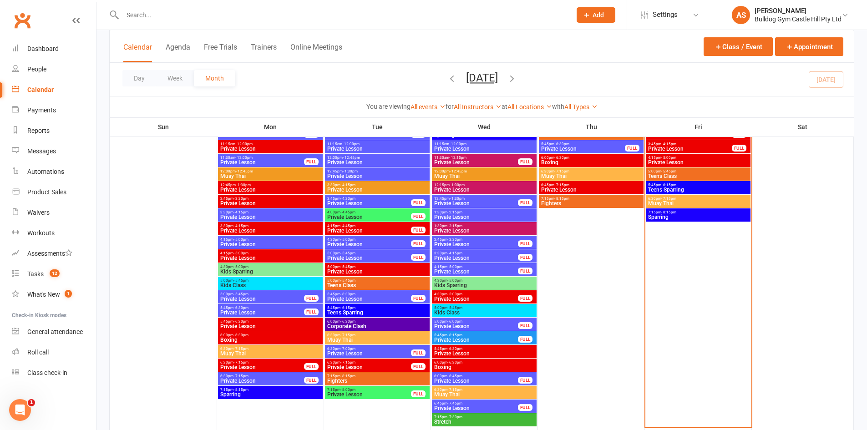
click at [161, 11] on input "text" at bounding box center [342, 15] width 445 height 13
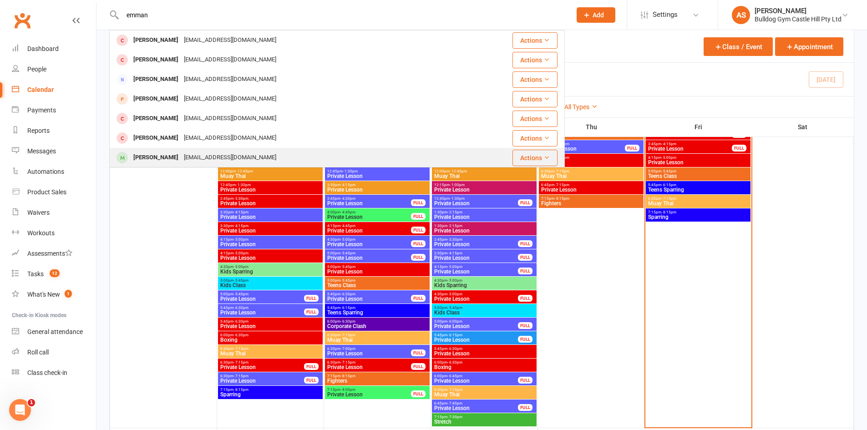
type input "emman"
click at [181, 155] on div "[PERSON_NAME]" at bounding box center [156, 157] width 50 height 13
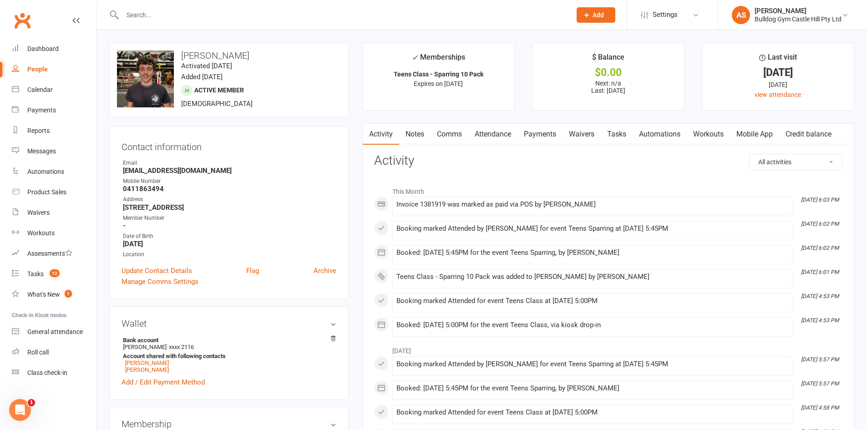
click at [210, 14] on input "text" at bounding box center [342, 15] width 445 height 13
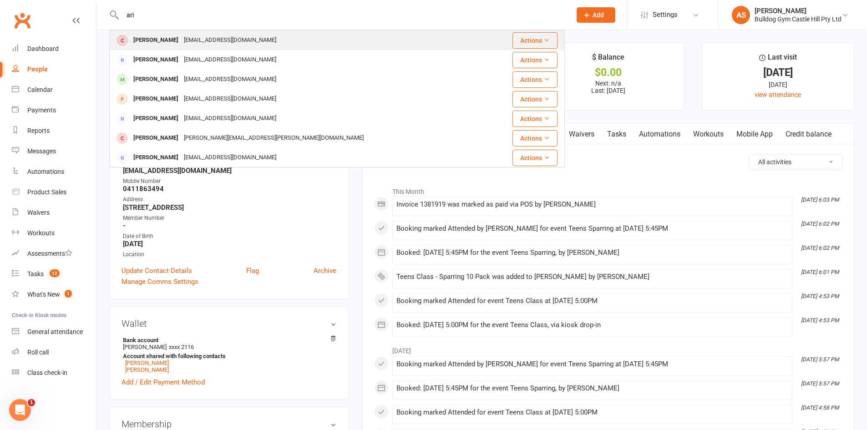
type input "ari"
click at [204, 37] on div "[EMAIL_ADDRESS][DOMAIN_NAME]" at bounding box center [230, 40] width 98 height 13
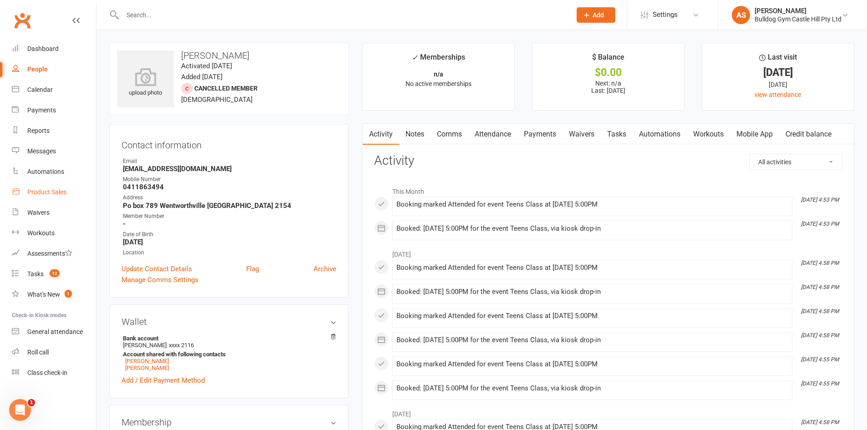
click at [64, 196] on link "Product Sales" at bounding box center [54, 192] width 84 height 20
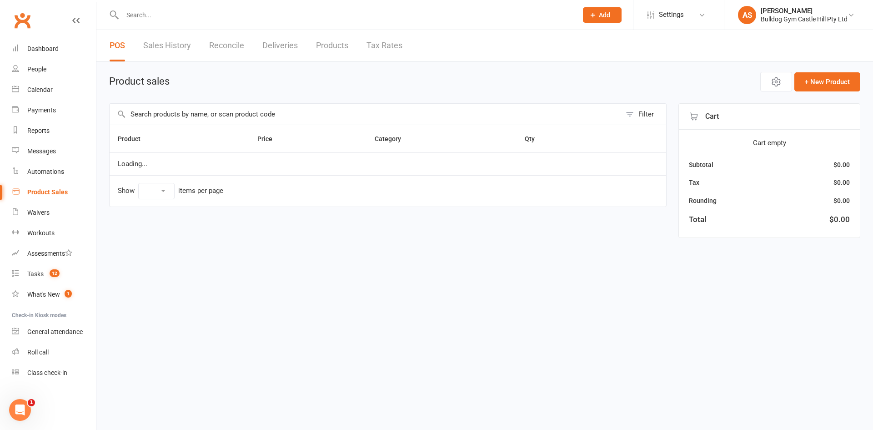
select select "10"
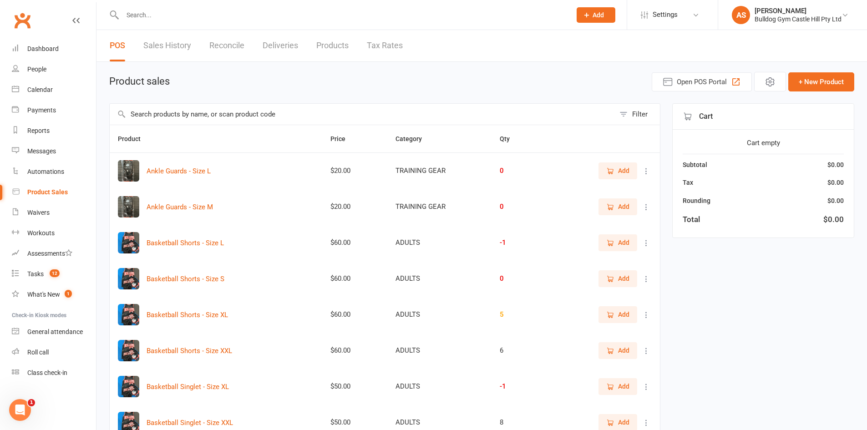
click at [205, 122] on input "text" at bounding box center [362, 114] width 505 height 21
click at [132, 19] on input "text" at bounding box center [342, 15] width 445 height 13
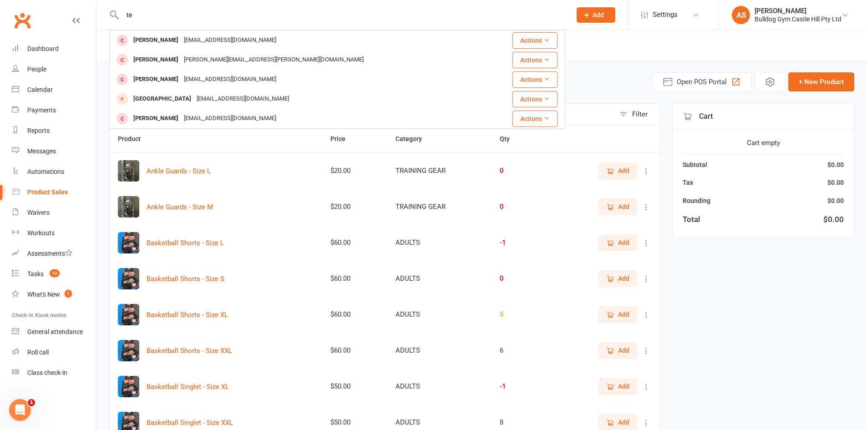
type input "t"
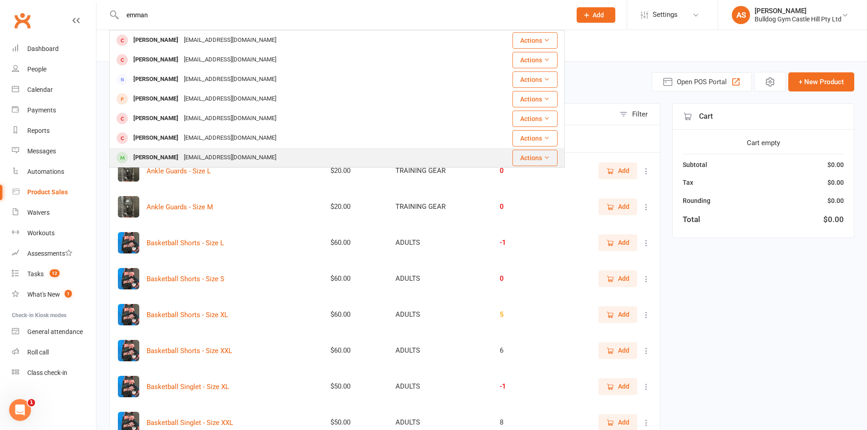
type input "emman"
click at [148, 157] on div "[PERSON_NAME]" at bounding box center [156, 157] width 50 height 13
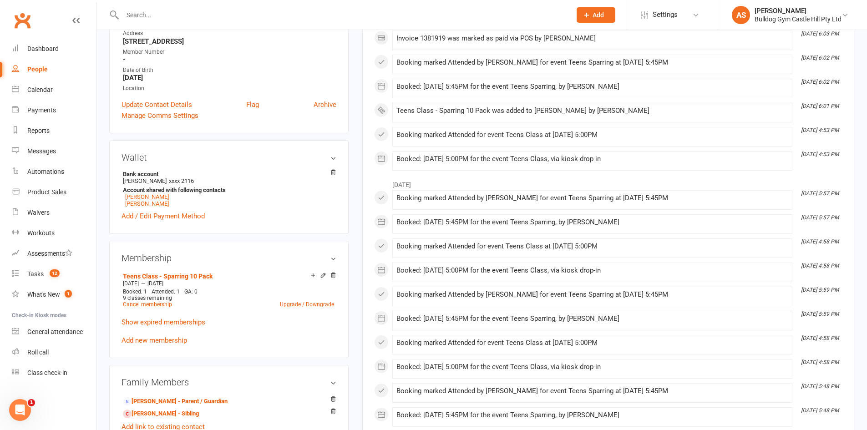
scroll to position [182, 0]
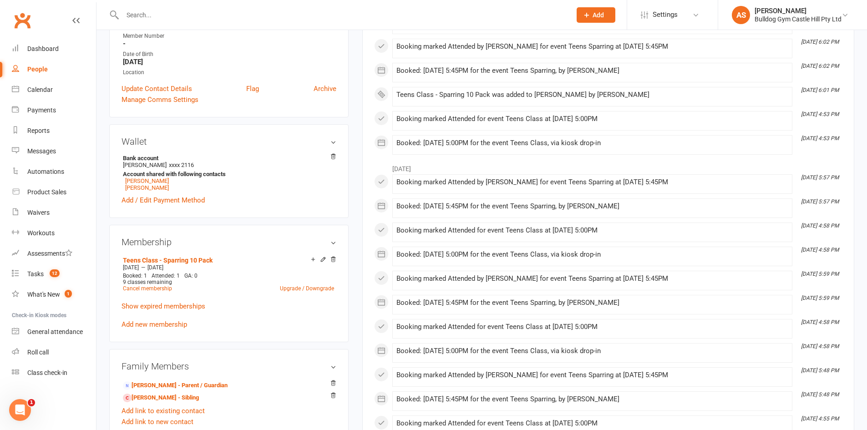
click at [155, 319] on div "Teens Class - Sparring 10 Pack Sep 5 2025 — Dec 4 2025 Booked: 1 Attended: 1 GA…" at bounding box center [228, 292] width 215 height 76
click at [149, 326] on link "Add new membership" at bounding box center [154, 324] width 66 height 8
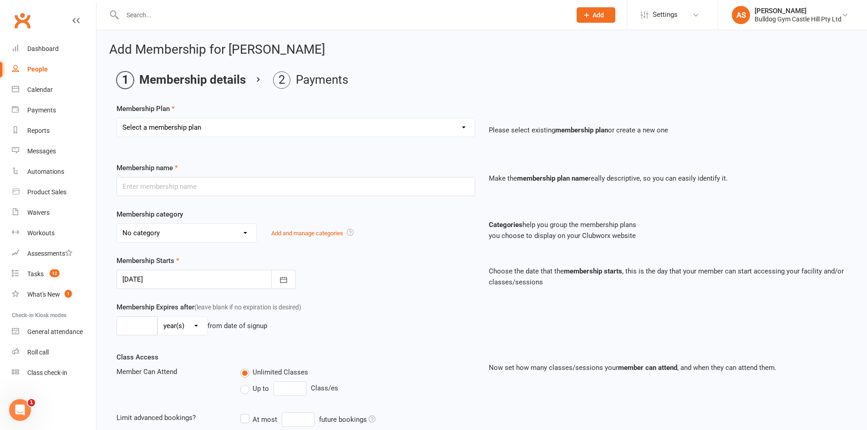
click at [200, 132] on select "Select a membership plan Create new Membership Plan Adults Class - Casual Visit…" at bounding box center [296, 127] width 358 height 18
select select "55"
click at [117, 118] on select "Select a membership plan Create new Membership Plan Adults Class - Casual Visit…" at bounding box center [296, 127] width 358 height 18
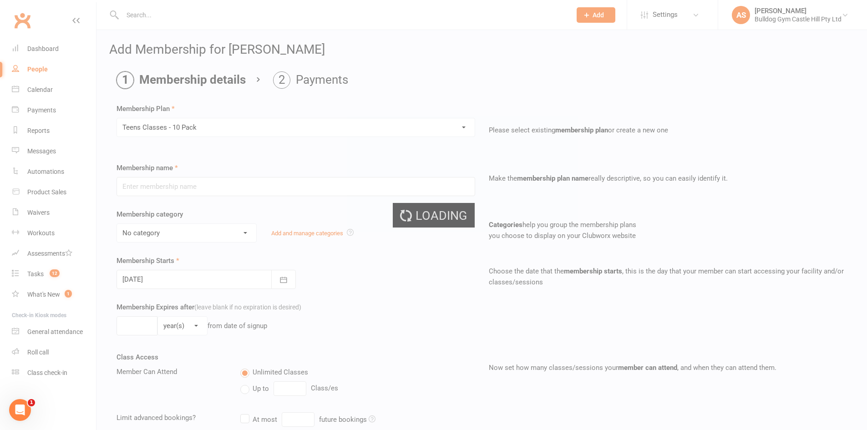
type input "Teens Classes - 10 Pack"
select select "30"
type input "3"
select select "2"
type input "10"
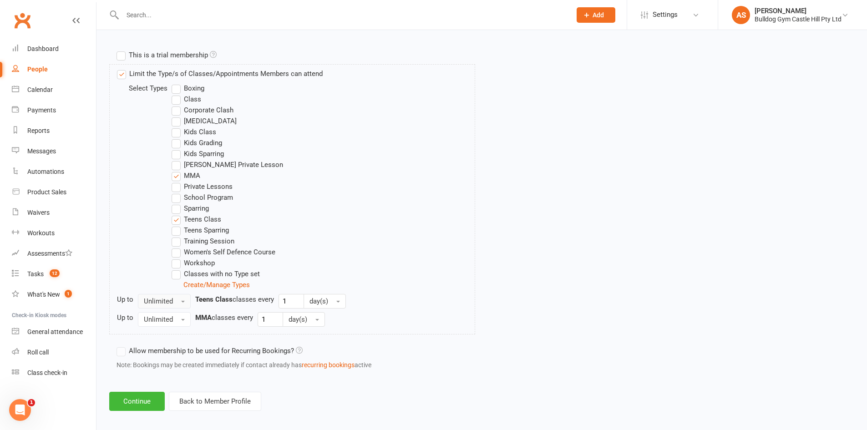
scroll to position [432, 0]
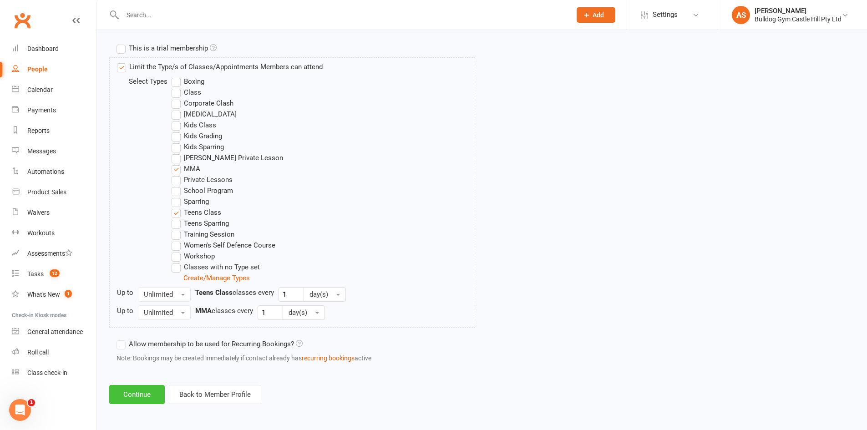
click at [131, 398] on button "Continue" at bounding box center [136, 394] width 55 height 19
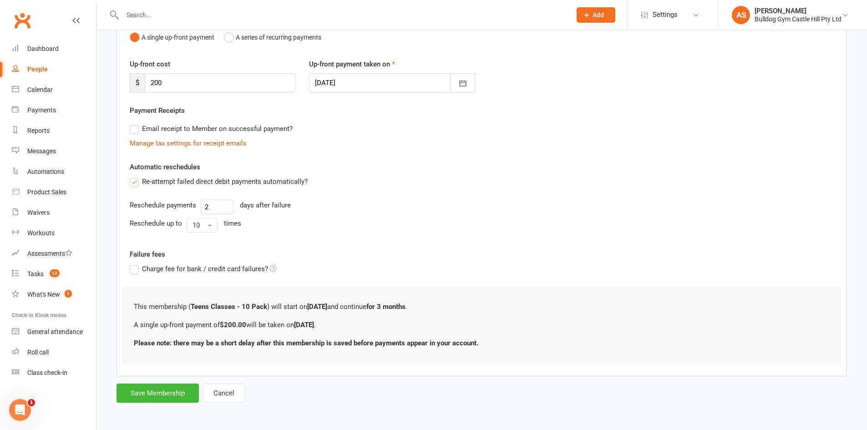
scroll to position [102, 0]
click at [161, 394] on button "Save Membership" at bounding box center [157, 392] width 82 height 19
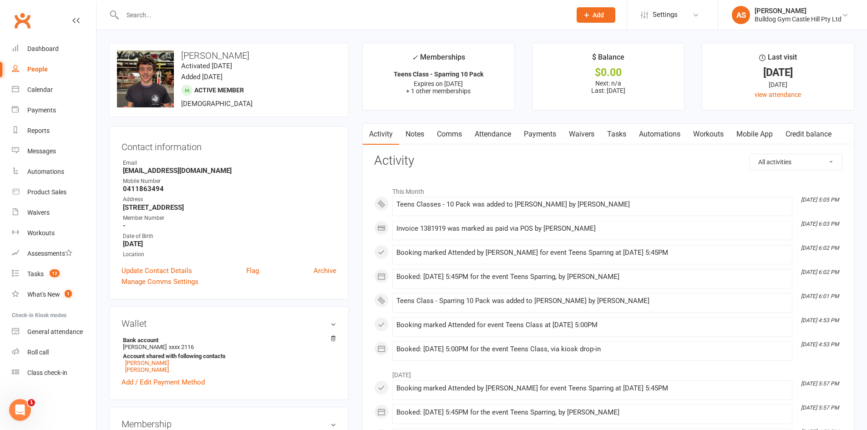
click at [545, 139] on link "Payments" at bounding box center [539, 134] width 45 height 21
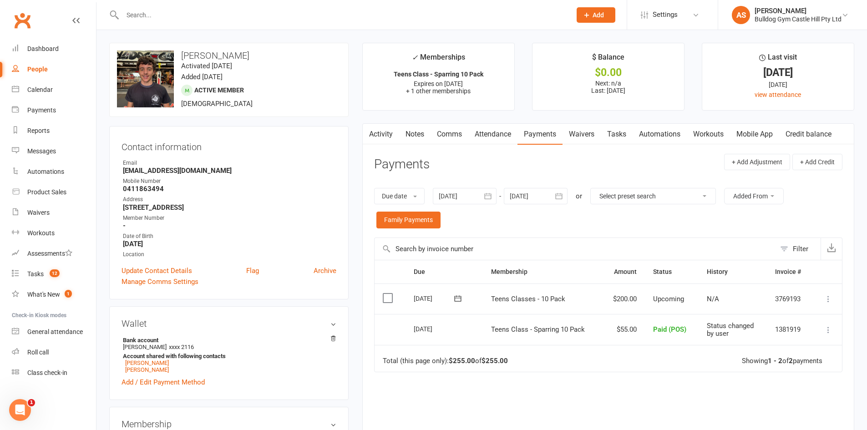
click at [826, 293] on button at bounding box center [827, 298] width 11 height 11
click at [800, 331] on link "Mark as Paid (POS)" at bounding box center [788, 335] width 90 height 18
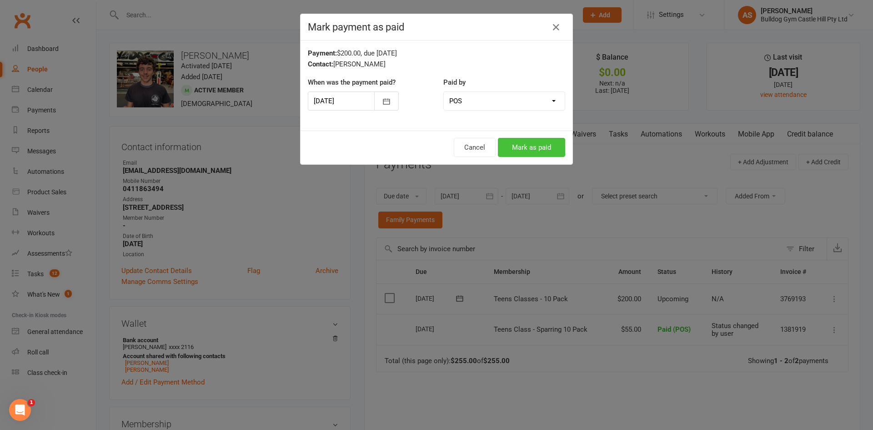
click at [550, 145] on button "Mark as paid" at bounding box center [531, 147] width 67 height 19
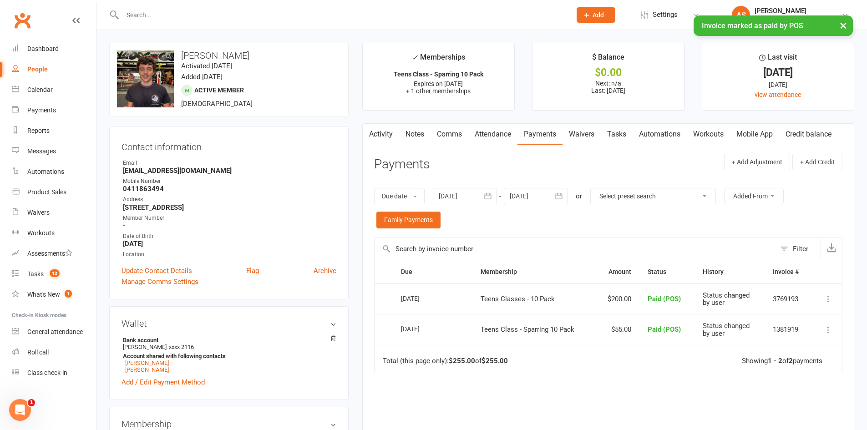
click at [161, 15] on div "× Invoice marked as paid by POS" at bounding box center [427, 15] width 855 height 0
click at [161, 14] on input "text" at bounding box center [342, 15] width 445 height 13
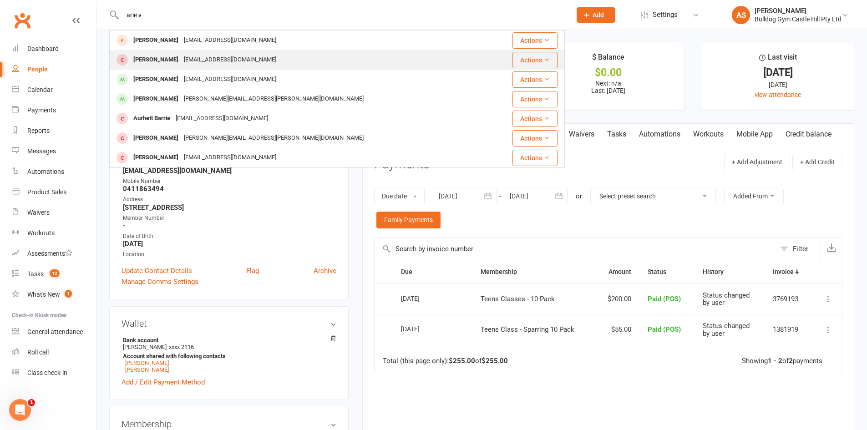
type input "arie v"
click at [207, 56] on div "[EMAIL_ADDRESS][DOMAIN_NAME]" at bounding box center [230, 59] width 98 height 13
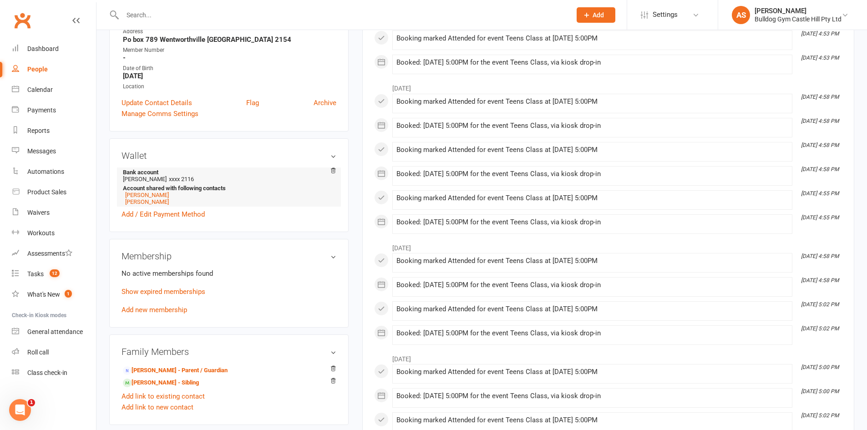
scroll to position [182, 0]
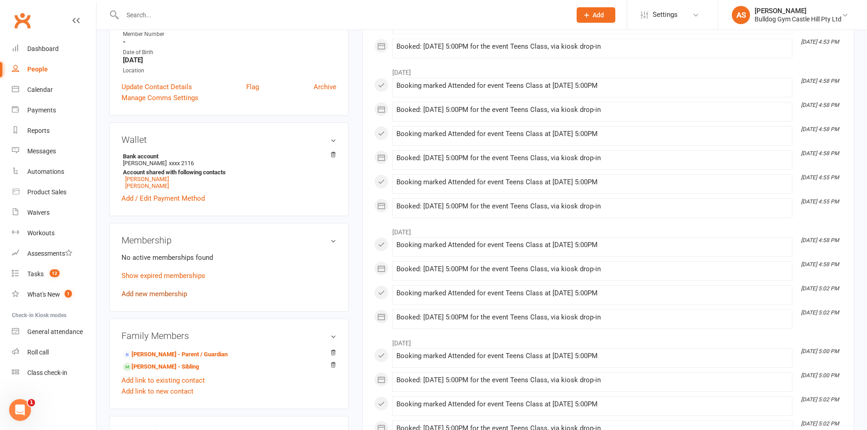
click at [170, 296] on link "Add new membership" at bounding box center [154, 294] width 66 height 8
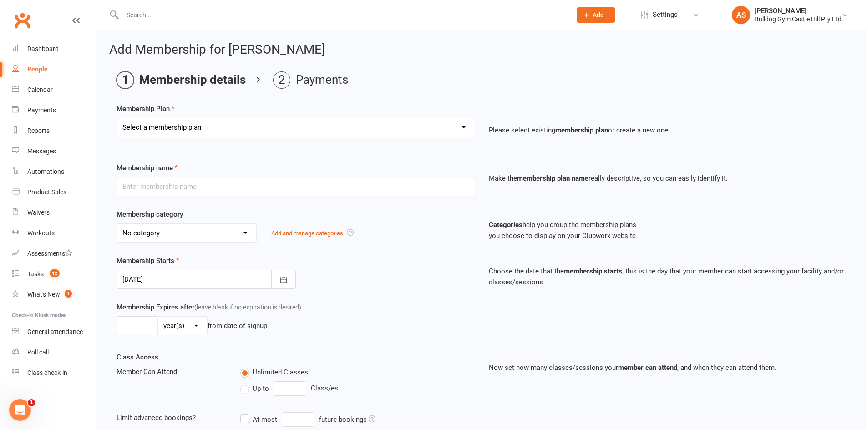
click at [166, 130] on select "Select a membership plan Create new Membership Plan Adults Class - Casual Visit…" at bounding box center [296, 127] width 358 height 18
click at [221, 127] on select "Select a membership plan Create new Membership Plan Adults Class - Casual Visit…" at bounding box center [296, 127] width 358 height 18
select select "55"
click at [117, 118] on select "Select a membership plan Create new Membership Plan Adults Class - Casual Visit…" at bounding box center [296, 127] width 358 height 18
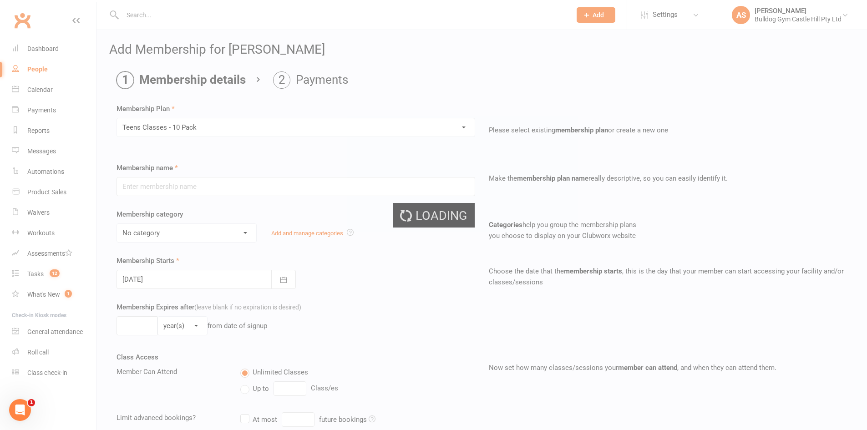
type input "Teens Classes - 10 Pack"
select select "30"
type input "3"
select select "2"
type input "10"
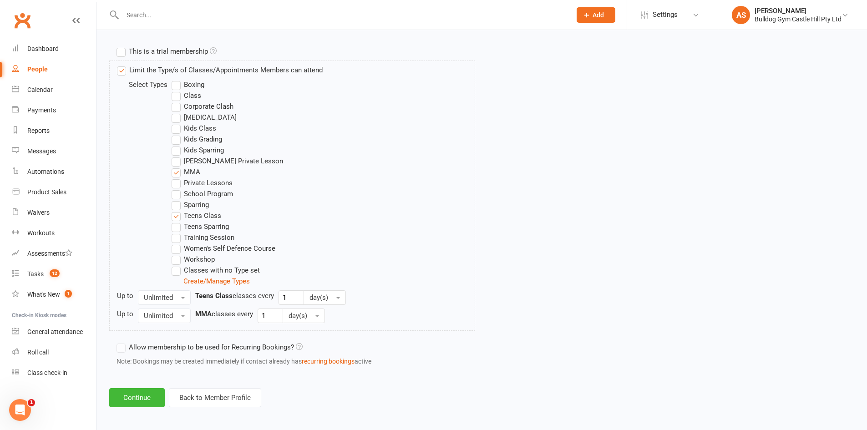
scroll to position [432, 0]
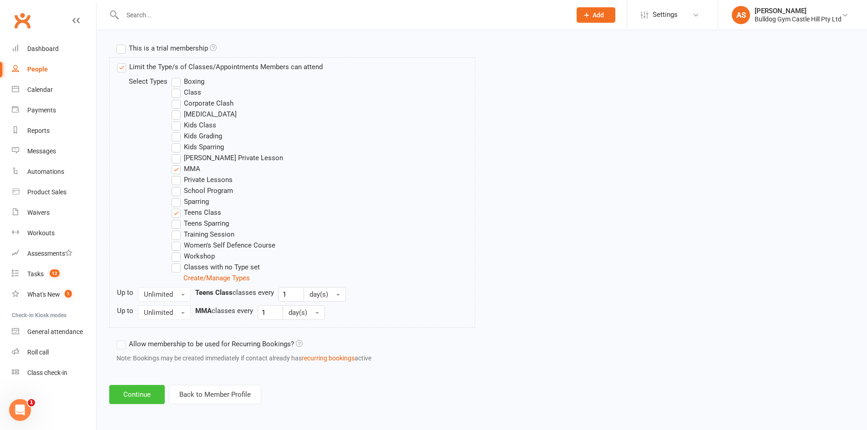
click at [145, 395] on button "Continue" at bounding box center [136, 394] width 55 height 19
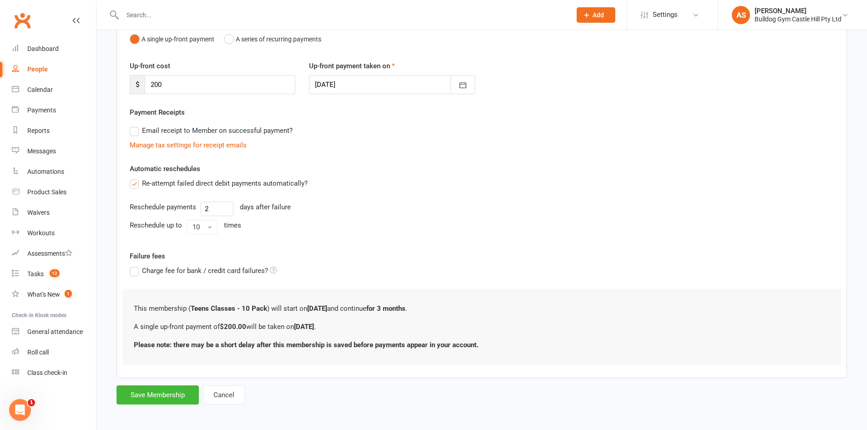
scroll to position [102, 0]
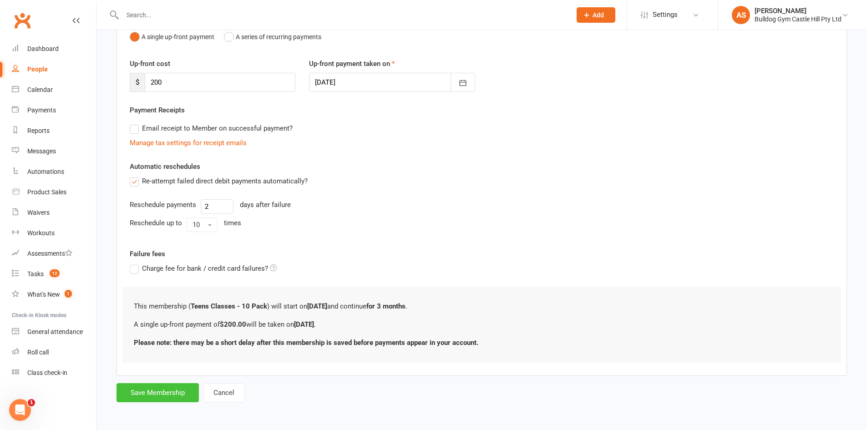
click at [156, 388] on button "Save Membership" at bounding box center [157, 392] width 82 height 19
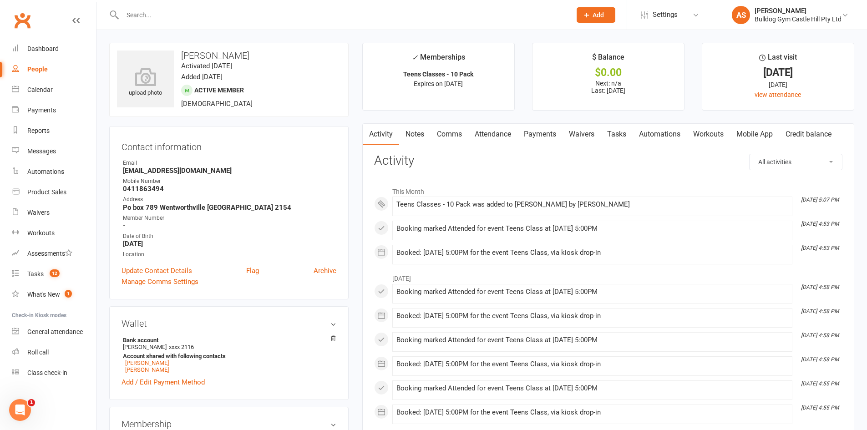
click at [535, 136] on link "Payments" at bounding box center [539, 134] width 45 height 21
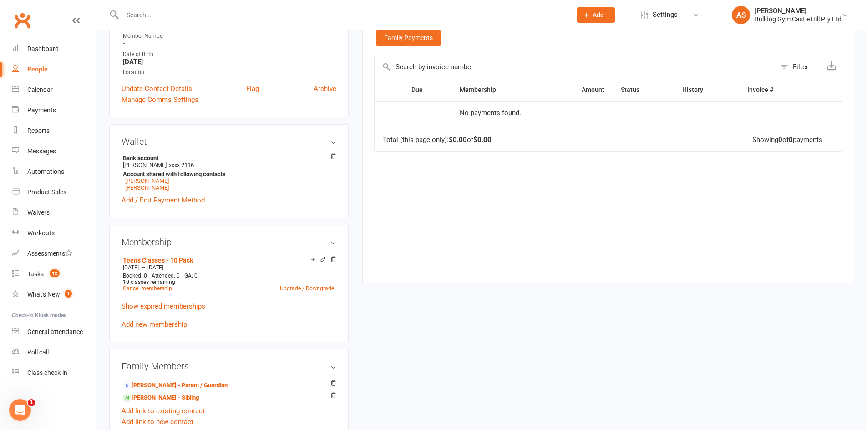
scroll to position [136, 0]
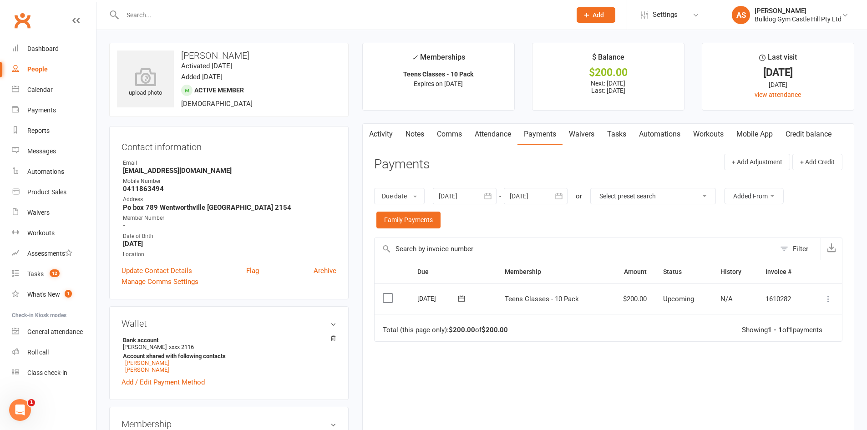
click at [823, 302] on icon at bounding box center [827, 298] width 9 height 9
click at [777, 336] on link "Mark as Paid (POS)" at bounding box center [788, 335] width 90 height 18
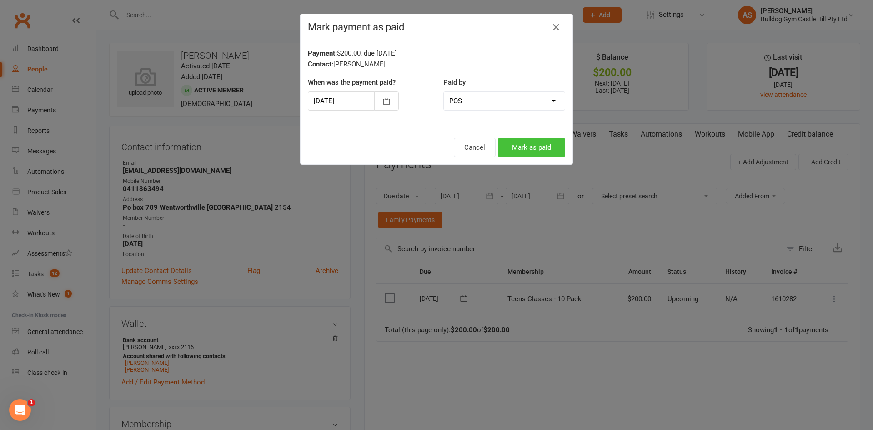
click at [526, 147] on button "Mark as paid" at bounding box center [531, 147] width 67 height 19
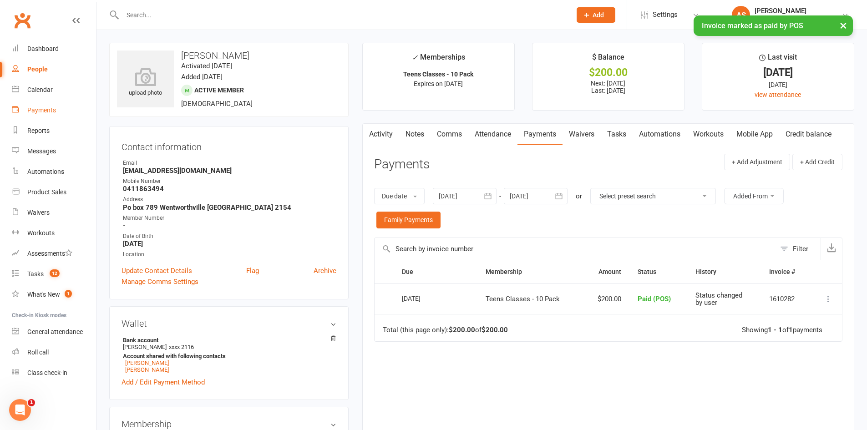
click at [33, 108] on div "Payments" at bounding box center [41, 109] width 29 height 7
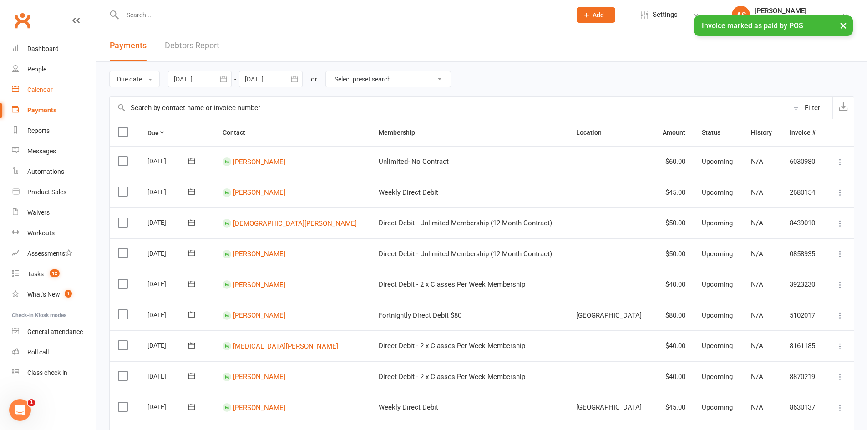
click at [41, 87] on div "Calendar" at bounding box center [39, 89] width 25 height 7
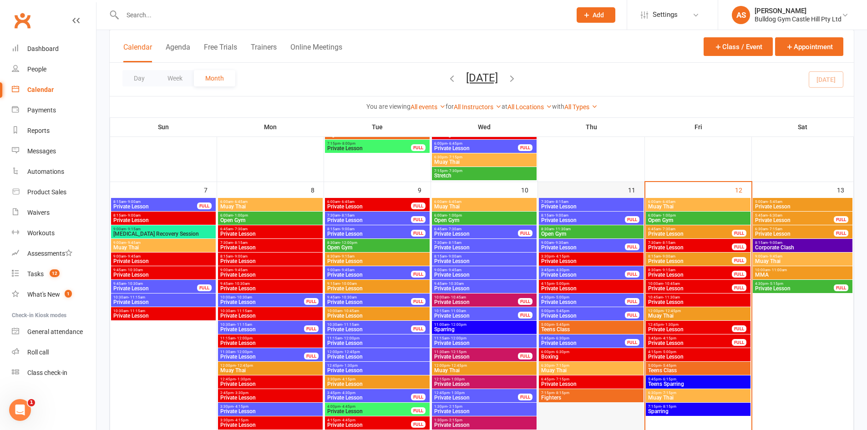
scroll to position [637, 0]
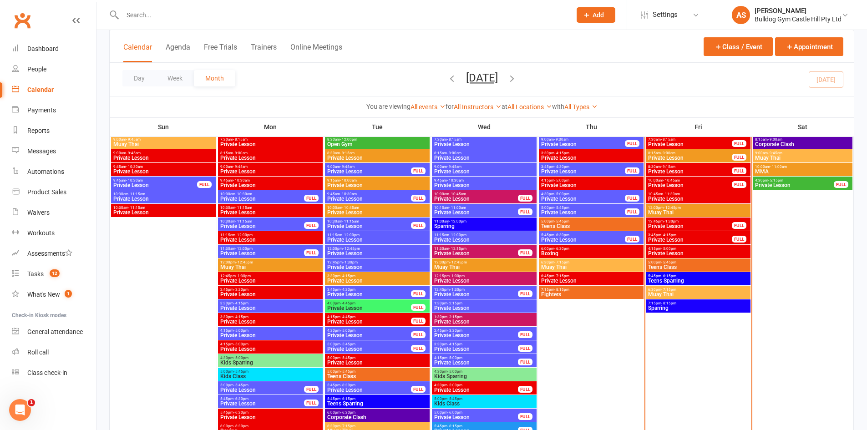
click at [678, 263] on span "5:00pm - 5:45pm" at bounding box center [697, 262] width 101 height 4
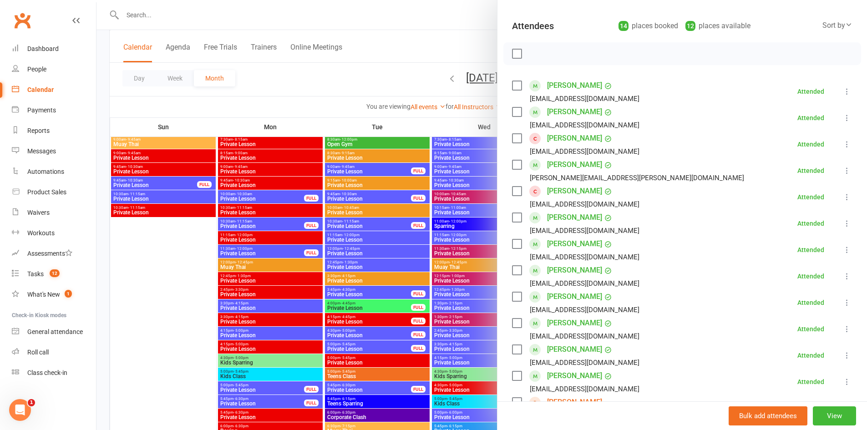
scroll to position [227, 0]
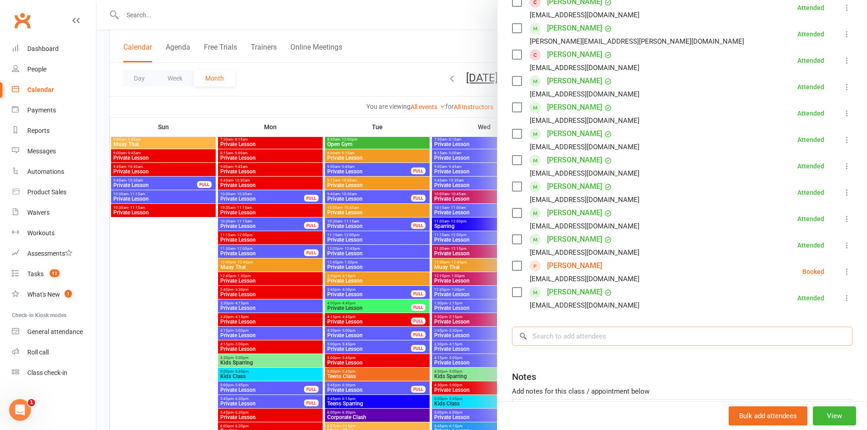
click at [599, 337] on input "search" at bounding box center [682, 336] width 340 height 19
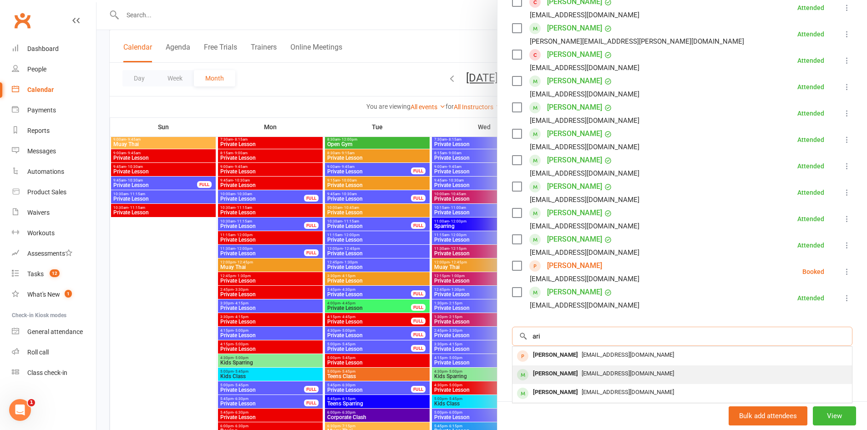
type input "ari"
click at [588, 373] on span "[EMAIL_ADDRESS][DOMAIN_NAME]" at bounding box center [627, 373] width 92 height 7
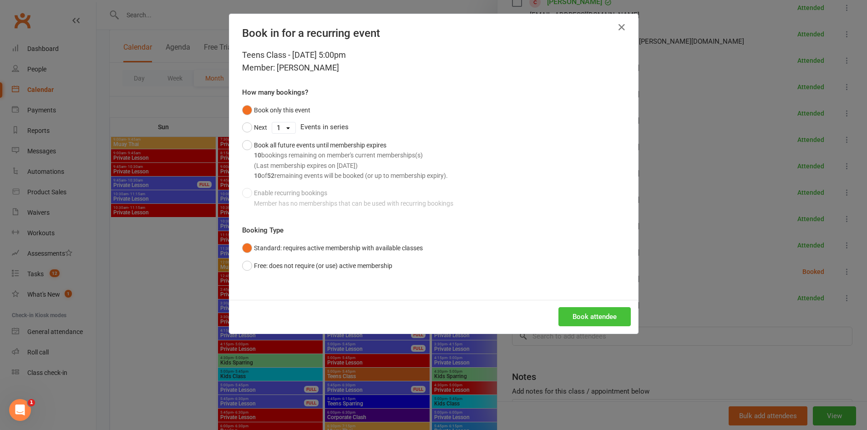
click at [590, 313] on button "Book attendee" at bounding box center [594, 316] width 72 height 19
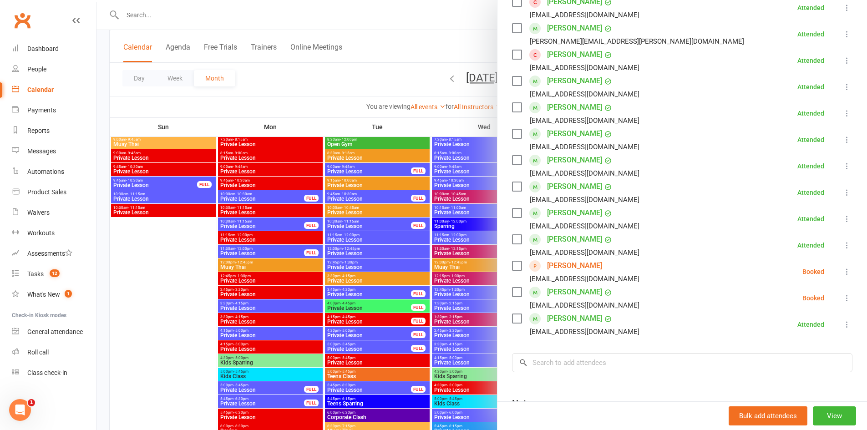
click at [842, 299] on icon at bounding box center [846, 297] width 9 height 9
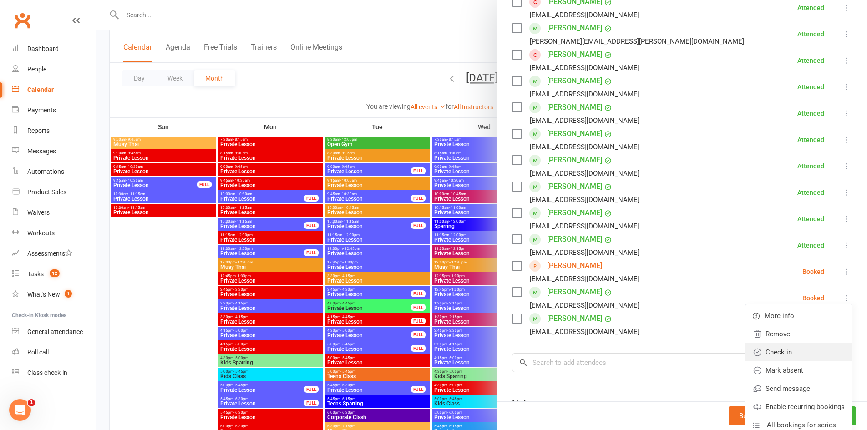
click at [778, 353] on link "Check in" at bounding box center [798, 352] width 106 height 18
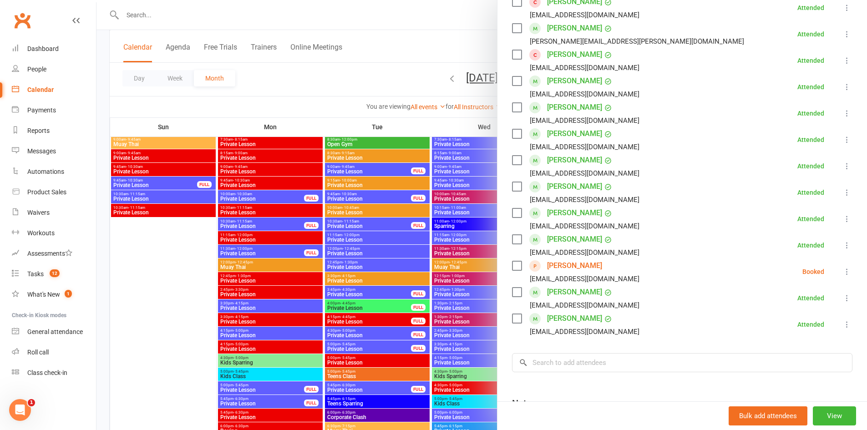
click at [842, 275] on icon at bounding box center [846, 271] width 9 height 9
click at [792, 327] on link "Check in" at bounding box center [798, 326] width 106 height 18
